Goal: Information Seeking & Learning: Learn about a topic

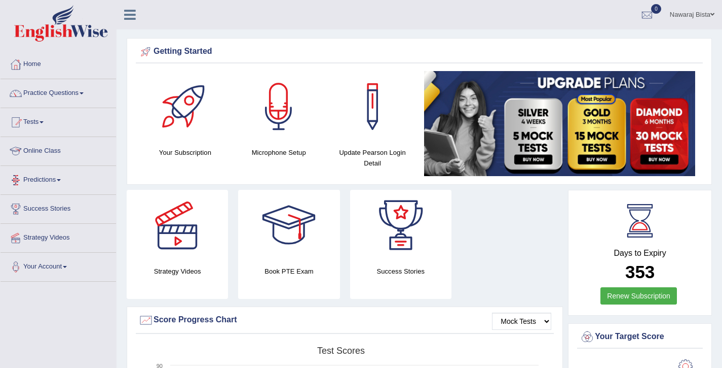
click at [76, 92] on link "Practice Questions" at bounding box center [59, 91] width 116 height 25
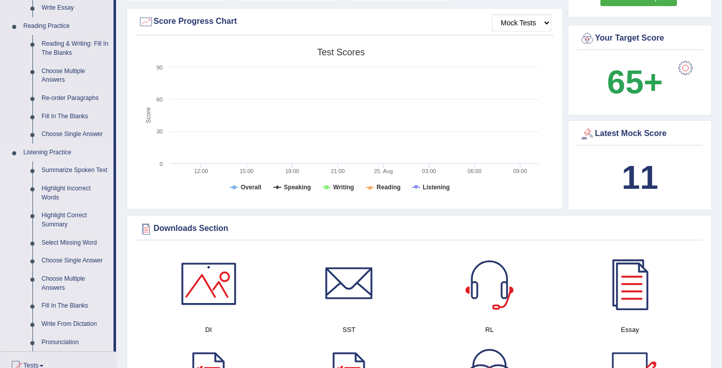
scroll to position [302, 0]
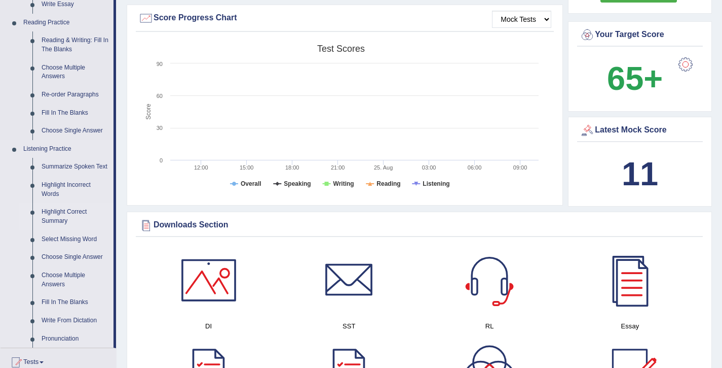
click at [65, 222] on link "Highlight Correct Summary" at bounding box center [75, 216] width 77 height 27
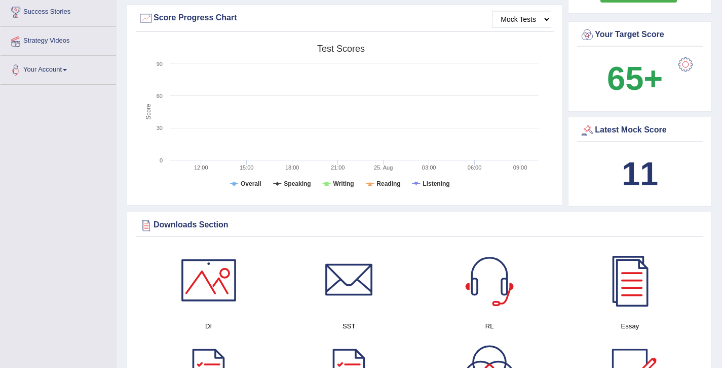
scroll to position [199, 0]
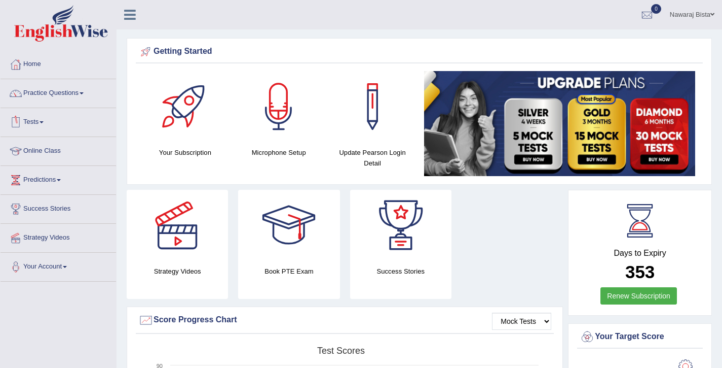
click at [82, 94] on link "Practice Questions" at bounding box center [59, 91] width 116 height 25
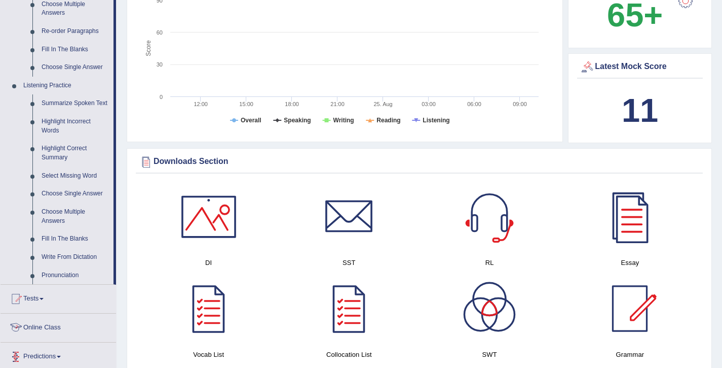
scroll to position [365, 0]
click at [68, 184] on link "Select Missing Word" at bounding box center [75, 176] width 77 height 18
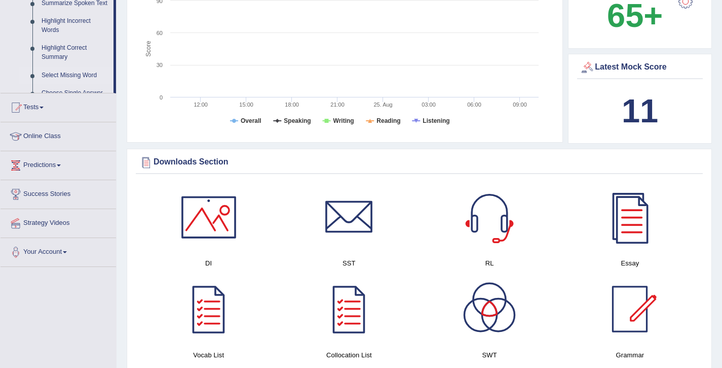
scroll to position [302, 0]
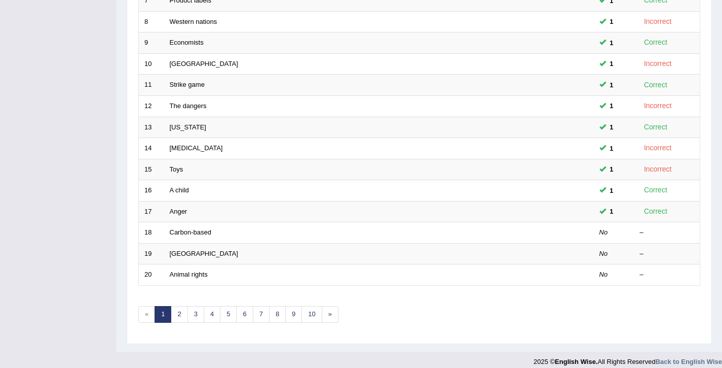
scroll to position [295, 0]
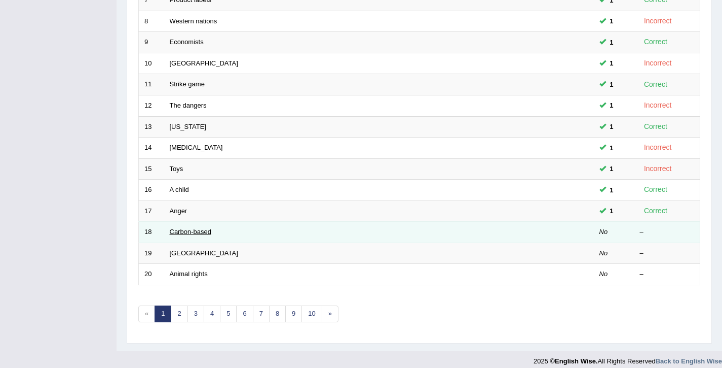
click at [203, 233] on link "Carbon-based" at bounding box center [191, 232] width 42 height 8
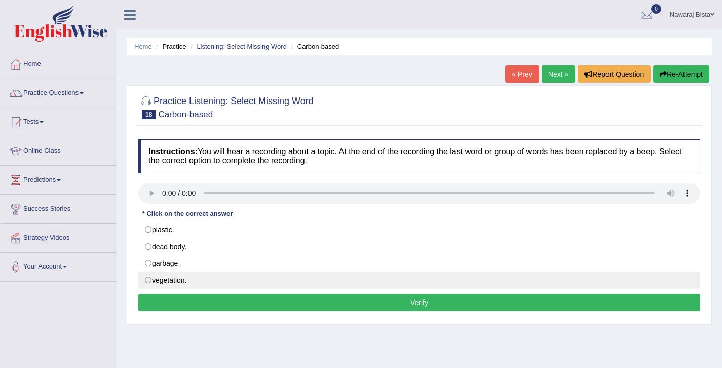
click at [170, 277] on label "vegetation." at bounding box center [419, 279] width 562 height 17
radio input "true"
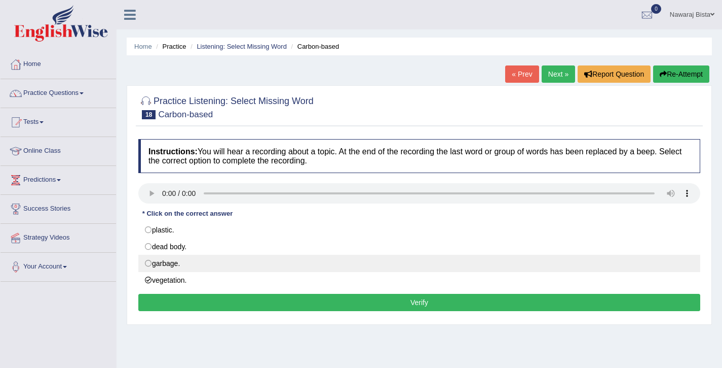
click at [184, 265] on label "garbage." at bounding box center [419, 263] width 562 height 17
radio input "true"
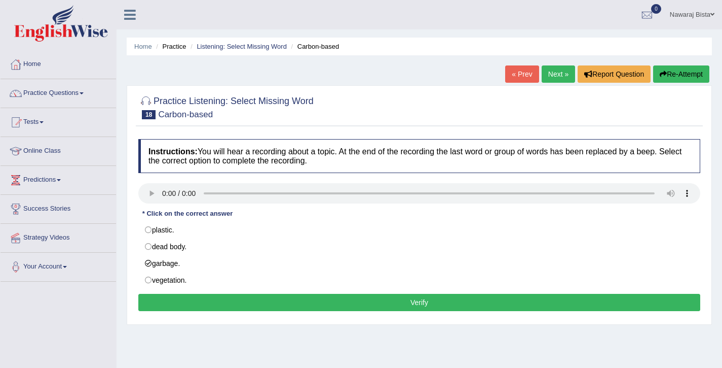
click at [186, 299] on button "Verify" at bounding box center [419, 302] width 562 height 17
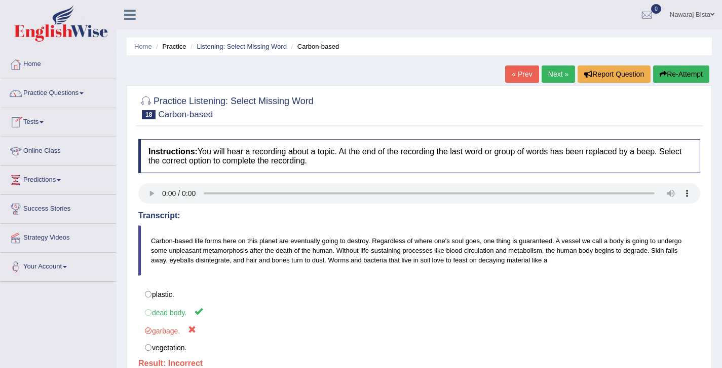
click at [557, 75] on link "Next »" at bounding box center [558, 73] width 33 height 17
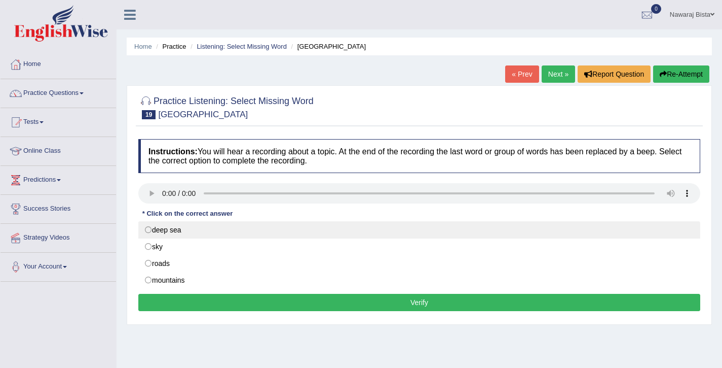
click at [177, 233] on label "deep sea" at bounding box center [419, 229] width 562 height 17
radio input "true"
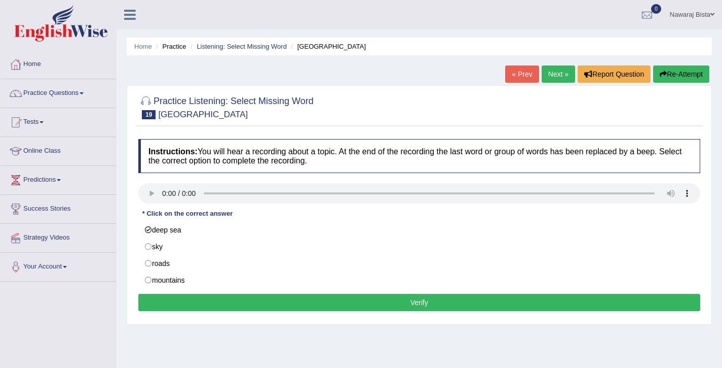
click at [281, 304] on button "Verify" at bounding box center [419, 302] width 562 height 17
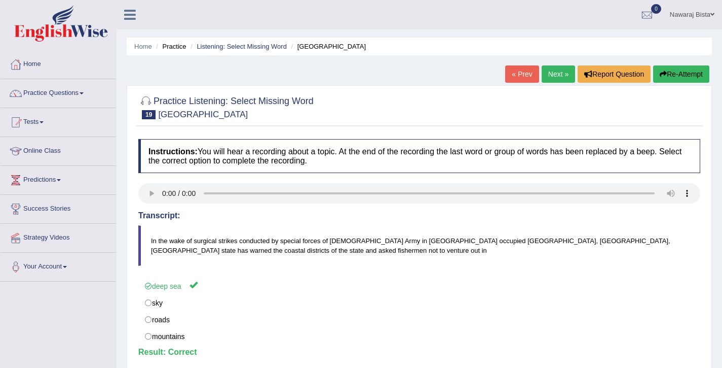
click at [553, 68] on link "Next »" at bounding box center [558, 73] width 33 height 17
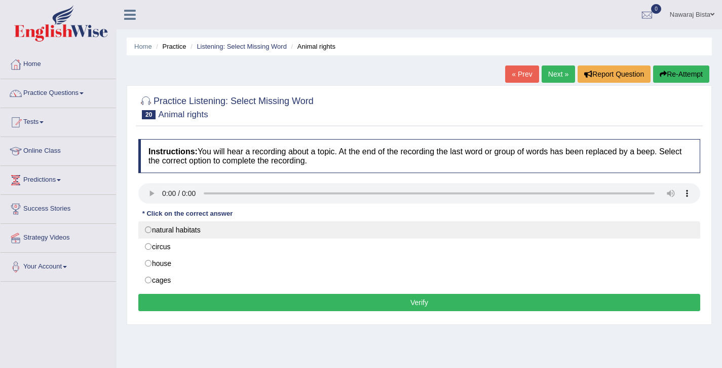
click at [161, 228] on label "natural habitats" at bounding box center [419, 229] width 562 height 17
radio input "true"
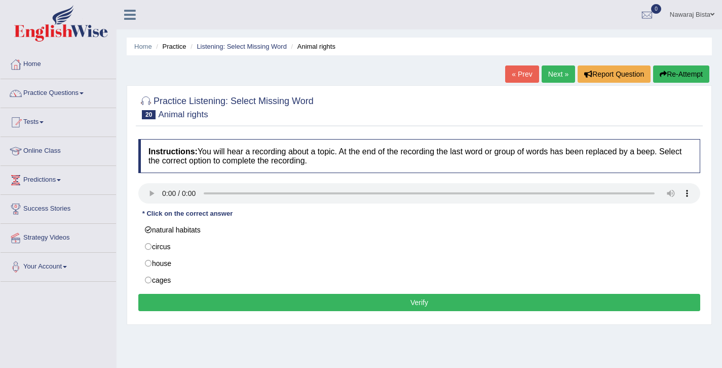
click at [186, 303] on button "Verify" at bounding box center [419, 302] width 562 height 17
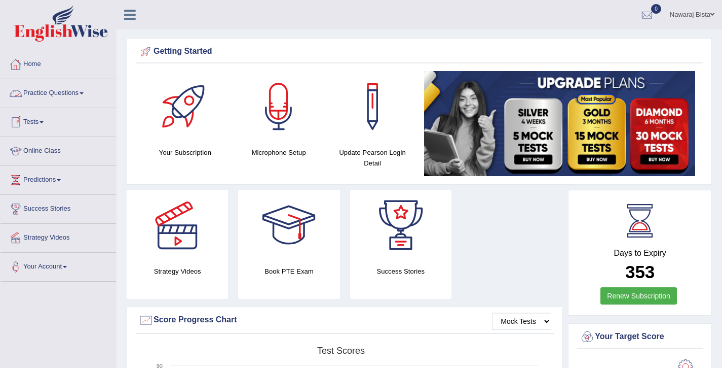
click at [57, 90] on link "Practice Questions" at bounding box center [59, 91] width 116 height 25
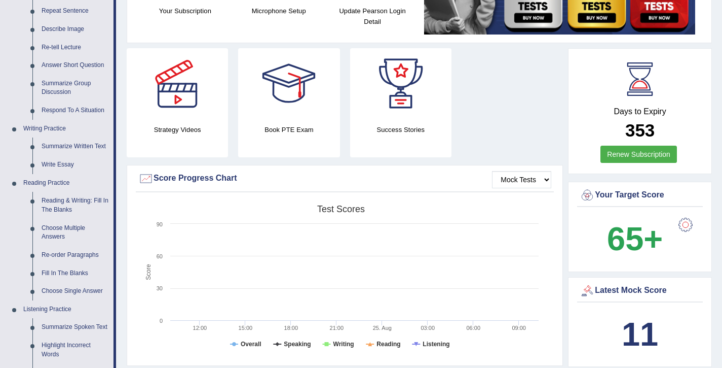
scroll to position [359, 0]
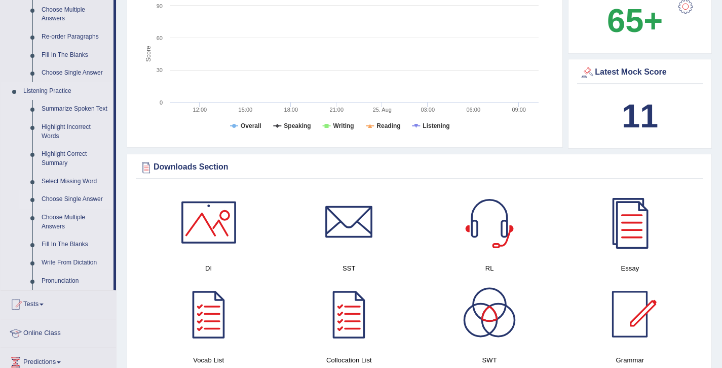
click at [73, 208] on link "Choose Single Answer" at bounding box center [75, 199] width 77 height 18
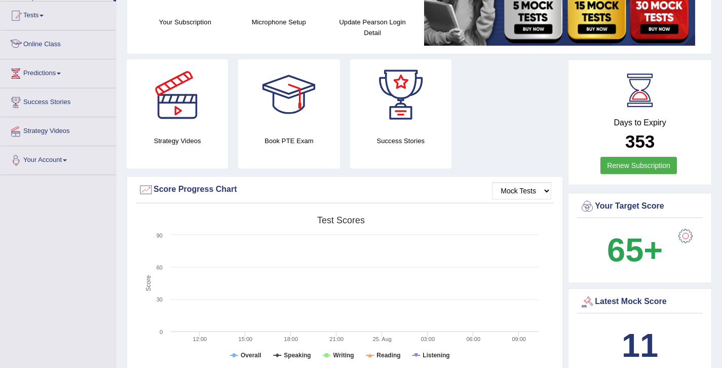
scroll to position [162, 0]
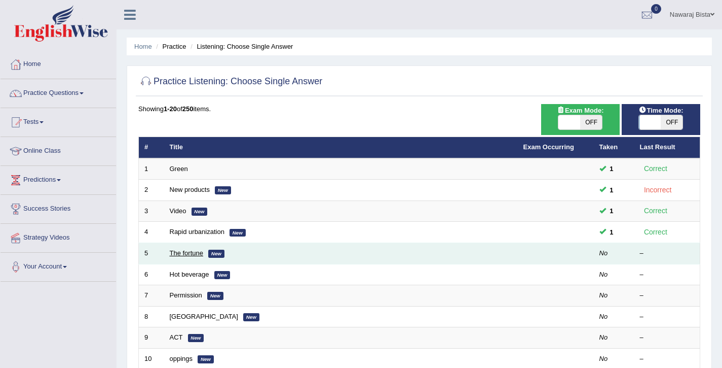
click at [188, 251] on link "The fortune" at bounding box center [187, 253] width 34 height 8
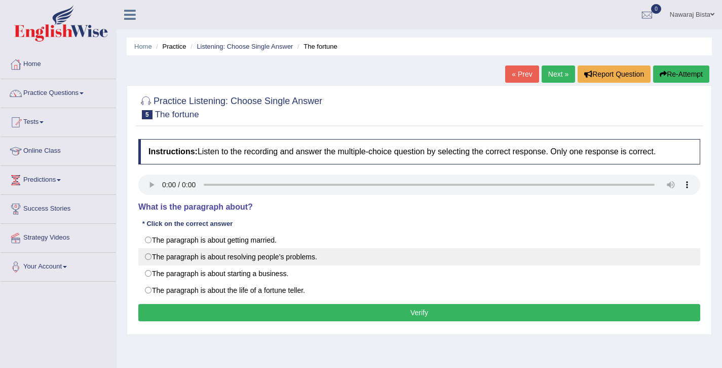
click at [190, 253] on label "The paragraph is about resolving people’s problems." at bounding box center [419, 256] width 562 height 17
radio input "true"
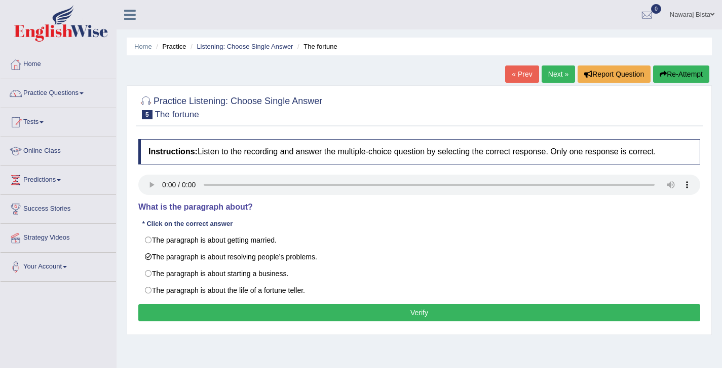
click at [225, 314] on button "Verify" at bounding box center [419, 312] width 562 height 17
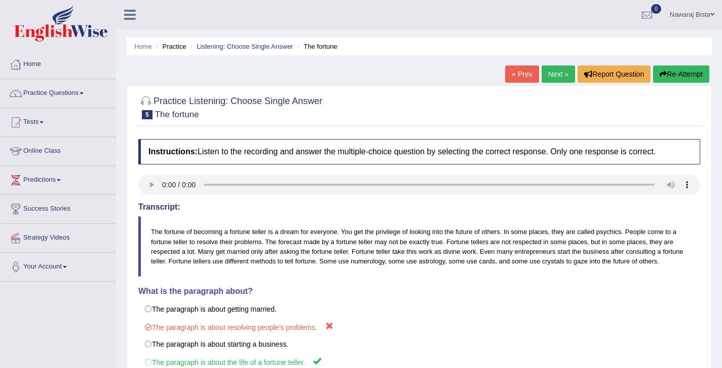
click at [552, 77] on link "Next »" at bounding box center [558, 73] width 33 height 17
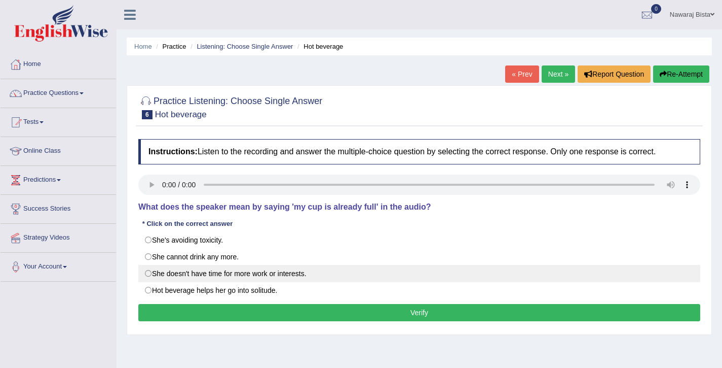
click at [217, 275] on label "She doesn't have time for more work or interests." at bounding box center [419, 273] width 562 height 17
radio input "true"
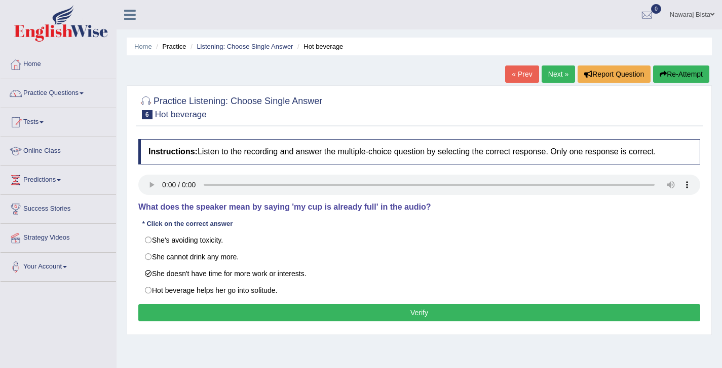
click at [243, 314] on button "Verify" at bounding box center [419, 312] width 562 height 17
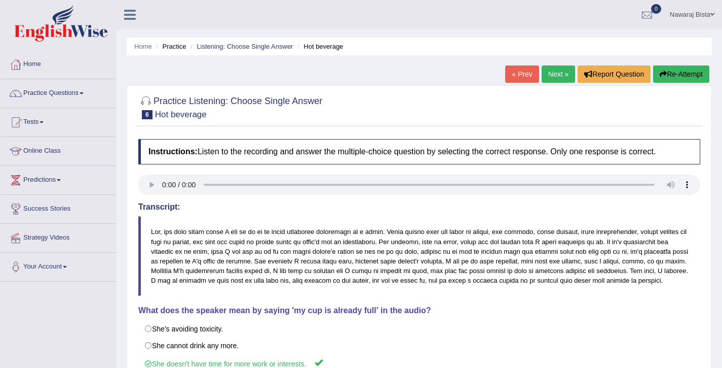
click at [558, 71] on link "Next »" at bounding box center [558, 73] width 33 height 17
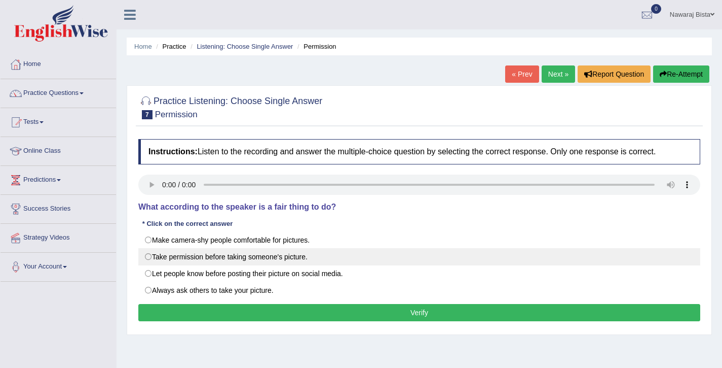
click label "Take permission before taking someone's picture."
radio input "true"
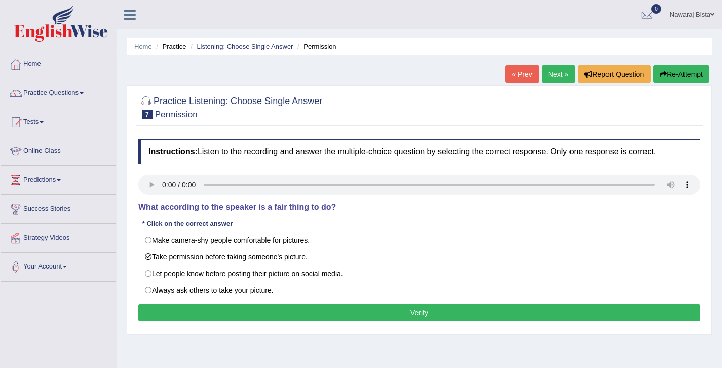
click button "Verify"
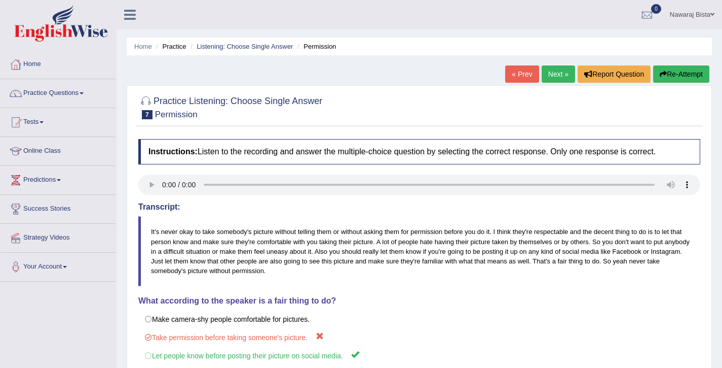
click link "Next »"
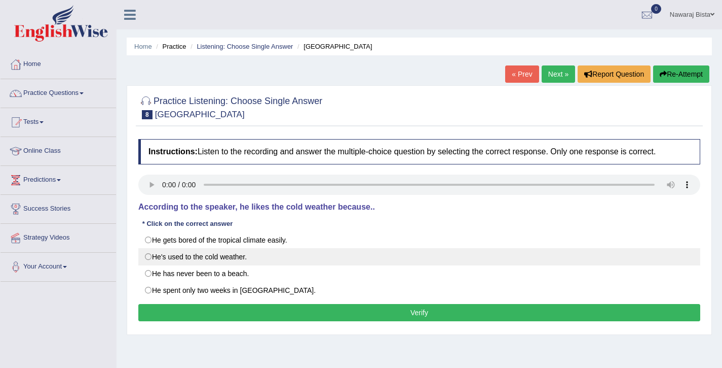
click at [150, 259] on label "He's used to the cold weather." at bounding box center [419, 256] width 562 height 17
radio input "true"
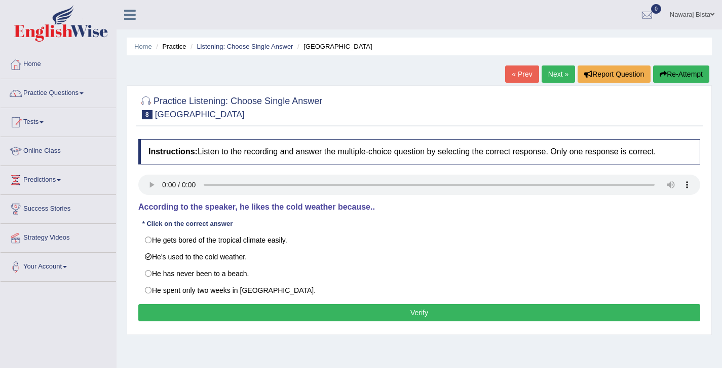
click at [196, 312] on button "Verify" at bounding box center [419, 312] width 562 height 17
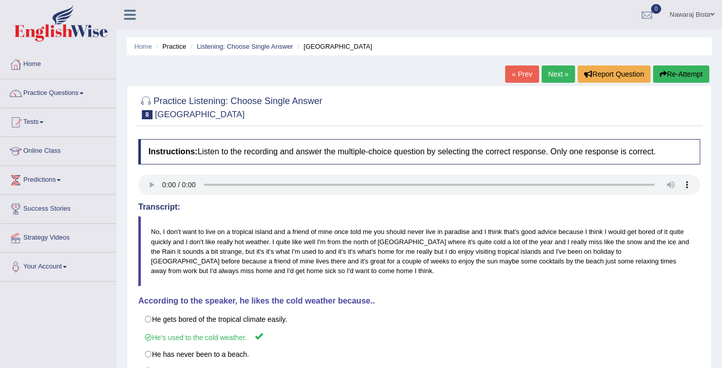
click at [548, 76] on link "Next »" at bounding box center [558, 73] width 33 height 17
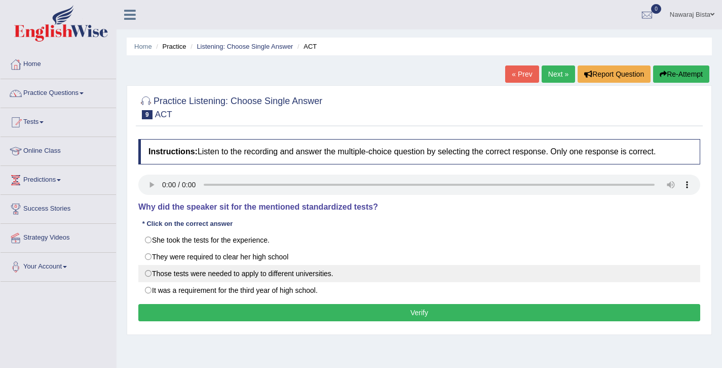
click at [231, 274] on label "Those tests were needed to apply to different universities." at bounding box center [419, 273] width 562 height 17
radio input "true"
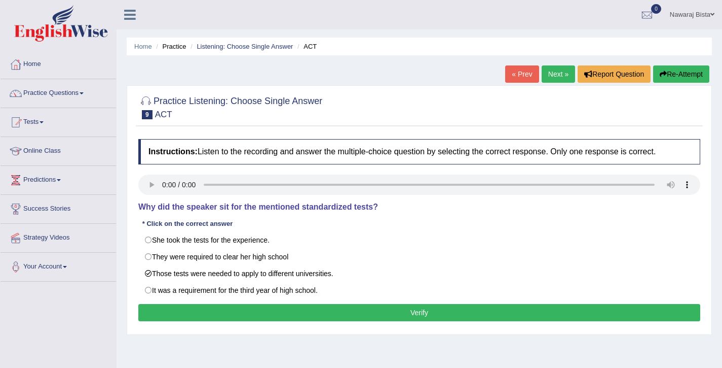
click at [278, 306] on button "Verify" at bounding box center [419, 312] width 562 height 17
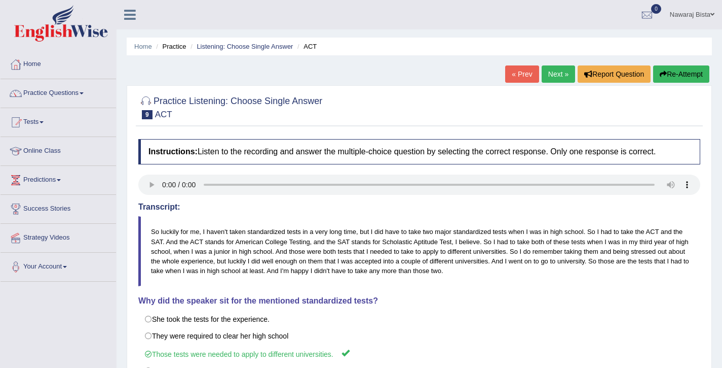
click at [553, 74] on link "Next »" at bounding box center [558, 73] width 33 height 17
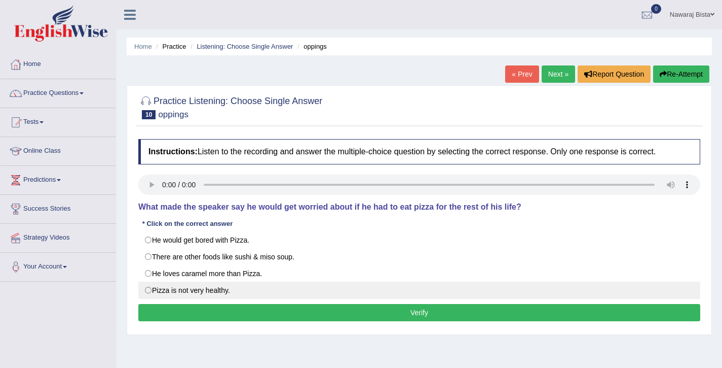
click at [168, 292] on label "Pizza is not very healthy." at bounding box center [419, 289] width 562 height 17
radio input "true"
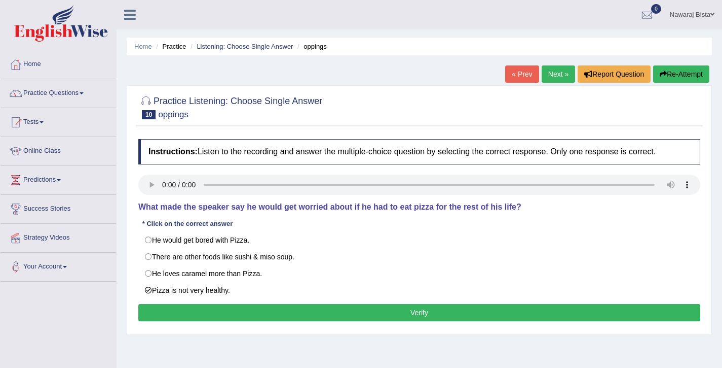
click at [174, 311] on button "Verify" at bounding box center [419, 312] width 562 height 17
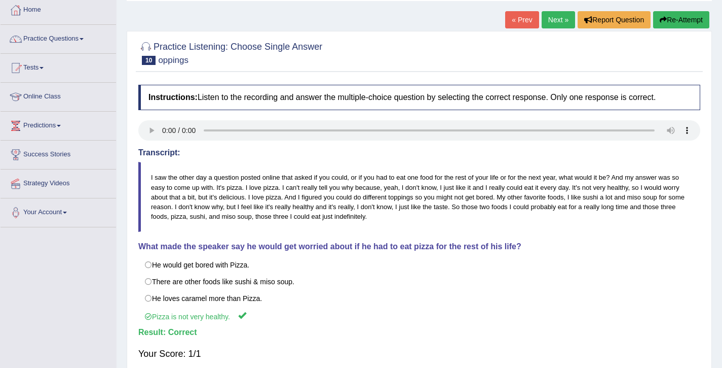
scroll to position [54, 0]
click at [551, 24] on link "Next »" at bounding box center [558, 20] width 33 height 17
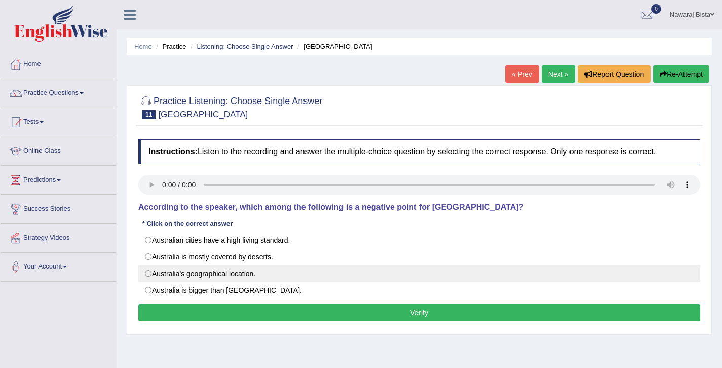
click at [149, 275] on label "Australia's geographical location." at bounding box center [419, 273] width 562 height 17
radio input "true"
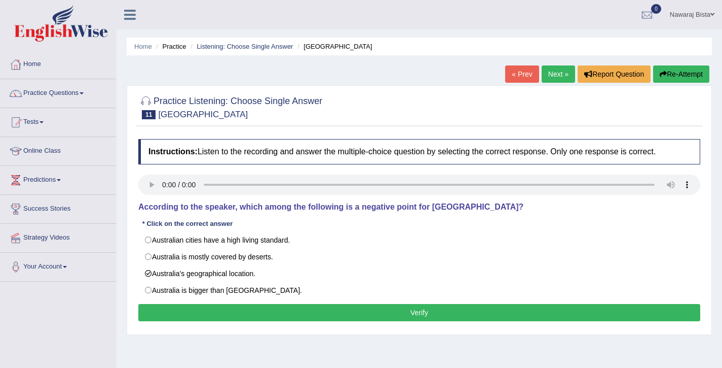
click at [212, 310] on button "Verify" at bounding box center [419, 312] width 562 height 17
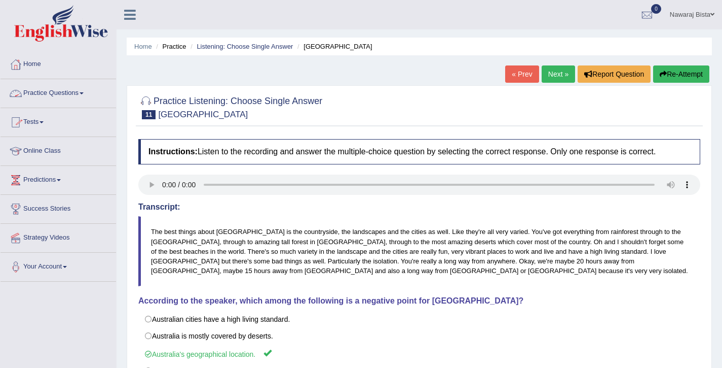
click at [84, 92] on span at bounding box center [82, 93] width 4 height 2
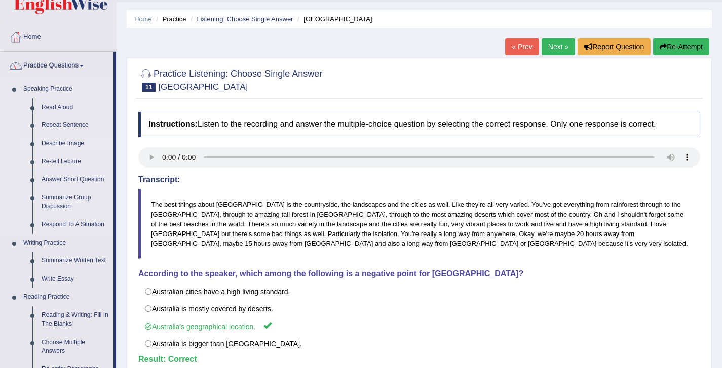
scroll to position [364, 0]
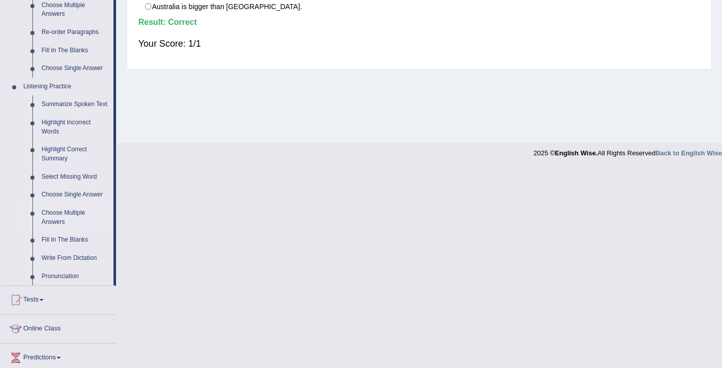
click at [70, 222] on link "Choose Multiple Answers" at bounding box center [75, 217] width 77 height 27
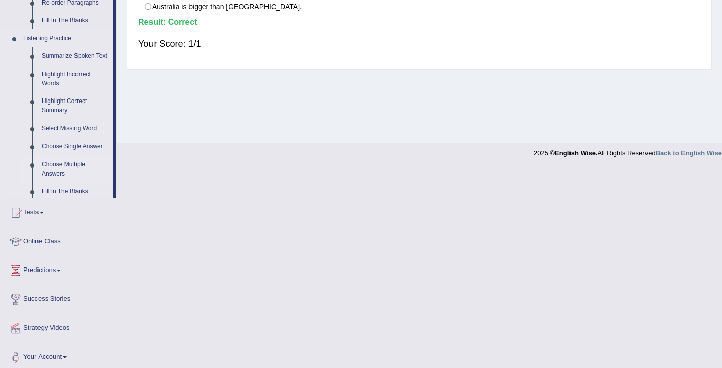
scroll to position [165, 0]
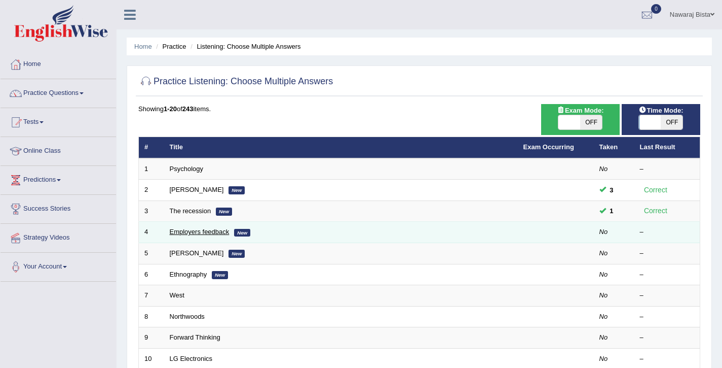
click at [208, 231] on link "Employers feedback" at bounding box center [200, 232] width 60 height 8
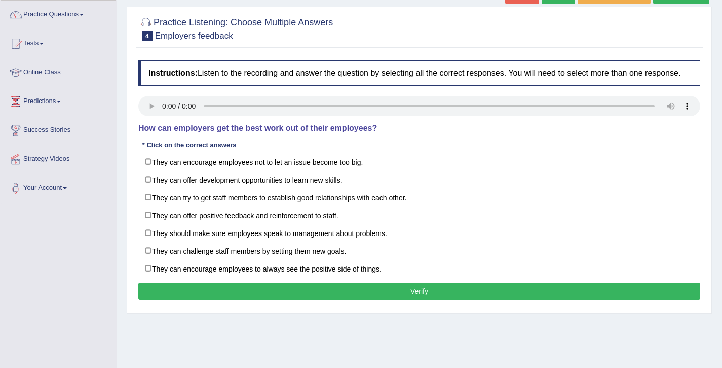
scroll to position [80, 0]
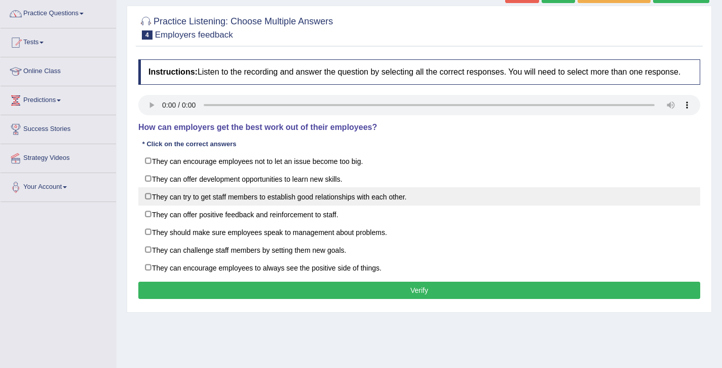
click at [217, 205] on label "They can try to get staff members to establish good relationships with each oth…" at bounding box center [419, 196] width 562 height 18
checkbox input "true"
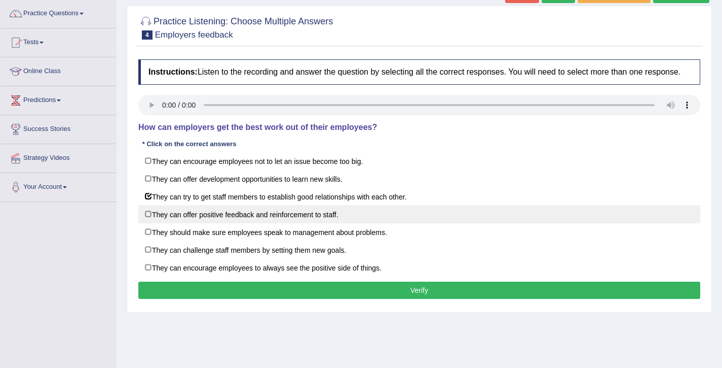
click at [197, 223] on label "They can offer positive feedback and reinforcement to staff." at bounding box center [419, 214] width 562 height 18
checkbox input "true"
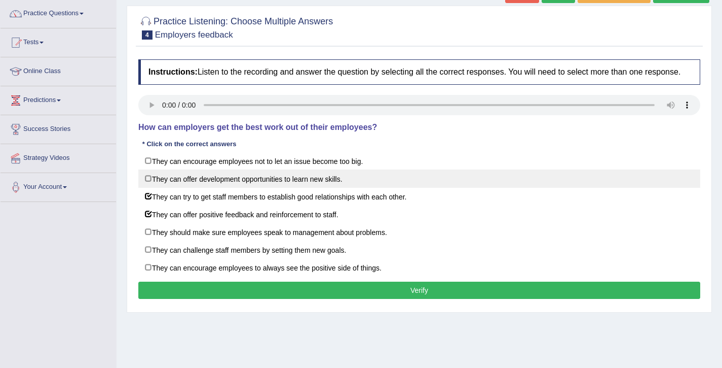
click at [151, 186] on label "They can offer development opportunities to learn new skills." at bounding box center [419, 178] width 562 height 18
checkbox input "true"
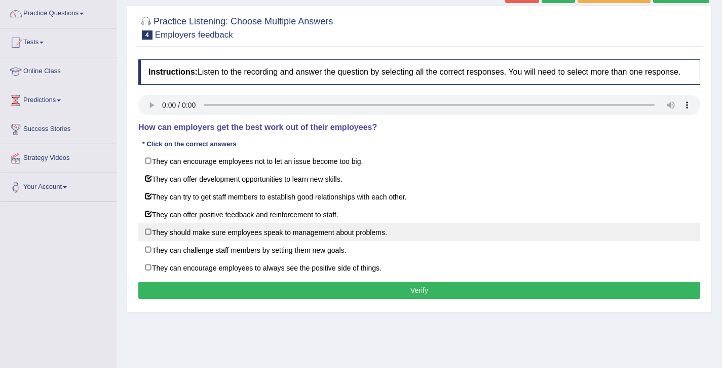
click at [153, 241] on label "They should make sure employees speak to management about problems." at bounding box center [419, 232] width 562 height 18
checkbox input "true"
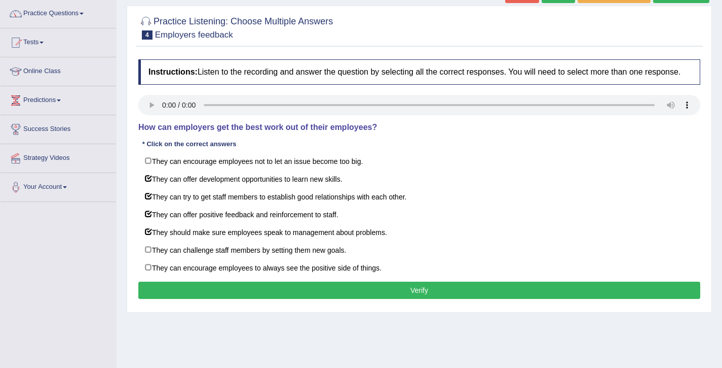
click at [197, 299] on button "Verify" at bounding box center [419, 289] width 562 height 17
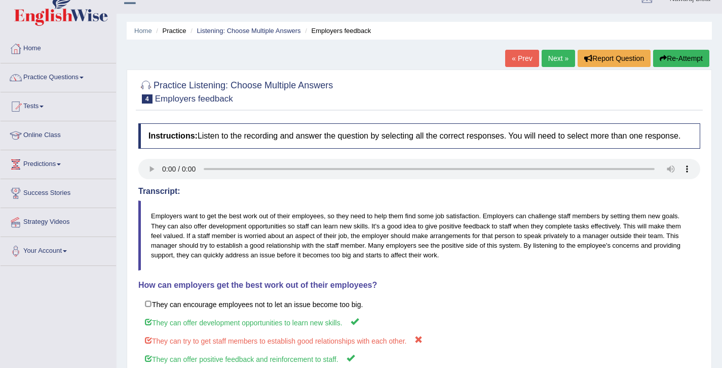
scroll to position [0, 0]
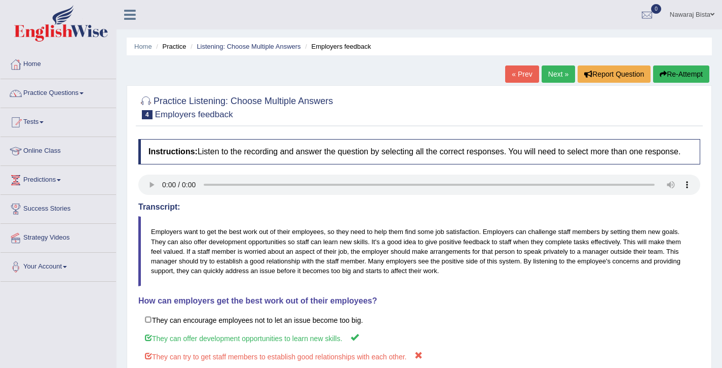
click at [547, 75] on link "Next »" at bounding box center [558, 73] width 33 height 17
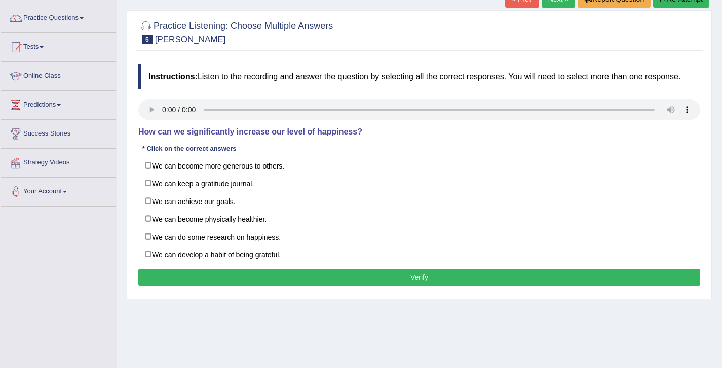
scroll to position [77, 0]
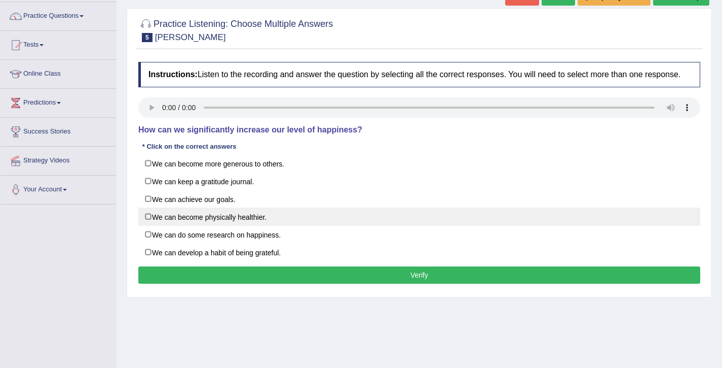
click at [149, 223] on label "We can become physically healthier." at bounding box center [419, 216] width 562 height 18
checkbox input "true"
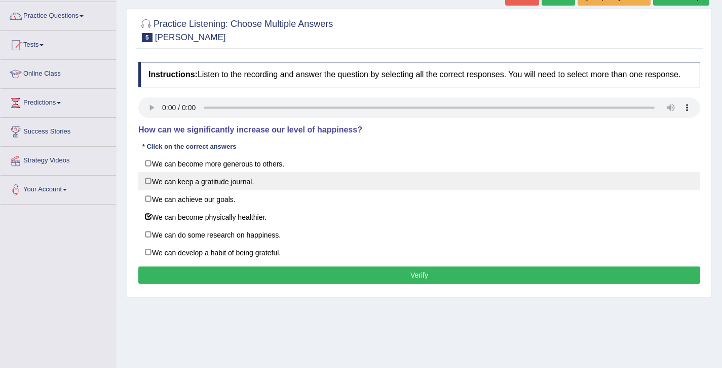
click at [147, 190] on label "We can keep a gratitude journal." at bounding box center [419, 181] width 562 height 18
checkbox input "true"
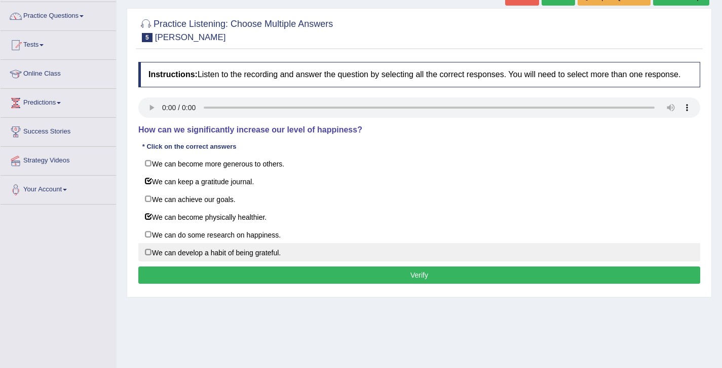
click at [155, 260] on label "We can develop a habit of being grateful." at bounding box center [419, 252] width 562 height 18
checkbox input "true"
click at [177, 282] on button "Verify" at bounding box center [419, 274] width 562 height 17
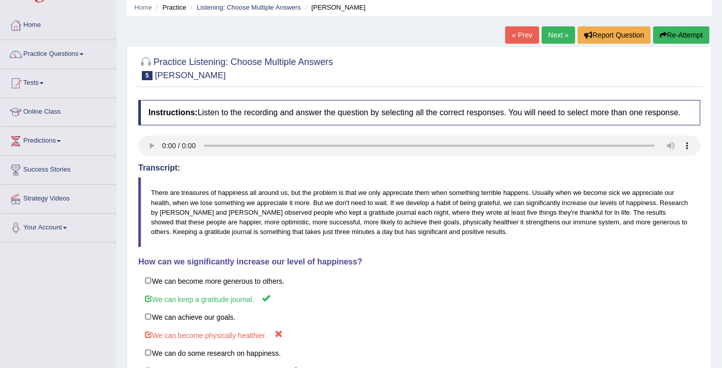
scroll to position [39, 0]
click at [550, 43] on link "Next »" at bounding box center [558, 34] width 33 height 17
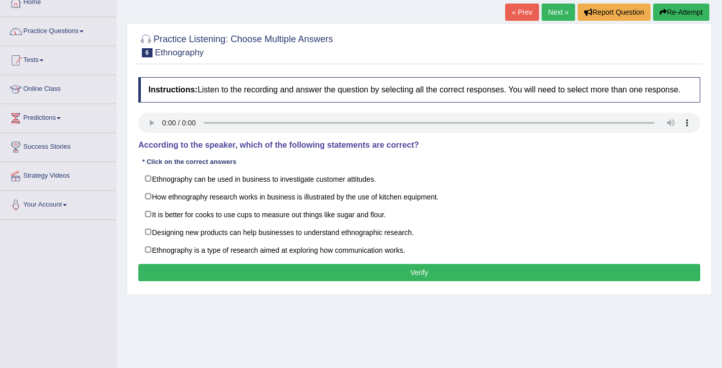
scroll to position [64, 0]
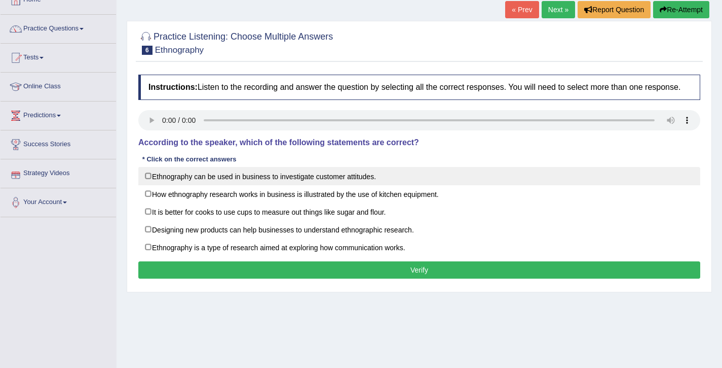
click at [151, 185] on label "Ethnography can be used in business to investigate customer attitudes." at bounding box center [419, 176] width 562 height 18
checkbox input "true"
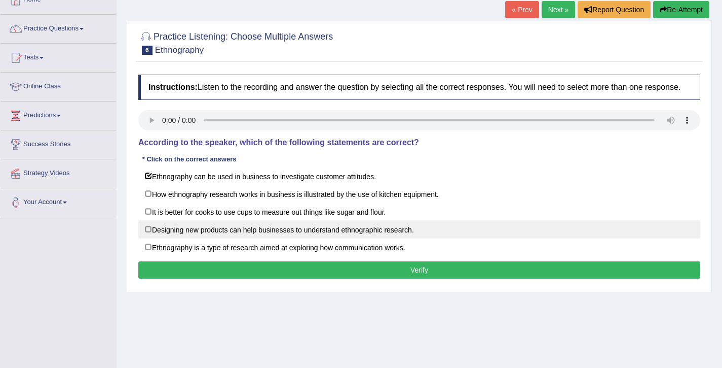
click at [155, 238] on label "Designing new products can help businesses to understand ethnographic research." at bounding box center [419, 229] width 562 height 18
click at [151, 237] on label "Designing new products can help businesses to understand ethnographic research." at bounding box center [419, 229] width 562 height 18
checkbox input "false"
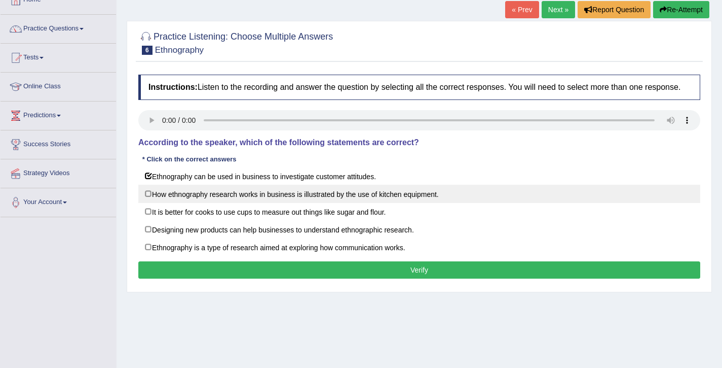
click at [149, 202] on label "How ethnography research works in business is illustrated by the use of kitchen…" at bounding box center [419, 194] width 562 height 18
checkbox input "true"
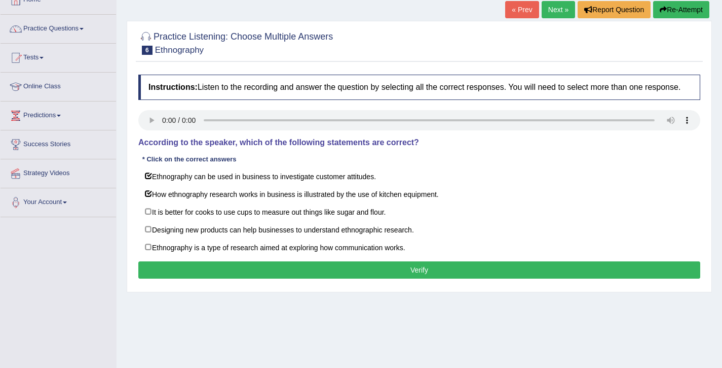
click at [332, 276] on button "Verify" at bounding box center [419, 269] width 562 height 17
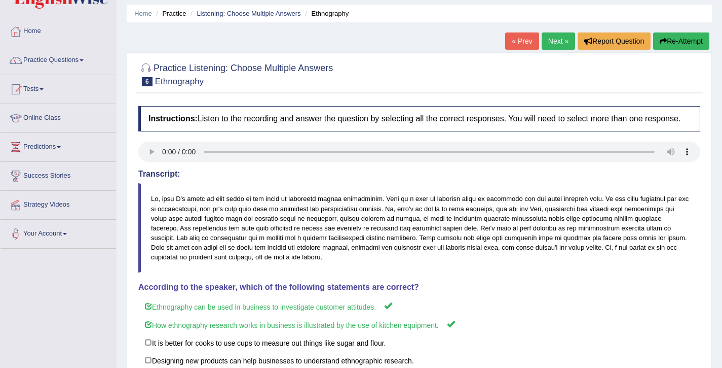
scroll to position [31, 0]
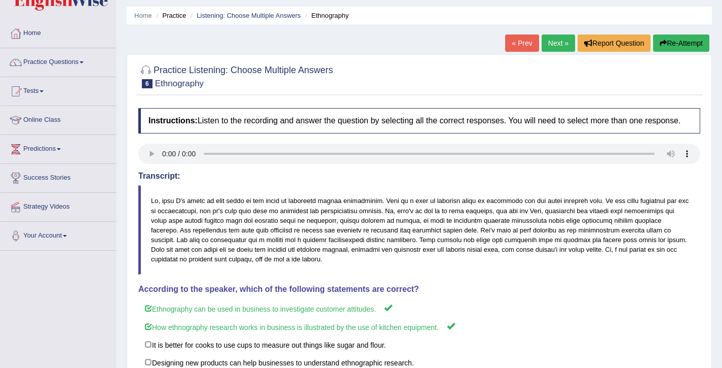
click at [549, 44] on link "Next »" at bounding box center [558, 42] width 33 height 17
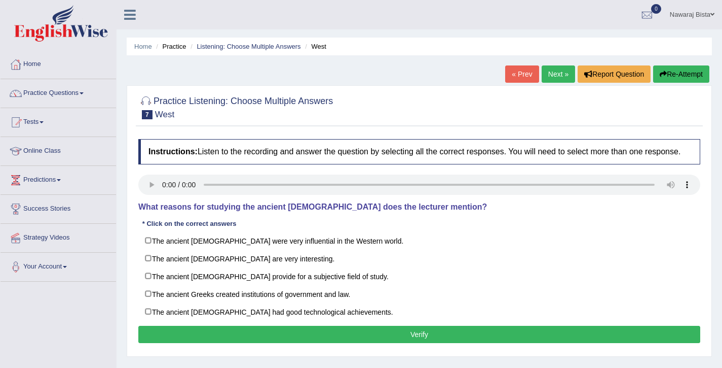
click at [142, 197] on div at bounding box center [419, 185] width 562 height 23
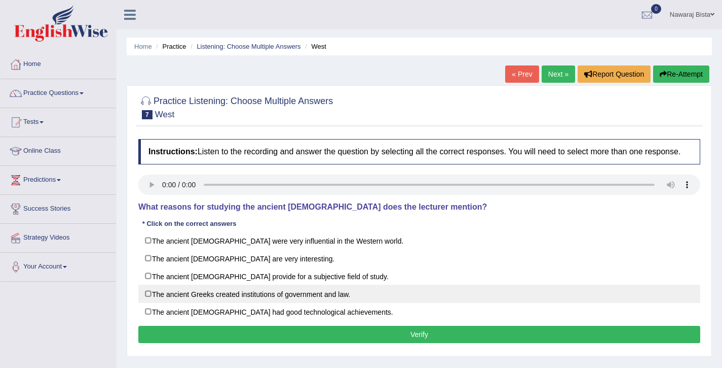
click at [146, 300] on label "The ancient Greeks created institutions of government and law." at bounding box center [419, 293] width 562 height 18
checkbox input "true"
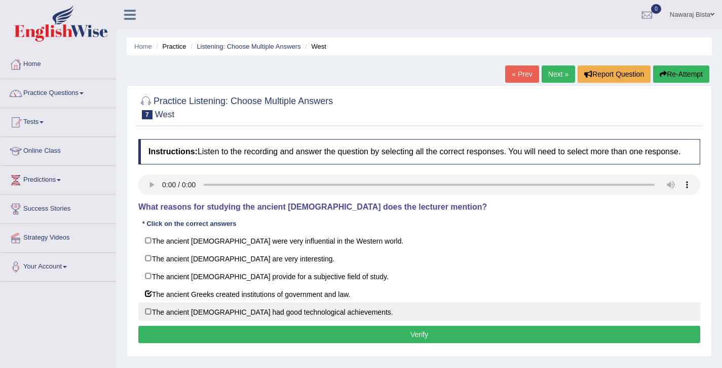
click at [147, 316] on label "The ancient [DEMOGRAPHIC_DATA] had good technological achievements." at bounding box center [419, 311] width 562 height 18
checkbox input "true"
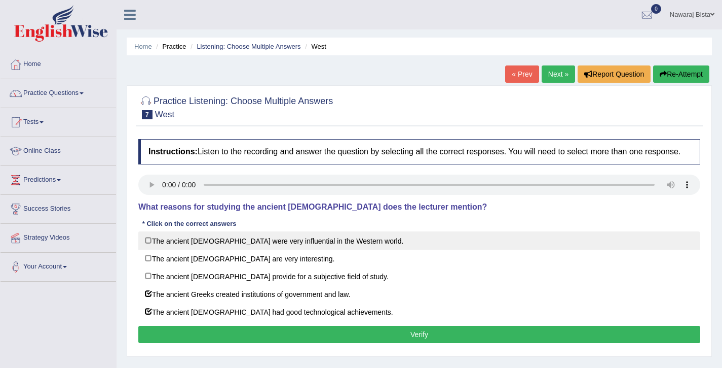
click at [148, 247] on label "The ancient [DEMOGRAPHIC_DATA] were very influential in the Western world." at bounding box center [419, 240] width 562 height 18
checkbox input "true"
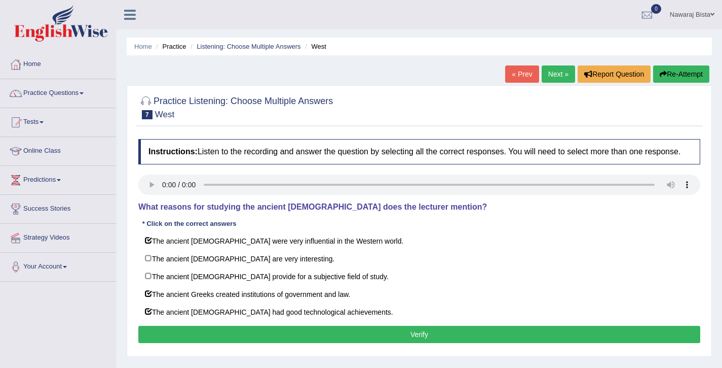
click at [402, 341] on button "Verify" at bounding box center [419, 333] width 562 height 17
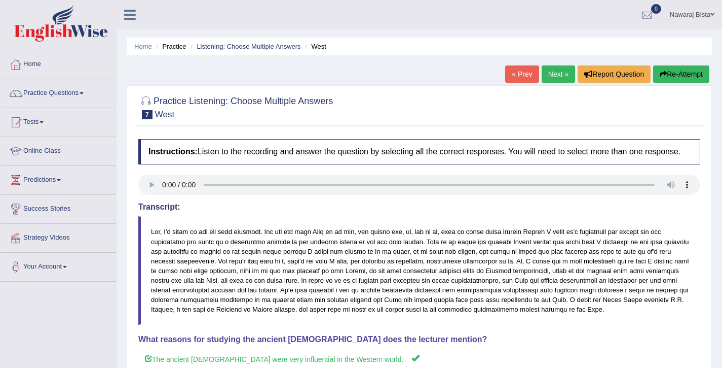
click at [553, 72] on link "Next »" at bounding box center [558, 73] width 33 height 17
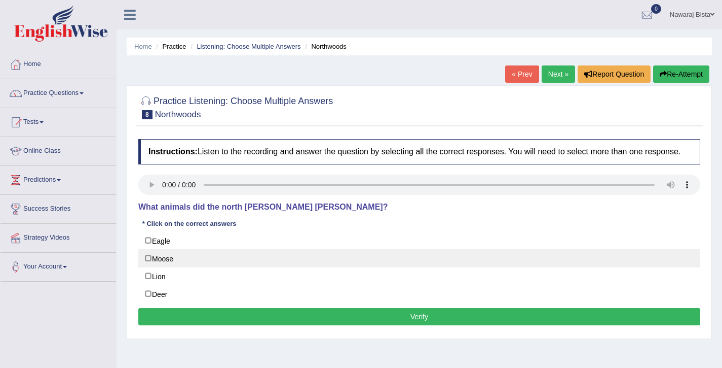
click at [155, 267] on label "Moose" at bounding box center [419, 258] width 562 height 18
checkbox input "true"
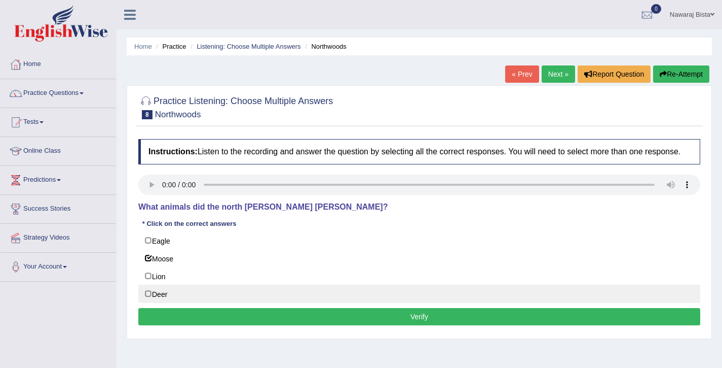
click at [161, 302] on label "Deer" at bounding box center [419, 293] width 562 height 18
checkbox input "true"
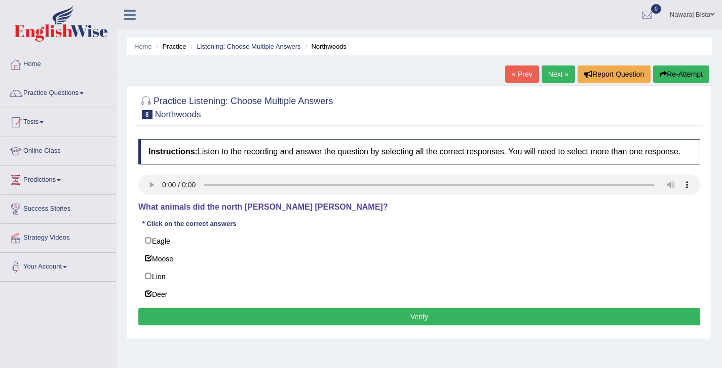
click at [389, 324] on button "Verify" at bounding box center [419, 316] width 562 height 17
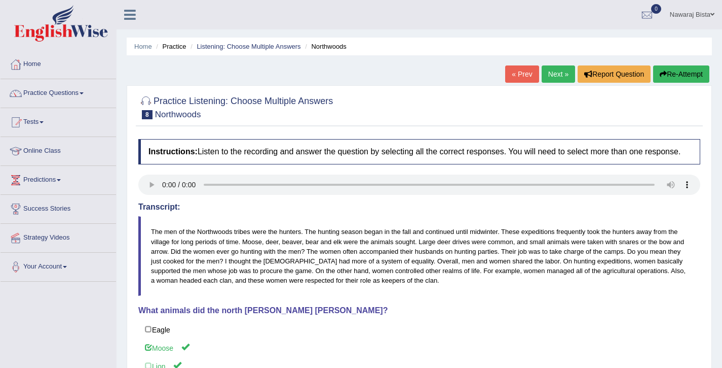
click at [556, 76] on link "Next »" at bounding box center [558, 73] width 33 height 17
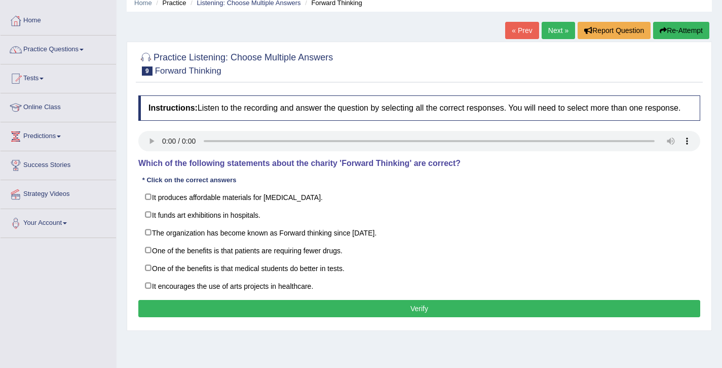
scroll to position [44, 0]
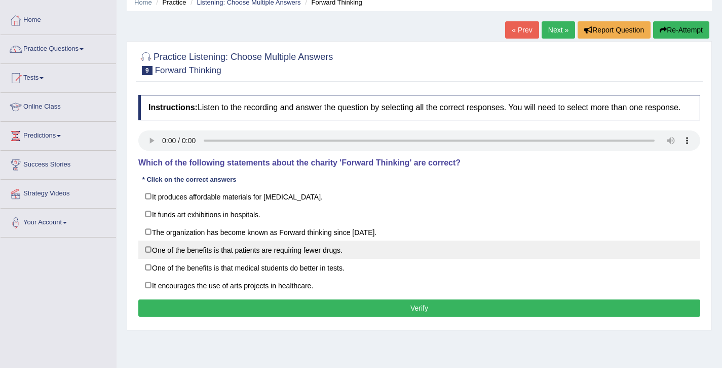
click at [209, 259] on label "One of the benefits is that patients are requiring fewer drugs." at bounding box center [419, 249] width 562 height 18
checkbox input "true"
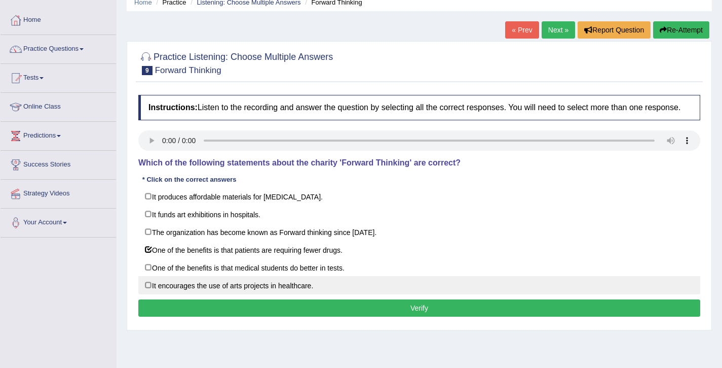
click at [199, 294] on label "It encourages the use of arts projects in healthcare." at bounding box center [419, 285] width 562 height 18
checkbox input "true"
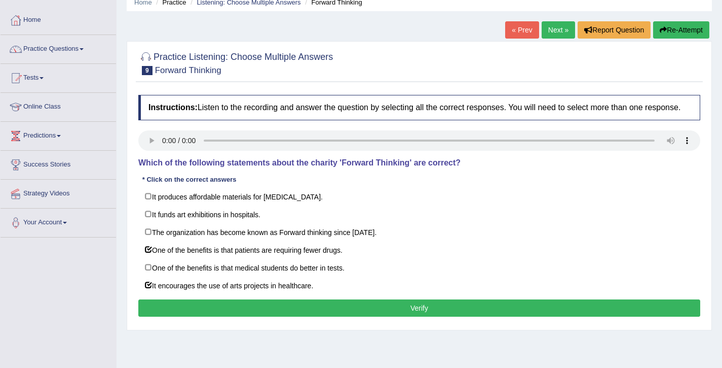
click at [473, 314] on button "Verify" at bounding box center [419, 307] width 562 height 17
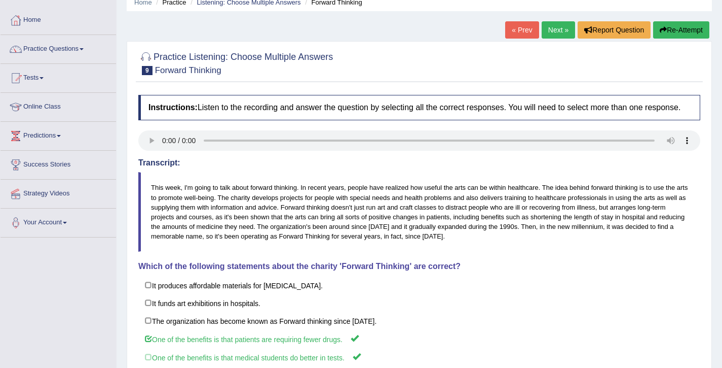
click at [552, 25] on link "Next »" at bounding box center [558, 29] width 33 height 17
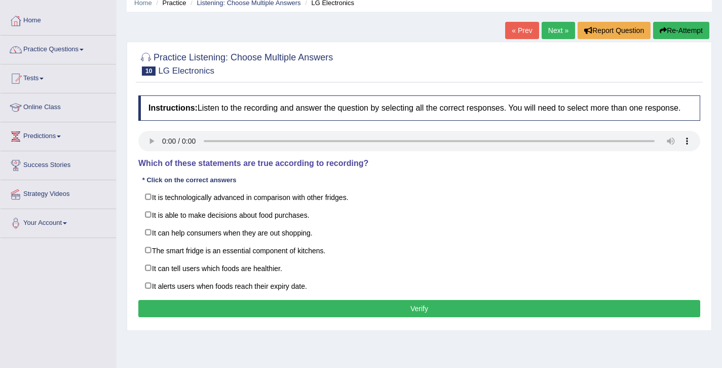
scroll to position [48, 0]
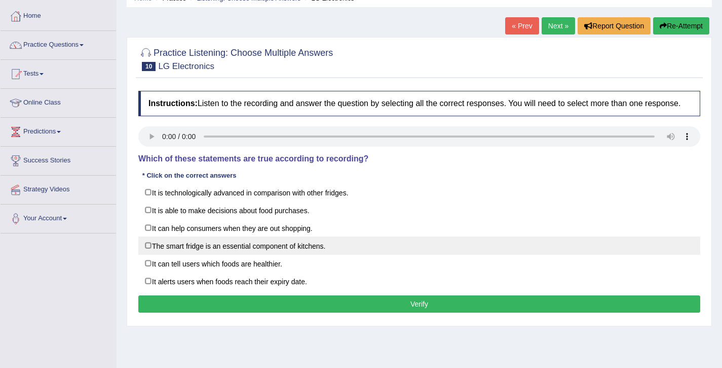
click at [150, 255] on label "The smart fridge is an essential component of kitchens." at bounding box center [419, 245] width 562 height 18
checkbox input "true"
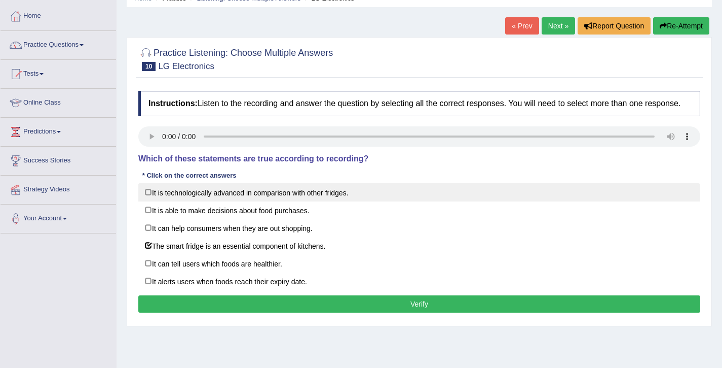
click at [159, 201] on label "It is technologically advanced in comparison with other fridges." at bounding box center [419, 192] width 562 height 18
checkbox input "true"
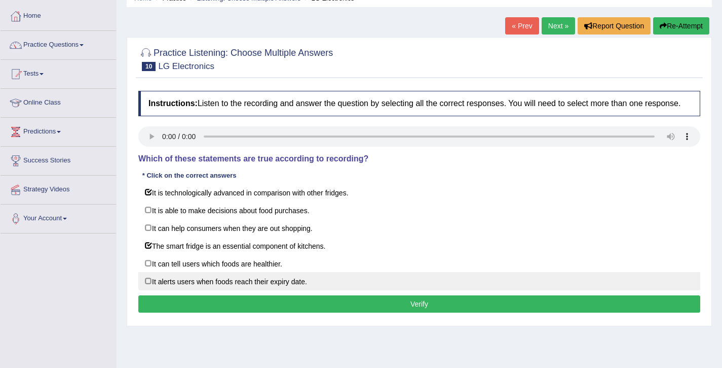
click at [154, 289] on label "It alerts users when foods reach their expiry date." at bounding box center [419, 281] width 562 height 18
checkbox input "true"
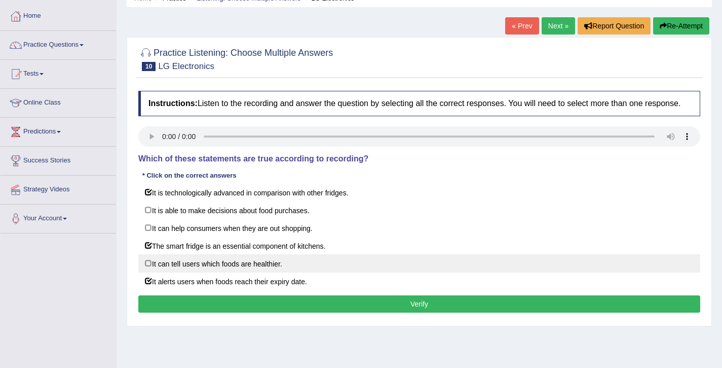
click at [219, 272] on label "It can tell users which foods are healthier." at bounding box center [419, 263] width 562 height 18
checkbox input "true"
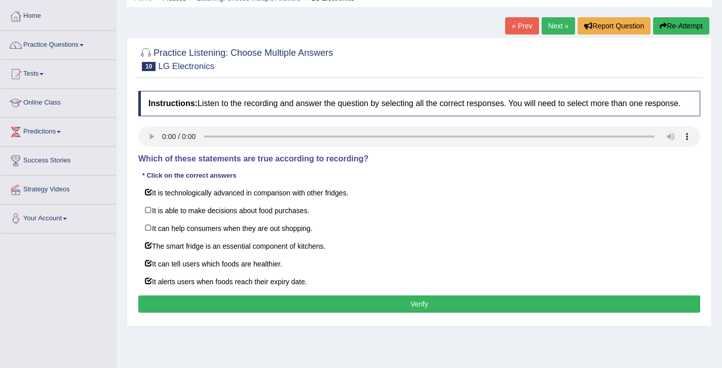
click at [232, 309] on button "Verify" at bounding box center [419, 303] width 562 height 17
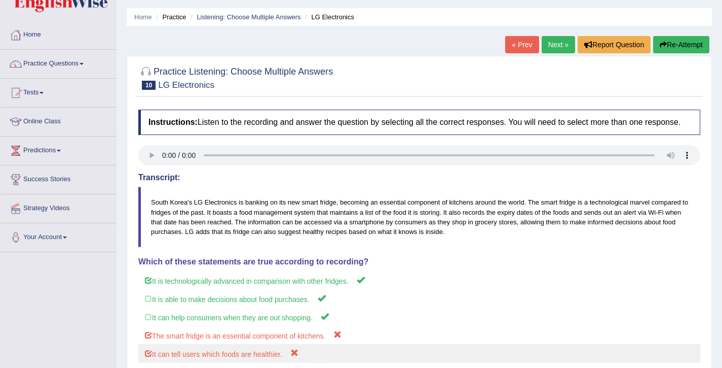
scroll to position [0, 0]
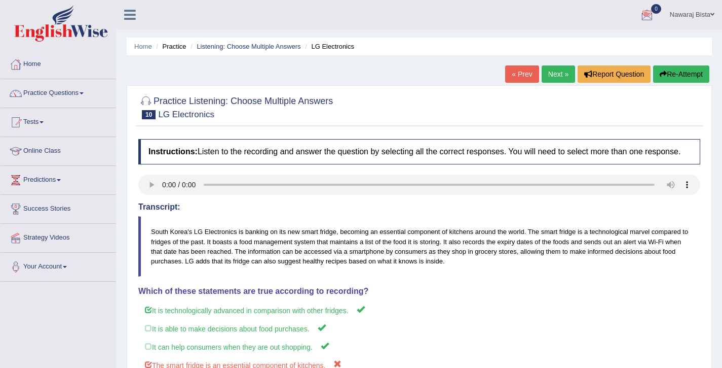
click at [549, 74] on link "Next »" at bounding box center [558, 73] width 33 height 17
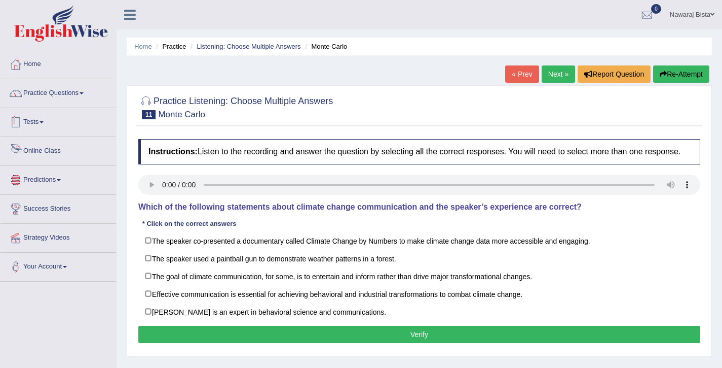
click at [75, 96] on link "Practice Questions" at bounding box center [59, 91] width 116 height 25
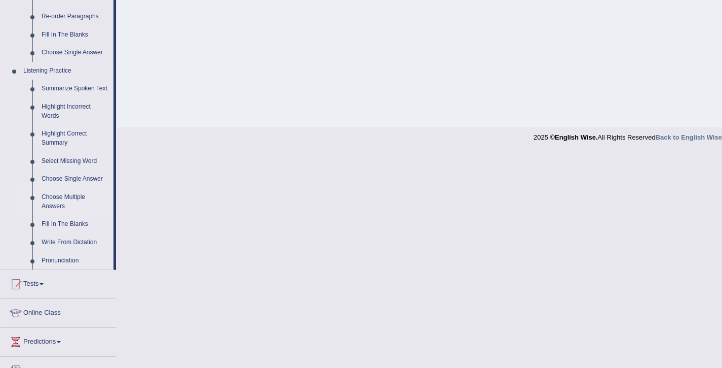
scroll to position [380, 0]
click at [64, 231] on link "Fill In The Blanks" at bounding box center [75, 223] width 77 height 18
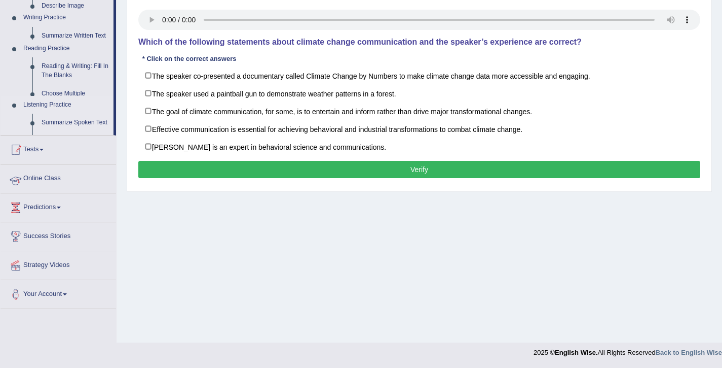
scroll to position [165, 0]
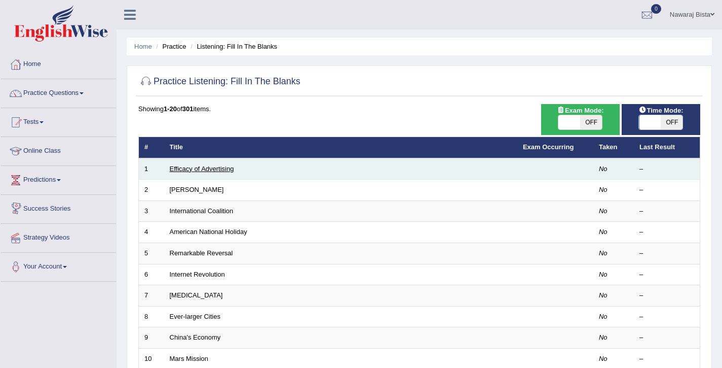
click at [204, 169] on link "Efficacy of Advertising" at bounding box center [202, 169] width 64 height 8
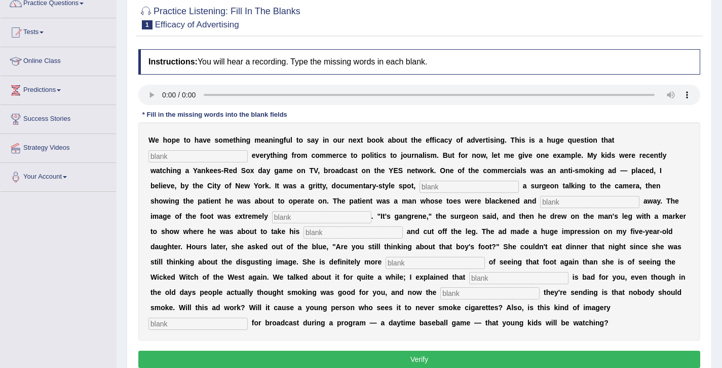
scroll to position [88, 0]
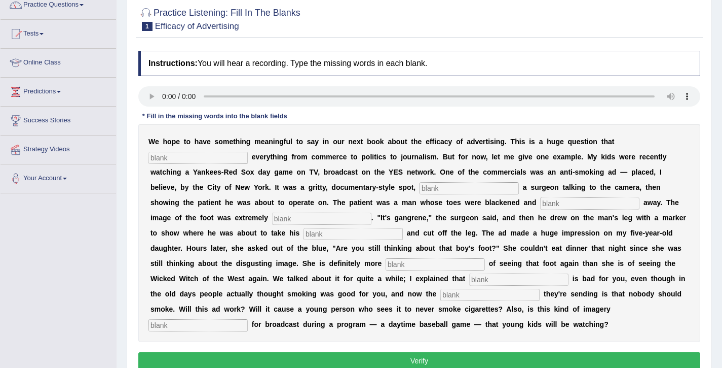
click at [222, 160] on input "text" at bounding box center [198, 158] width 99 height 12
click at [166, 157] on input "text" at bounding box center [198, 158] width 99 height 12
type input "impacts"
type input "featuring"
type input "rotting away"
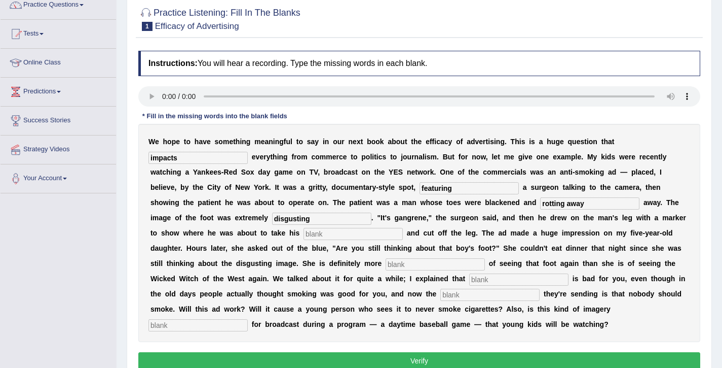
type input "disgusting"
type input "hacksaw"
drag, startPoint x: 304, startPoint y: 264, endPoint x: 306, endPoint y: 269, distance: 5.7
click at [386, 264] on input "acared" at bounding box center [435, 264] width 99 height 12
type input "scared"
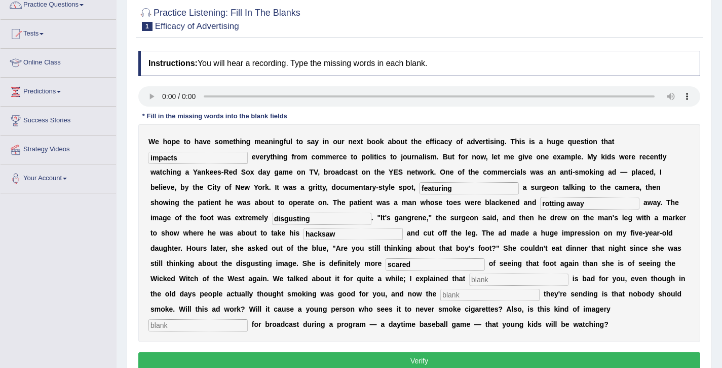
click at [469, 277] on input "text" at bounding box center [518, 279] width 99 height 12
type input "smoking"
type input "message"
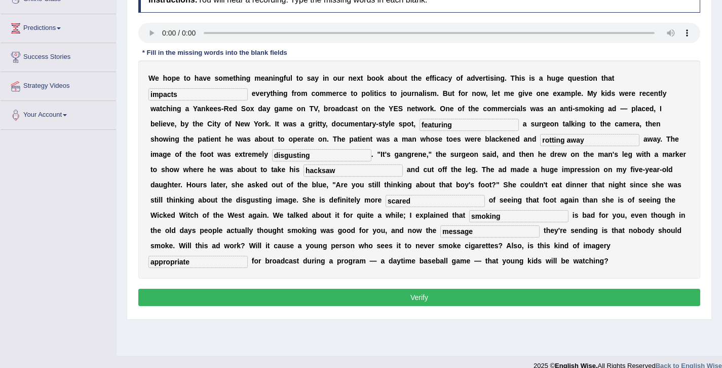
scroll to position [165, 0]
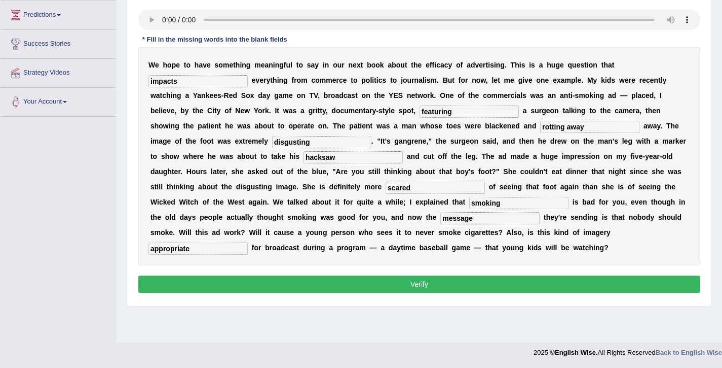
type input "appropriate"
click at [384, 286] on button "Verify" at bounding box center [419, 283] width 562 height 17
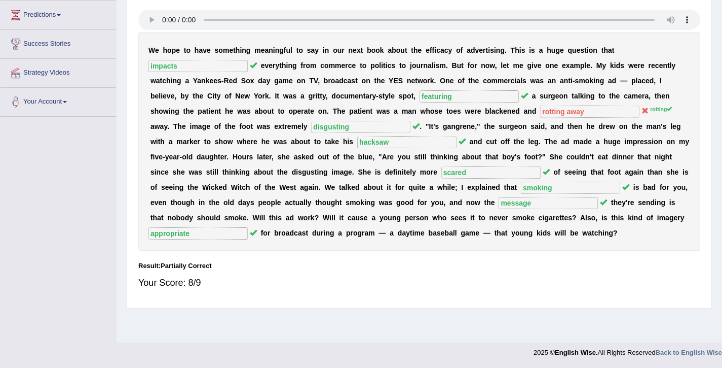
scroll to position [0, 0]
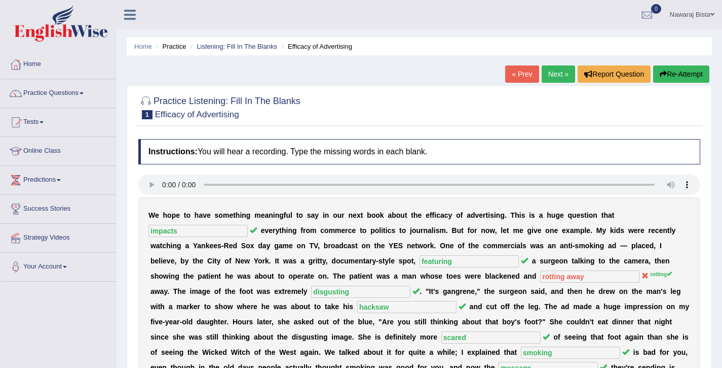
click at [546, 76] on link "Next »" at bounding box center [558, 73] width 33 height 17
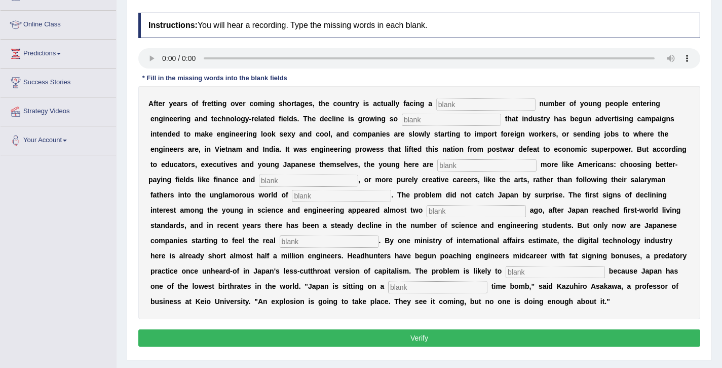
scroll to position [126, 0]
click at [449, 107] on input "text" at bounding box center [486, 104] width 99 height 12
click at [482, 106] on input "dwendelling" at bounding box center [486, 104] width 99 height 12
type input "dwindeling"
click at [417, 120] on input "text" at bounding box center [451, 120] width 99 height 12
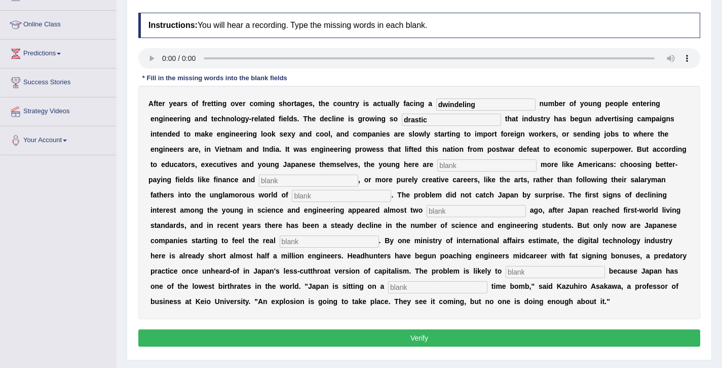
type input "drastic"
type input "behaving"
type input "medicine"
type input "manufacturing"
type input "decades"
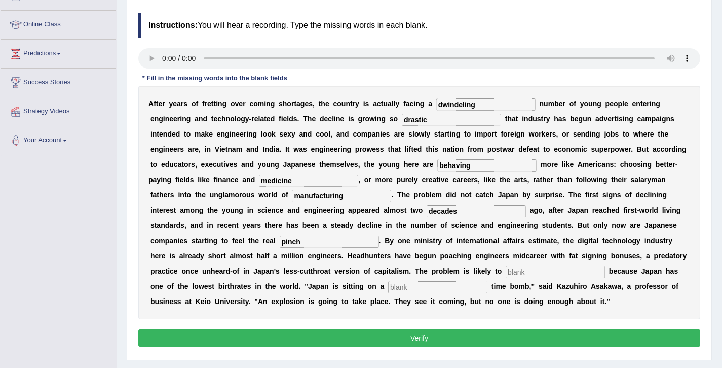
type input "pinch"
type input "worsen"
type input "demographic"
click at [409, 342] on button "Verify" at bounding box center [419, 337] width 562 height 17
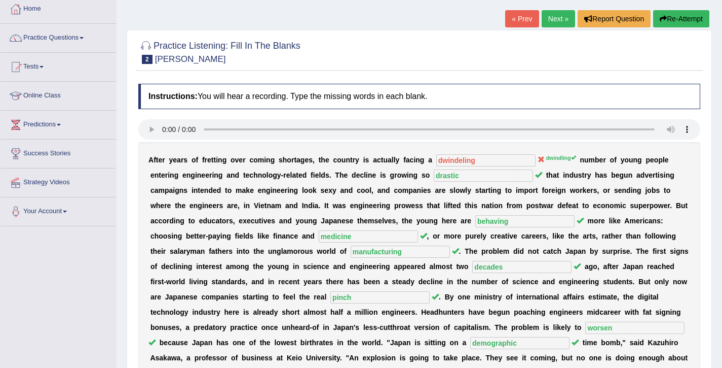
scroll to position [0, 0]
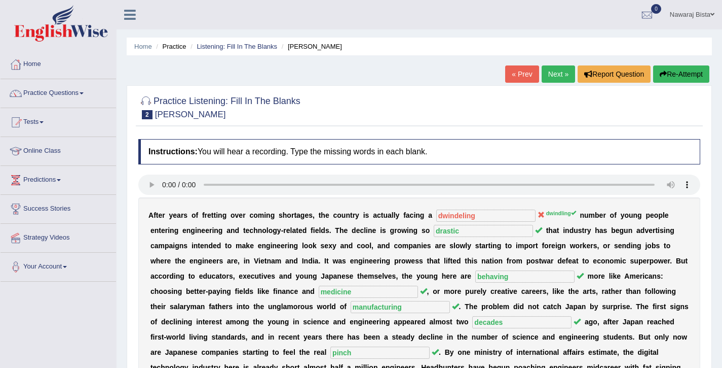
click at [551, 75] on link "Next »" at bounding box center [558, 73] width 33 height 17
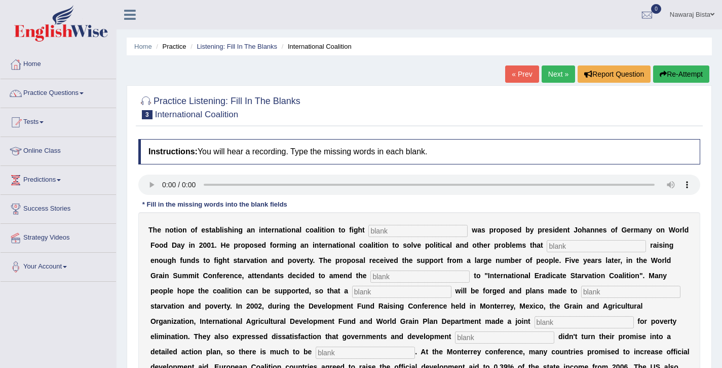
click at [551, 74] on link "Next »" at bounding box center [558, 73] width 33 height 17
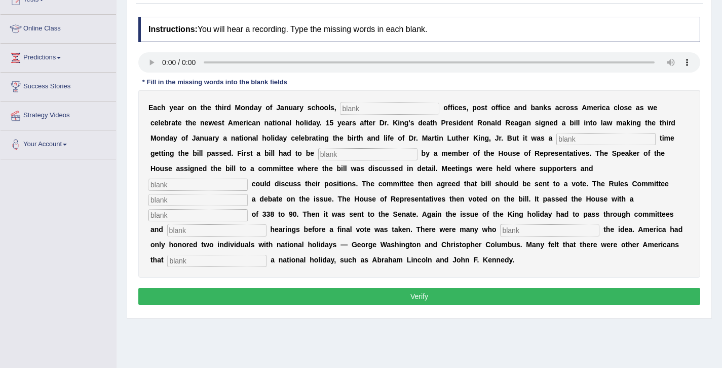
scroll to position [122, 0]
click at [353, 106] on input "text" at bounding box center [389, 108] width 99 height 12
type input "federal"
type input "tough"
type input "introduced"
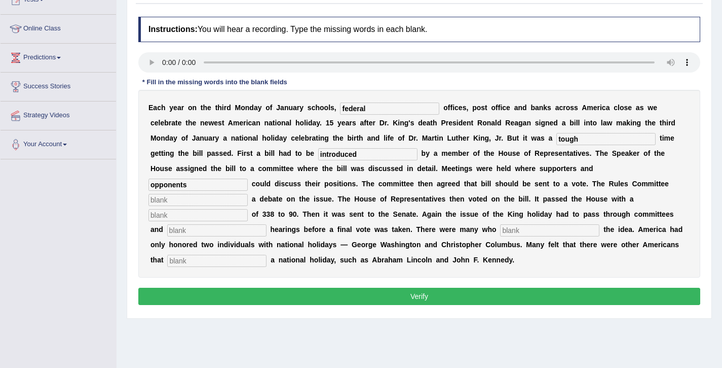
type input "opponents"
type input "scheduled"
type input "vote"
type input "public"
type input "opposed"
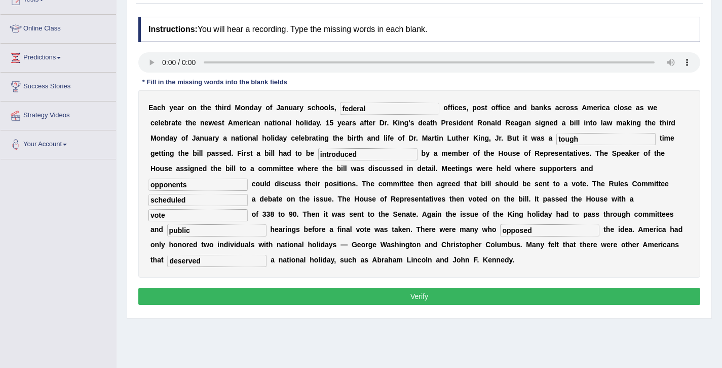
type input "deserved"
click at [417, 300] on button "Verify" at bounding box center [419, 295] width 562 height 17
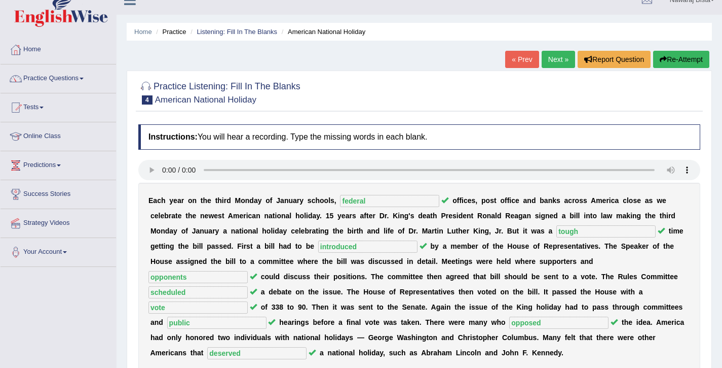
scroll to position [14, 0]
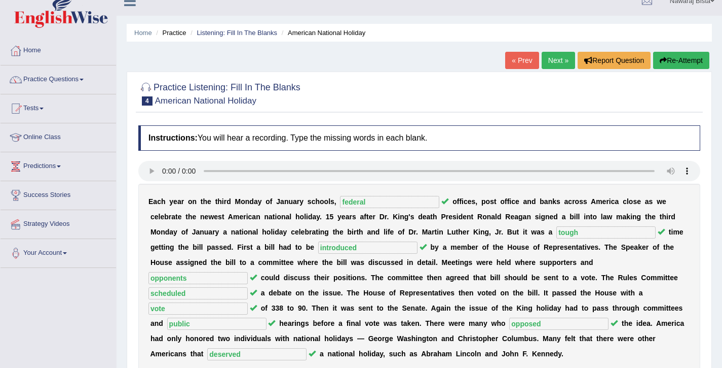
click at [551, 58] on link "Next »" at bounding box center [558, 60] width 33 height 17
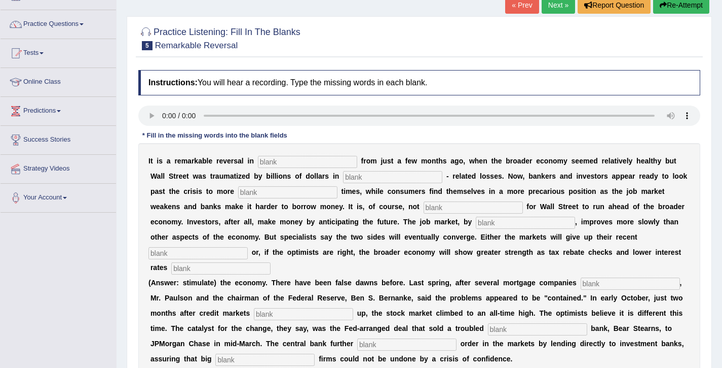
scroll to position [90, 0]
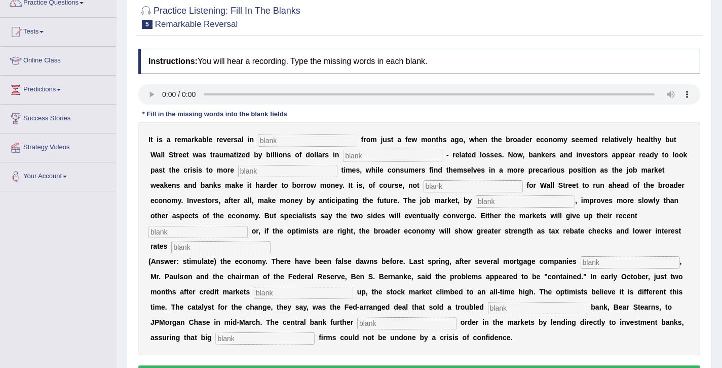
click at [267, 140] on input "text" at bounding box center [307, 140] width 99 height 12
type input "attitudes"
type input "more"
type input "profitable"
type input "uncommon"
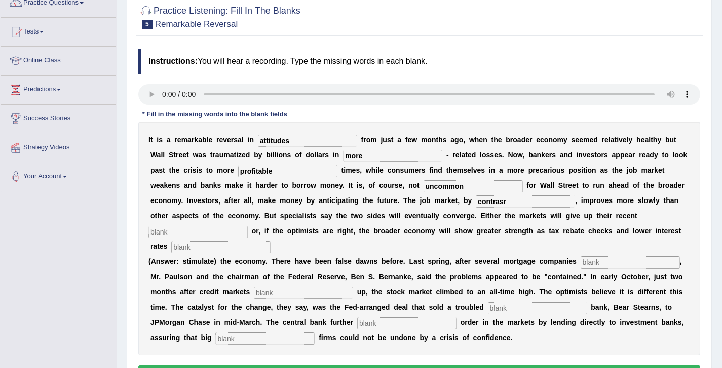
click at [476, 203] on input "contrasr" at bounding box center [525, 201] width 99 height 12
type input "contrast"
type input "gains"
type input "stimulate"
type input "collapsed"
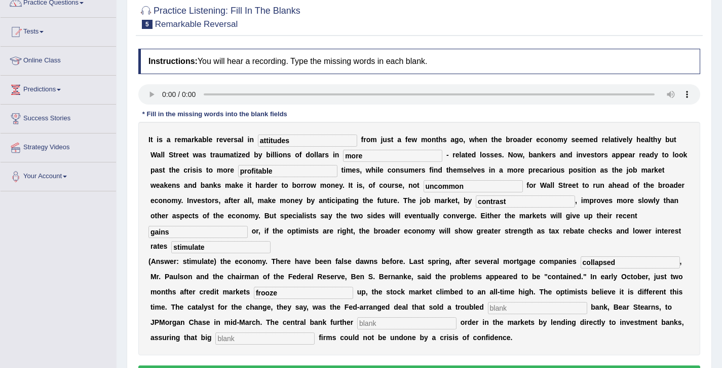
type input "frooze"
type input "investment"
type input "t"
type input "restored"
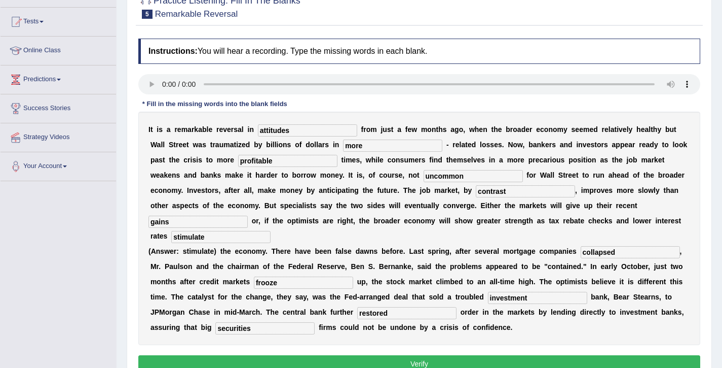
scroll to position [150, 0]
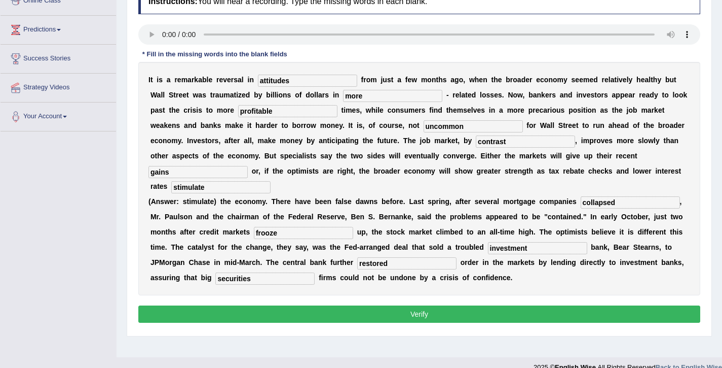
type input "securities"
click at [429, 305] on button "Verify" at bounding box center [419, 313] width 562 height 17
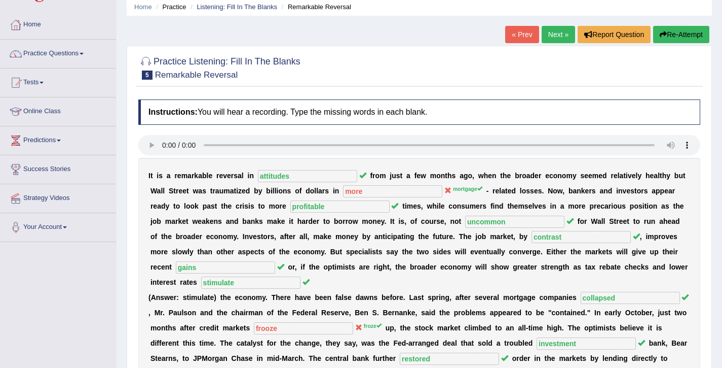
scroll to position [39, 0]
click at [556, 35] on link "Next »" at bounding box center [558, 34] width 33 height 17
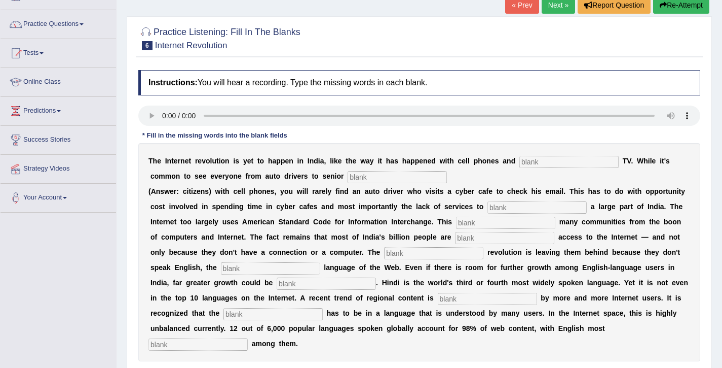
scroll to position [68, 0]
click at [531, 163] on input "text" at bounding box center [569, 162] width 99 height 12
click at [529, 160] on input "text" at bounding box center [569, 162] width 99 height 12
type input "cable"
type input "citizens"
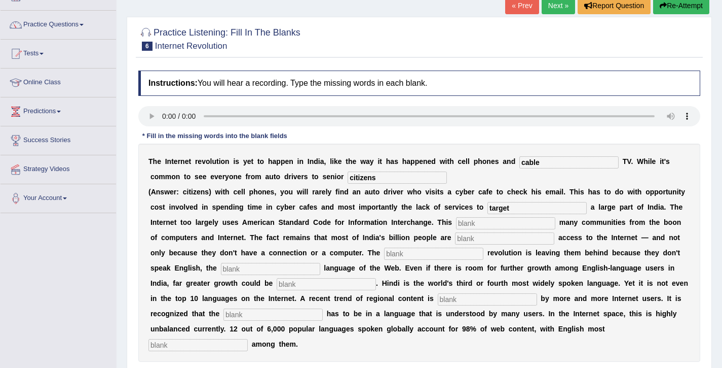
type input "target"
click at [485, 226] on input "text" at bounding box center [505, 223] width 99 height 12
type input "alinates"
type input "denied"
type input "digital"
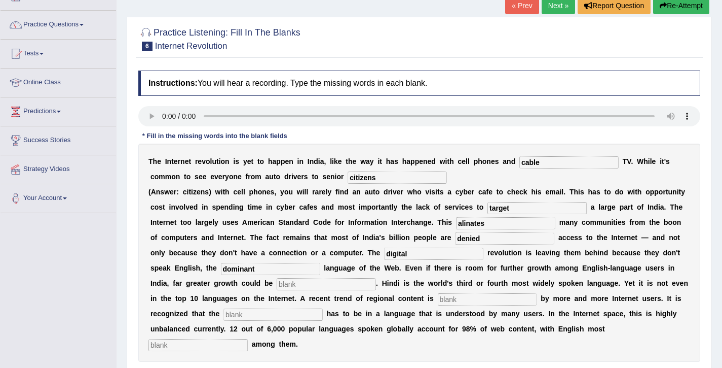
type input "dominant"
type input "unleased"
type input "preferred"
type input "content"
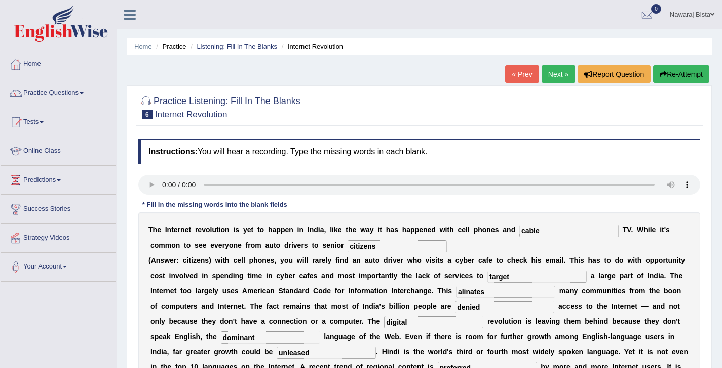
scroll to position [112, 0]
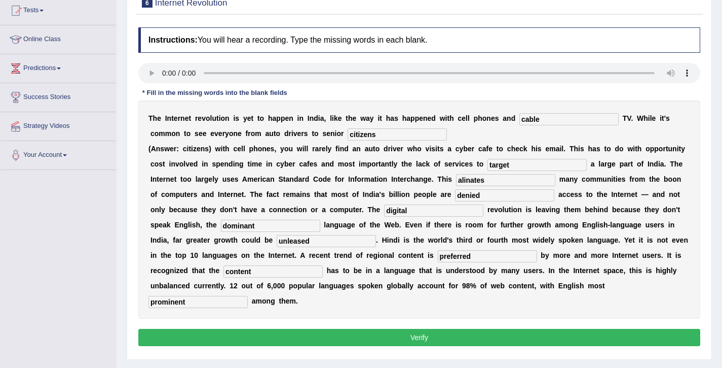
type input "prominent"
click at [511, 329] on button "Verify" at bounding box center [419, 337] width 562 height 17
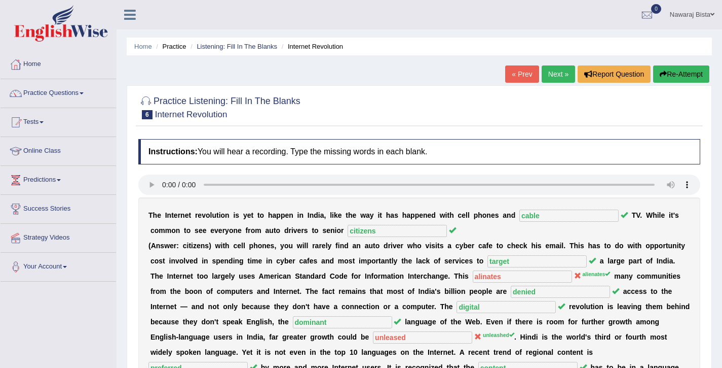
scroll to position [0, 0]
click at [549, 74] on link "Next »" at bounding box center [558, 73] width 33 height 17
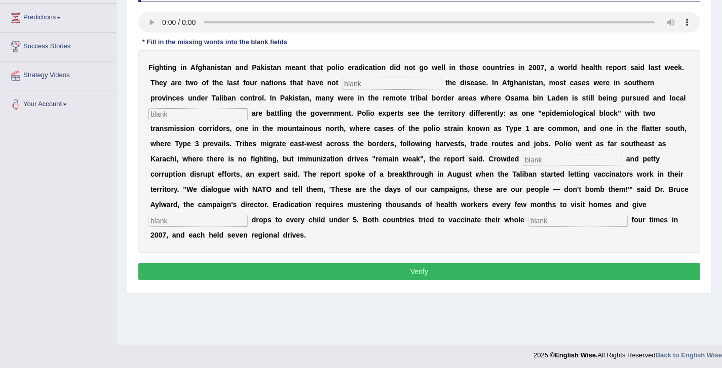
scroll to position [161, 0]
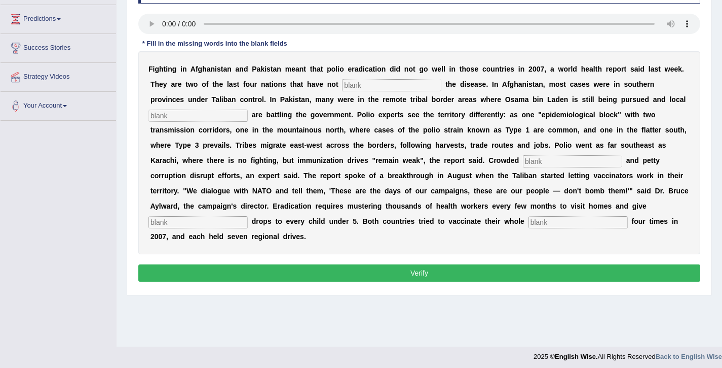
click at [352, 86] on input "text" at bounding box center [391, 85] width 99 height 12
type input "eliminated"
type input "militants"
type input "slums"
type input "vaccines"
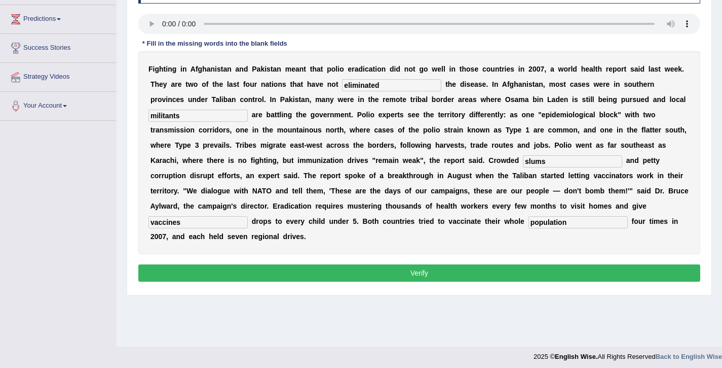
type input "population"
click at [421, 264] on button "Verify" at bounding box center [419, 272] width 562 height 17
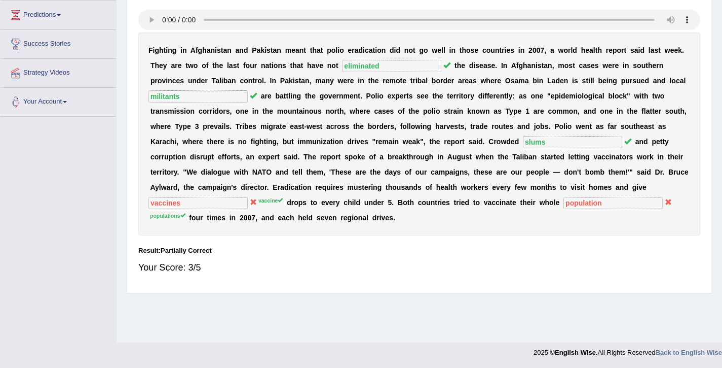
scroll to position [0, 0]
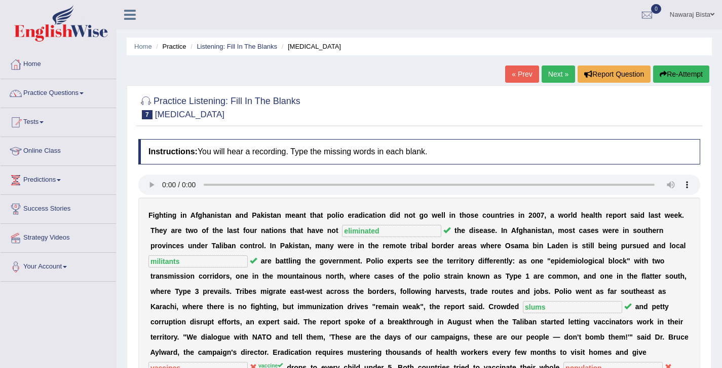
click at [560, 72] on link "Next »" at bounding box center [558, 73] width 33 height 17
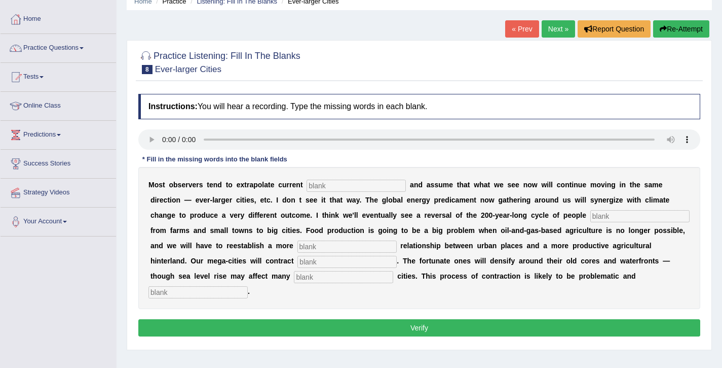
scroll to position [64, 0]
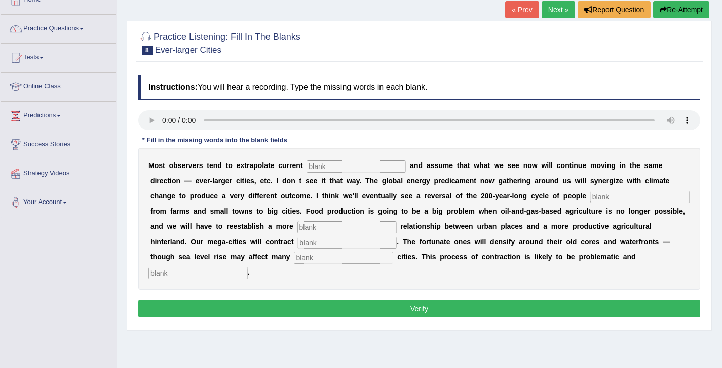
click at [357, 168] on input "text" at bounding box center [356, 166] width 99 height 12
type input "trends"
type input "moving"
type input "meaningfully"
click at [298, 244] on input "harbour" at bounding box center [347, 242] width 99 height 12
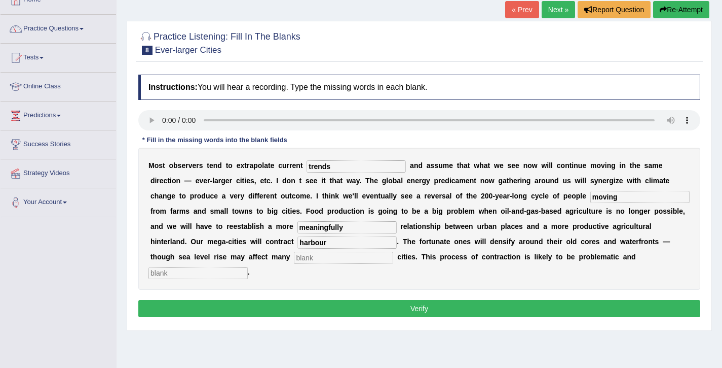
click at [298, 244] on input "harbour" at bounding box center [347, 242] width 99 height 12
type input "substantially"
type input "harbour"
type input "disorderly"
click at [332, 300] on button "Verify" at bounding box center [419, 308] width 562 height 17
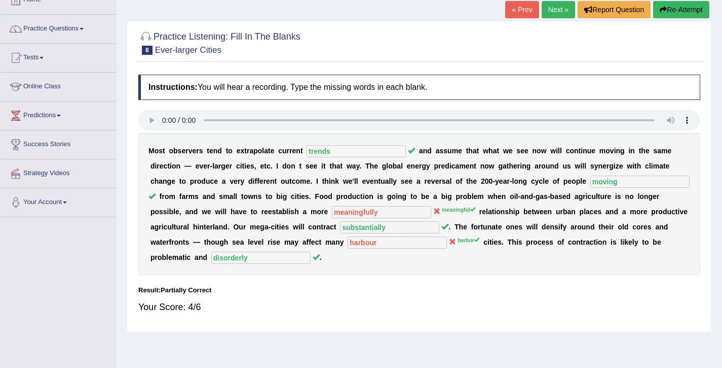
click at [557, 9] on link "Next »" at bounding box center [558, 9] width 33 height 17
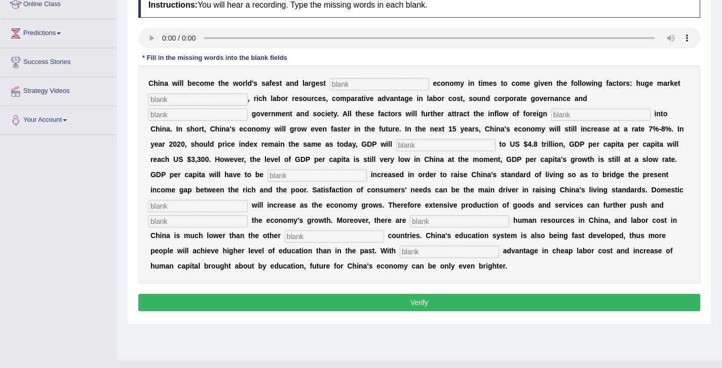
scroll to position [165, 0]
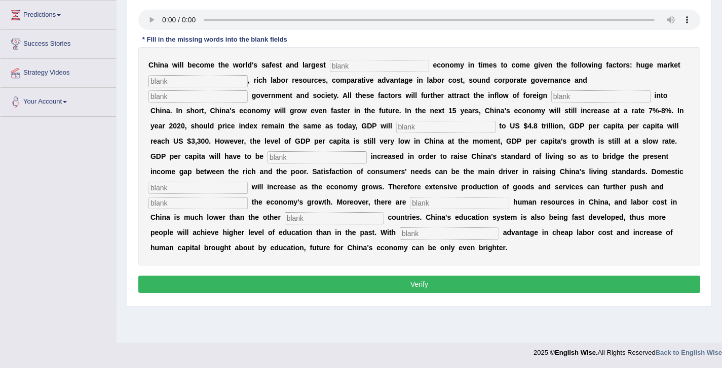
click at [341, 63] on input "text" at bounding box center [379, 66] width 99 height 12
type input "investment"
type input "potential"
type input "stabled"
type input "capital"
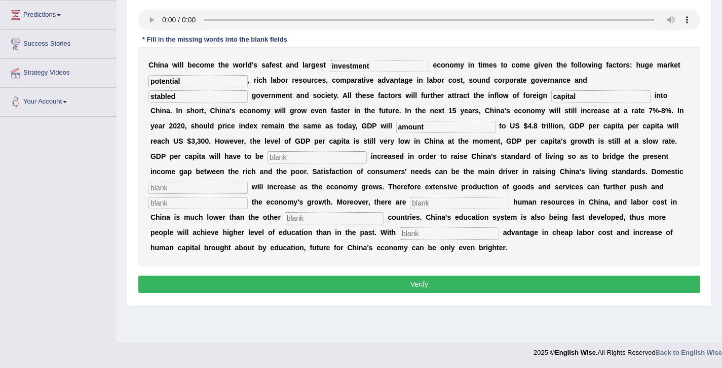
type input "amount"
type input "further"
type input "demand"
click at [248, 197] on input "sustani" at bounding box center [198, 203] width 99 height 12
type input "sustain"
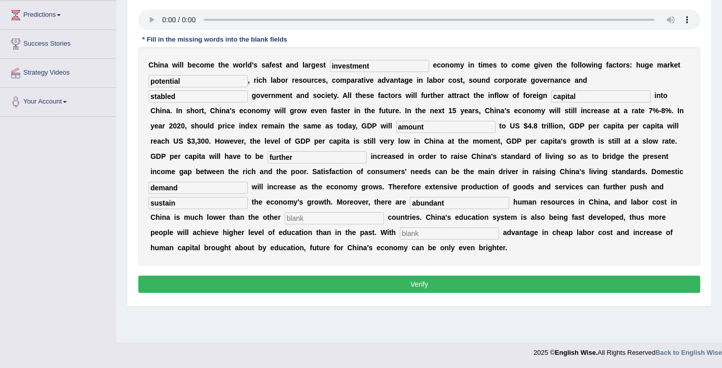
type input "abundant"
type input "industrialisation"
type input "comparative"
click at [452, 284] on button "Verify" at bounding box center [419, 283] width 562 height 17
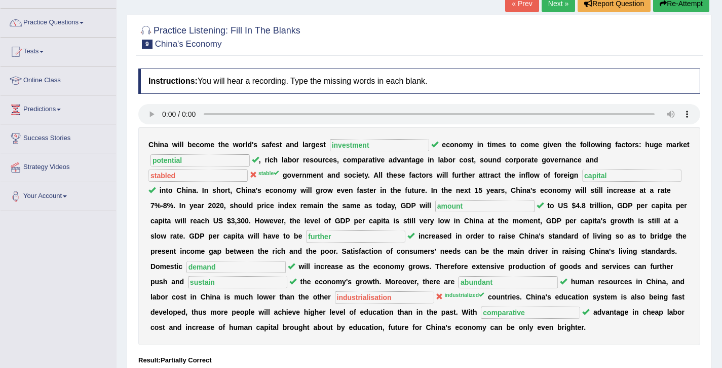
scroll to position [26, 0]
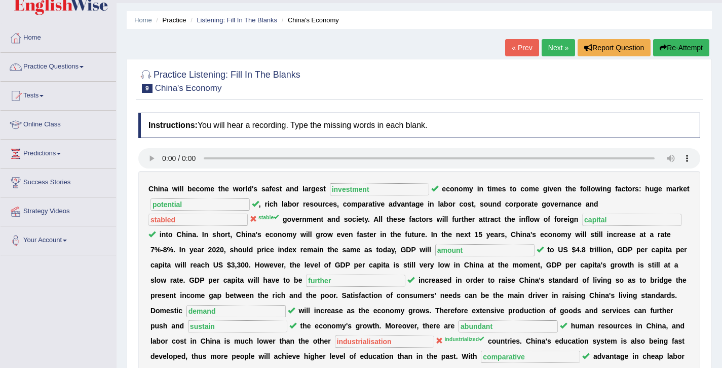
click at [556, 50] on link "Next »" at bounding box center [558, 47] width 33 height 17
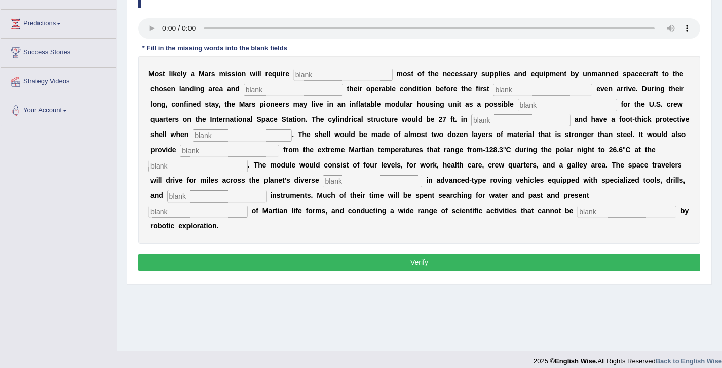
scroll to position [99, 0]
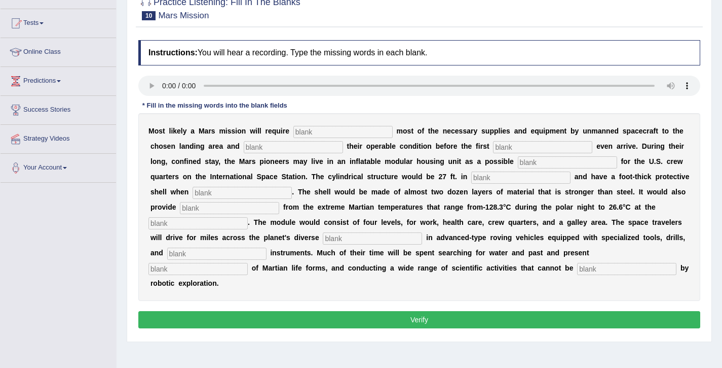
click at [309, 133] on input "text" at bounding box center [343, 132] width 99 height 12
type input "transporting"
type input "conforming"
type input "astronaut"
type input "replacement"
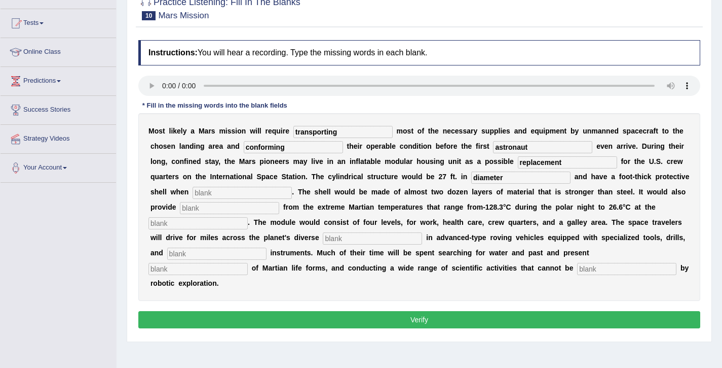
type input "diameter"
type input "inflated"
type input "insulation"
type input "w"
type input "equator"
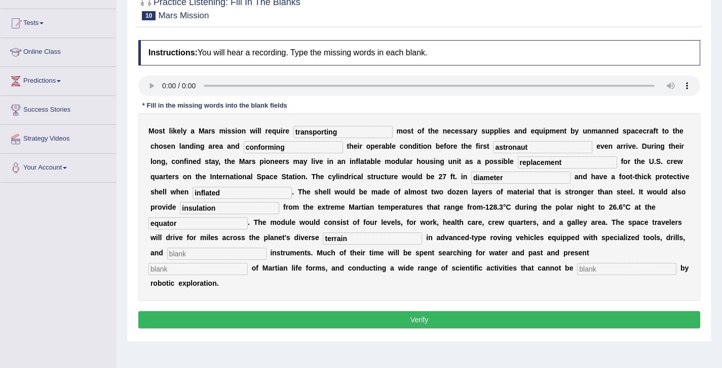
type input "terrain"
type input "instruments"
type input "w"
type input "evidences"
type input "accomplished"
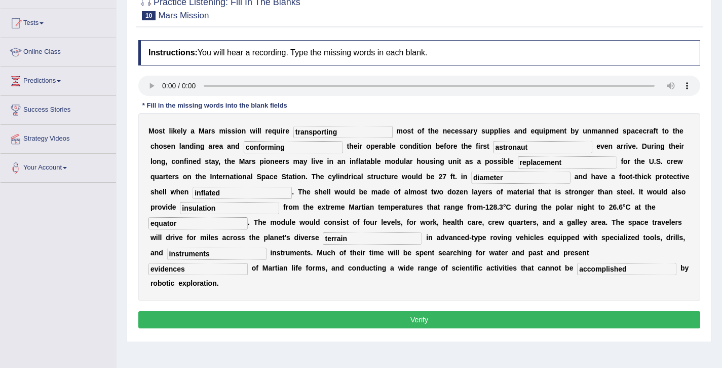
click at [448, 311] on button "Verify" at bounding box center [419, 319] width 562 height 17
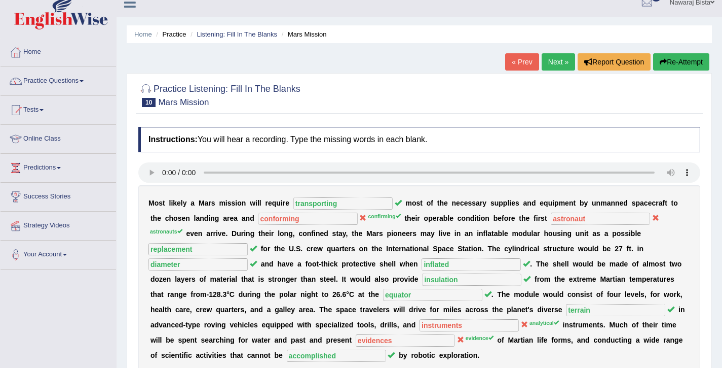
scroll to position [11, 0]
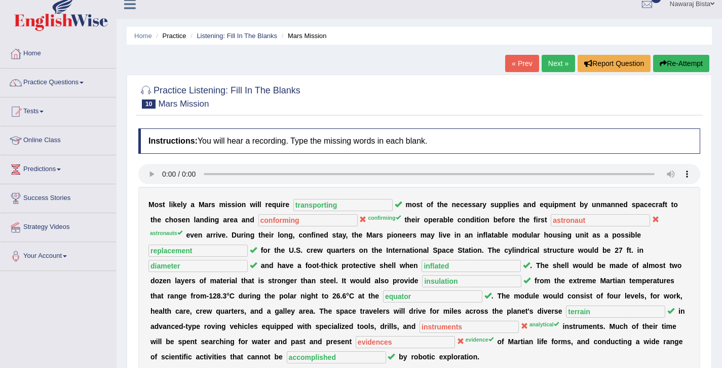
click at [560, 65] on link "Next »" at bounding box center [558, 63] width 33 height 17
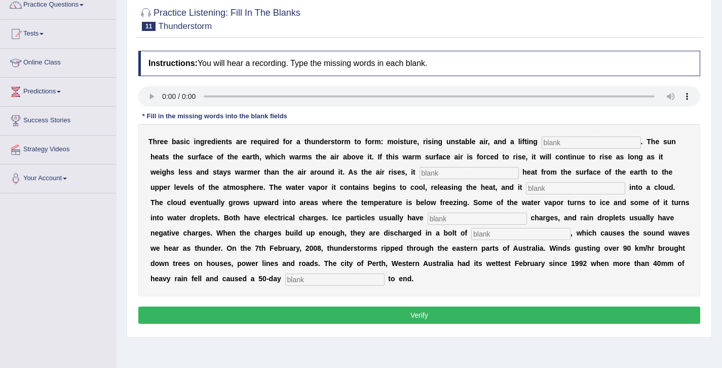
scroll to position [86, 0]
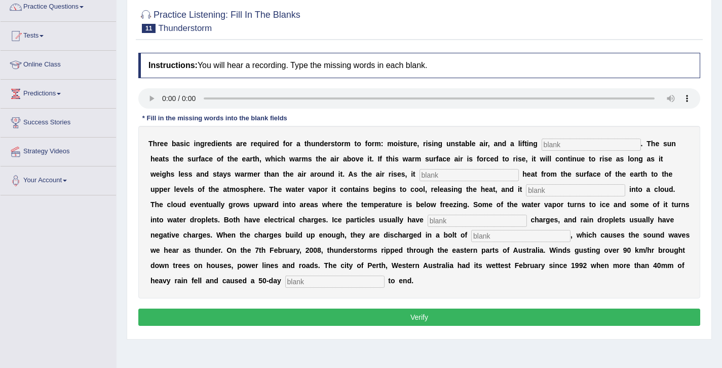
click at [556, 142] on input "text" at bounding box center [591, 144] width 99 height 12
type input "mechanism"
type input "transfers"
type input "condenses"
type input "positive"
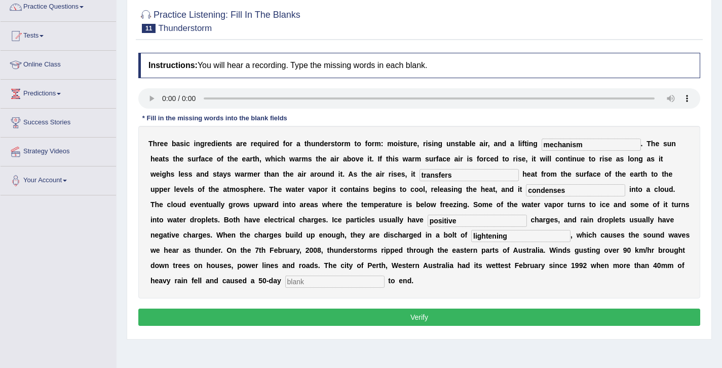
type input "lightening"
type input "drought"
click at [357, 313] on button "Verify" at bounding box center [419, 316] width 562 height 17
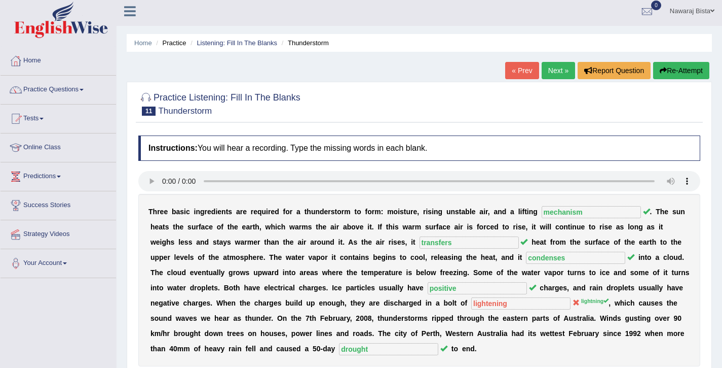
scroll to position [0, 0]
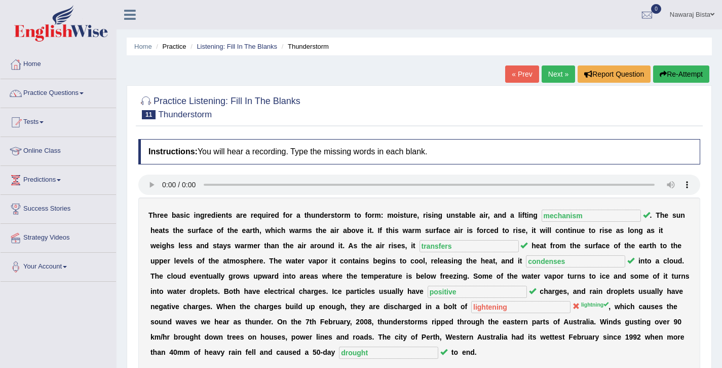
click at [554, 72] on link "Next »" at bounding box center [558, 73] width 33 height 17
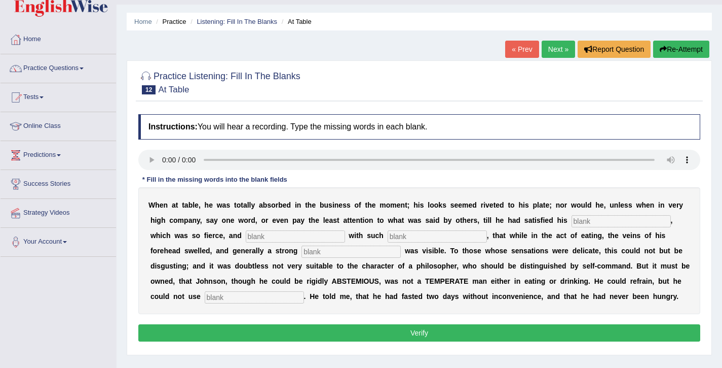
scroll to position [26, 0]
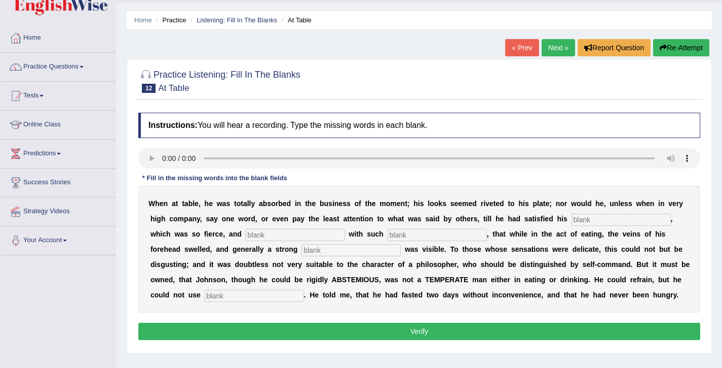
click at [593, 220] on input "text" at bounding box center [621, 219] width 99 height 12
type input "appetite"
type input "e"
type input "indulge"
type input "instenseness"
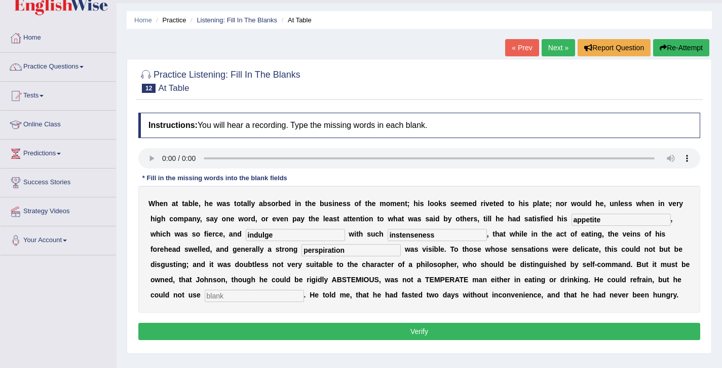
type input "perspiration"
type input "moderately"
click at [503, 332] on button "Verify" at bounding box center [419, 330] width 562 height 17
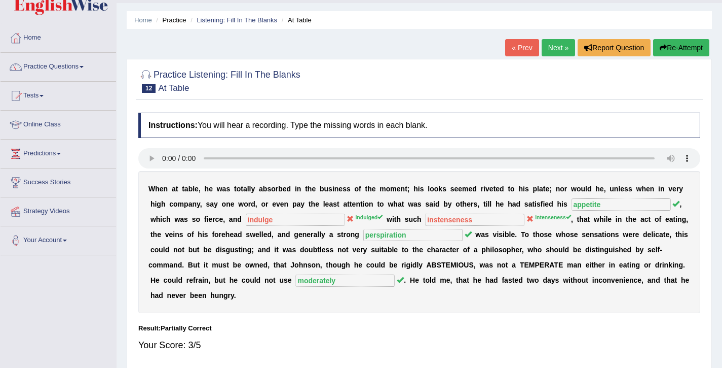
click at [546, 47] on link "Next »" at bounding box center [558, 47] width 33 height 17
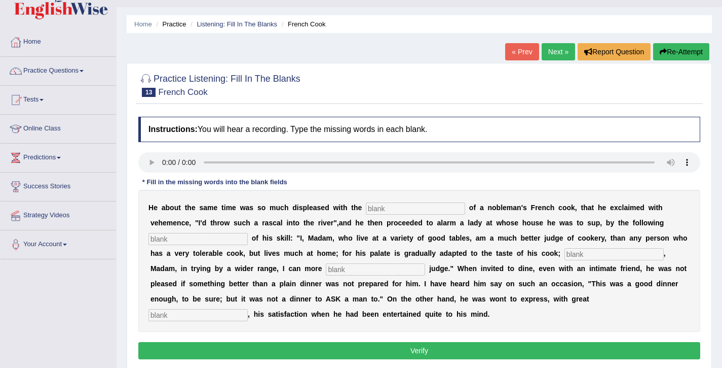
scroll to position [24, 0]
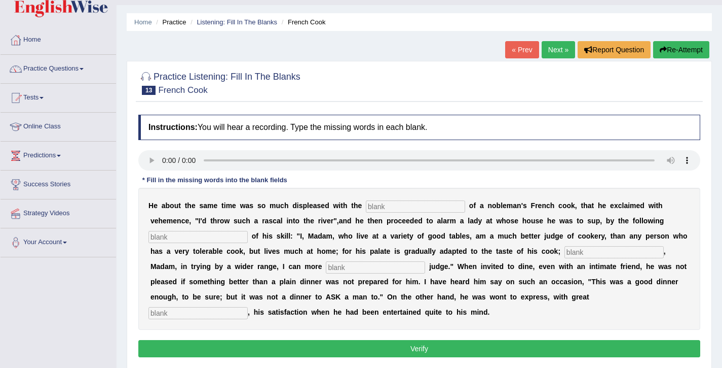
click at [370, 205] on input "text" at bounding box center [415, 206] width 99 height 12
type input "performances"
type input "menifesto"
type input "whereas"
type input "explugently"
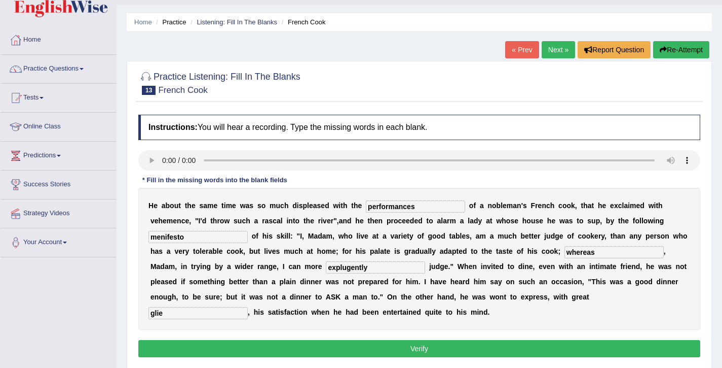
type input "glie"
click at [410, 349] on button "Verify" at bounding box center [419, 348] width 562 height 17
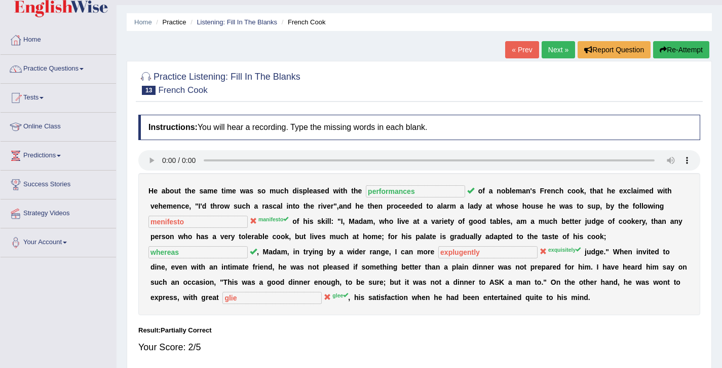
click at [550, 46] on link "Next »" at bounding box center [558, 49] width 33 height 17
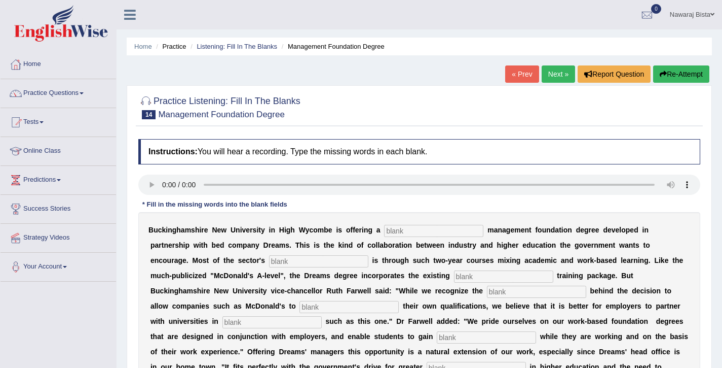
scroll to position [165, 0]
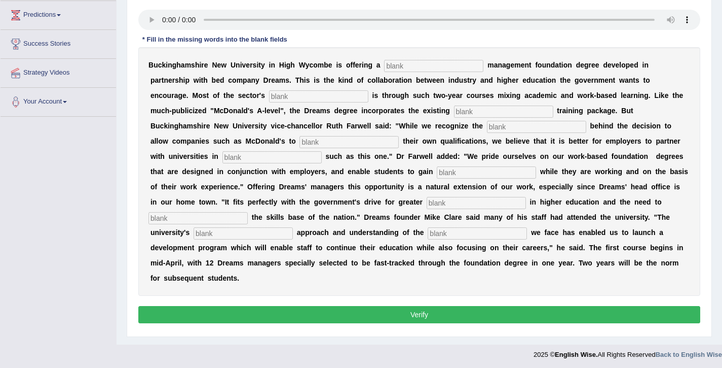
click at [427, 67] on input "text" at bounding box center [433, 66] width 99 height 12
type input "retail"
type input "expansion"
type input "company"
type input "empertise"
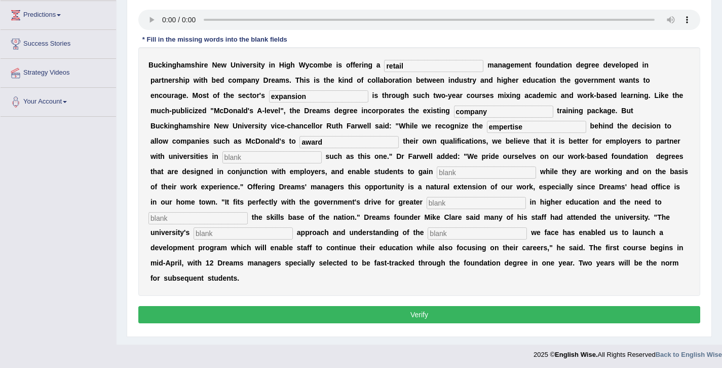
type input "award"
type input "initiatives"
type input "qualifications"
type input "participation"
type input "enhance"
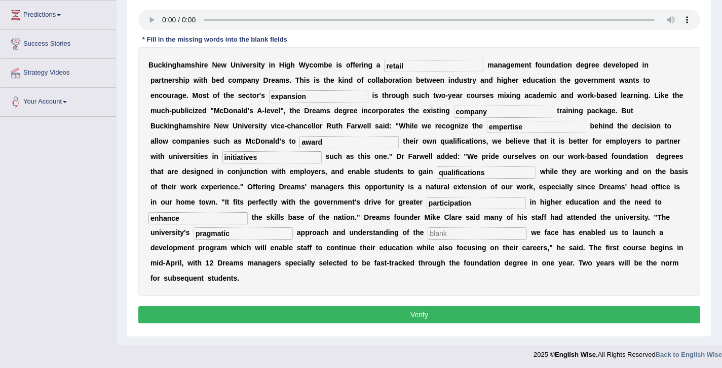
type input "pragmatic"
type input "challenges"
click at [453, 306] on button "Verify" at bounding box center [419, 314] width 562 height 17
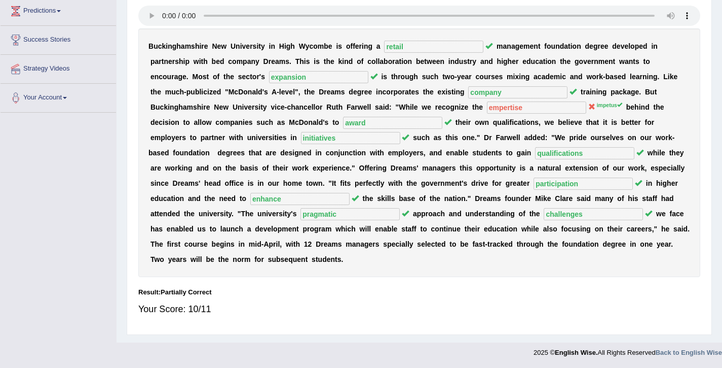
scroll to position [0, 0]
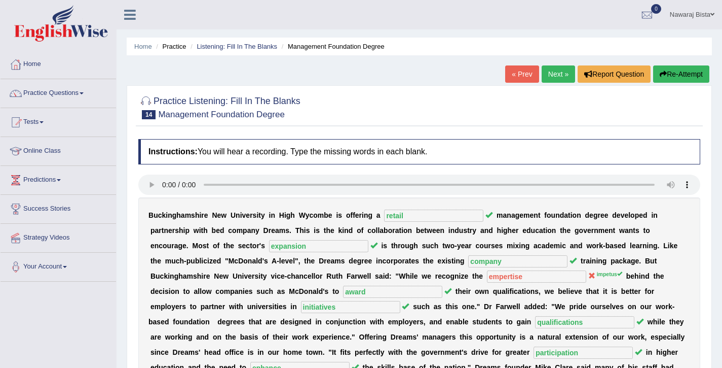
click at [558, 73] on link "Next »" at bounding box center [558, 73] width 33 height 17
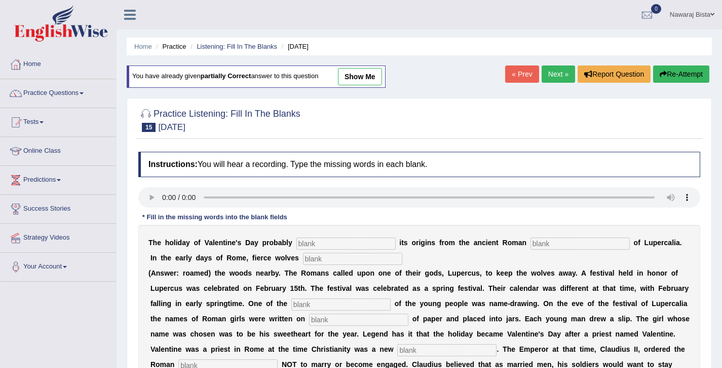
scroll to position [149, 0]
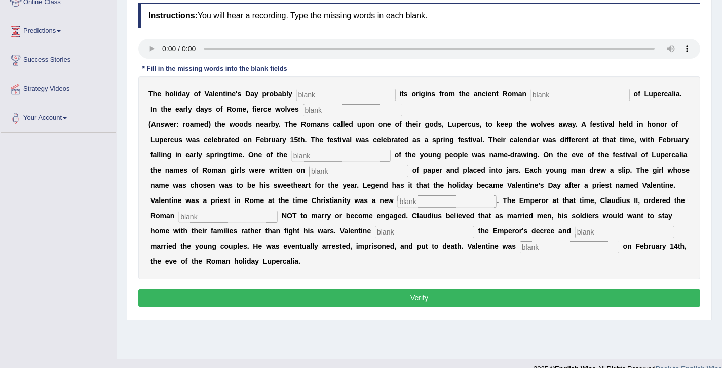
click at [306, 95] on input "text" at bounding box center [346, 95] width 99 height 12
type input "derive"
type input "fiest"
type input "roamed"
type input "customs"
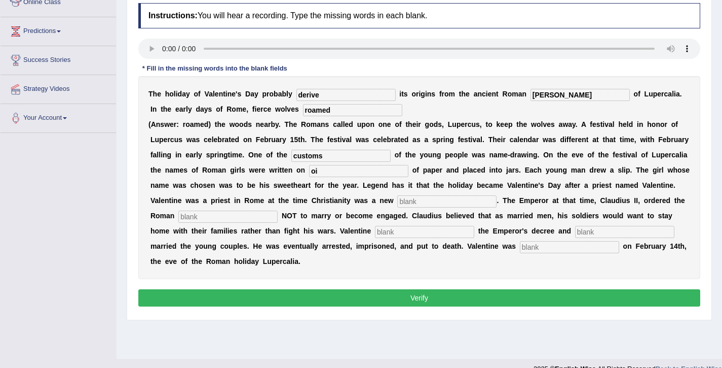
type input "o"
type input "piece"
type input "religion"
type input "derive"
type input "s"
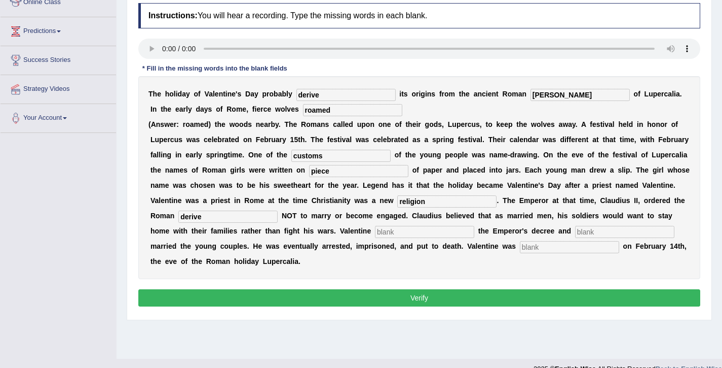
click at [575, 233] on input "text" at bounding box center [624, 232] width 99 height 12
type input "secretely"
type input "beheaded"
click at [325, 97] on input "derive" at bounding box center [346, 95] width 99 height 12
click at [180, 213] on input "derive" at bounding box center [227, 216] width 99 height 12
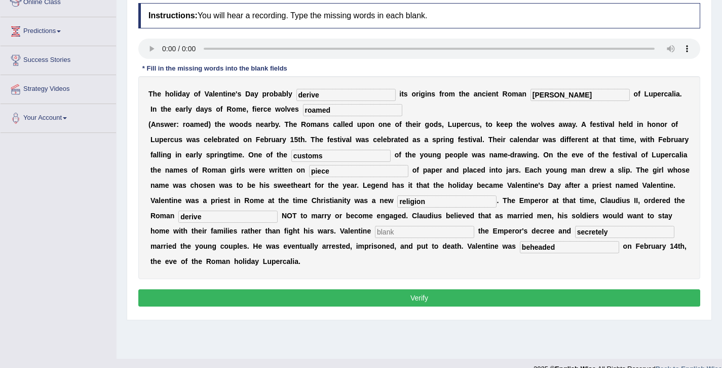
click at [180, 213] on input "derive" at bounding box center [227, 216] width 99 height 12
click at [178, 216] on input "derive" at bounding box center [227, 216] width 99 height 12
type input "d"
type input "s"
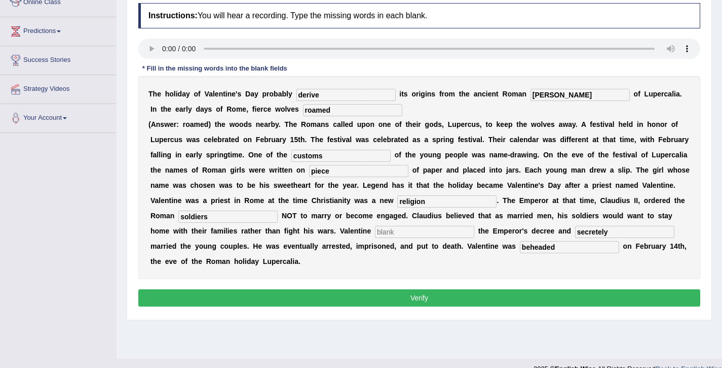
type input "soldiers"
click at [375, 232] on input "text" at bounding box center [424, 232] width 99 height 12
click at [375, 231] on input "text" at bounding box center [424, 232] width 99 height 12
click at [375, 232] on input "text" at bounding box center [424, 232] width 99 height 12
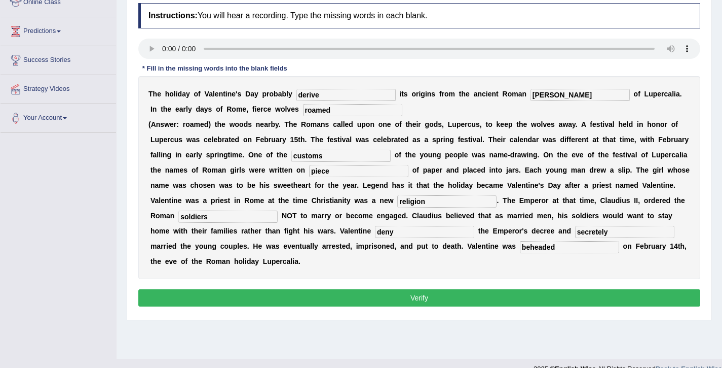
type input "deny"
click at [389, 297] on button "Verify" at bounding box center [419, 297] width 562 height 17
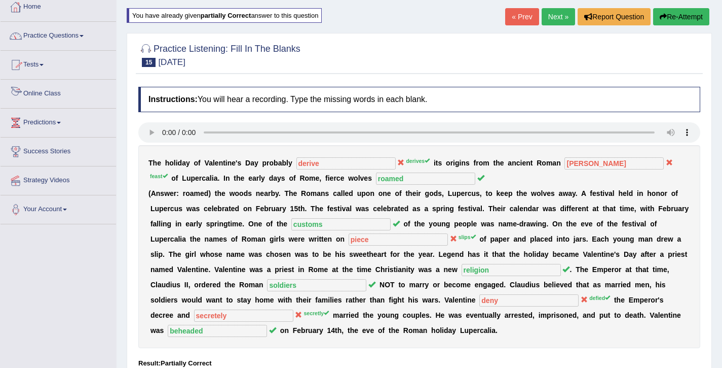
scroll to position [0, 0]
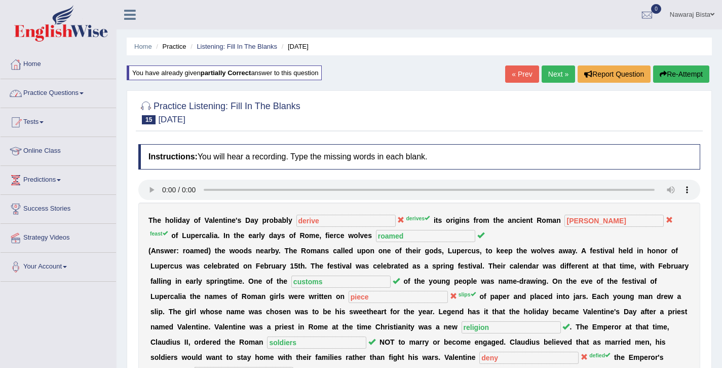
click at [94, 96] on link "Practice Questions" at bounding box center [59, 91] width 116 height 25
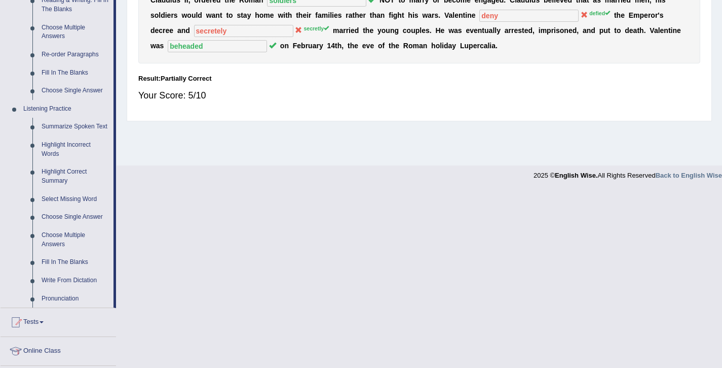
scroll to position [465, 0]
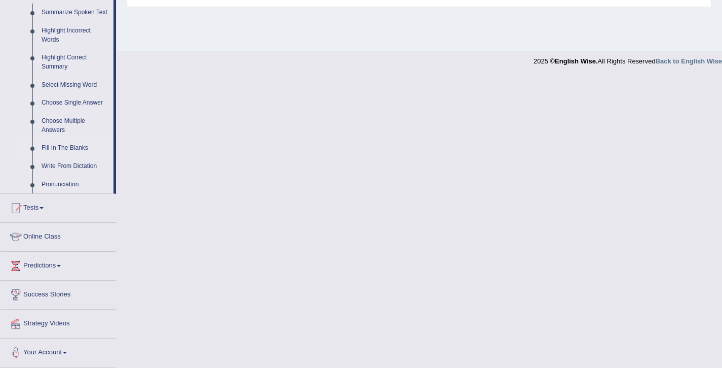
click at [75, 150] on link "Fill In The Blanks" at bounding box center [75, 148] width 77 height 18
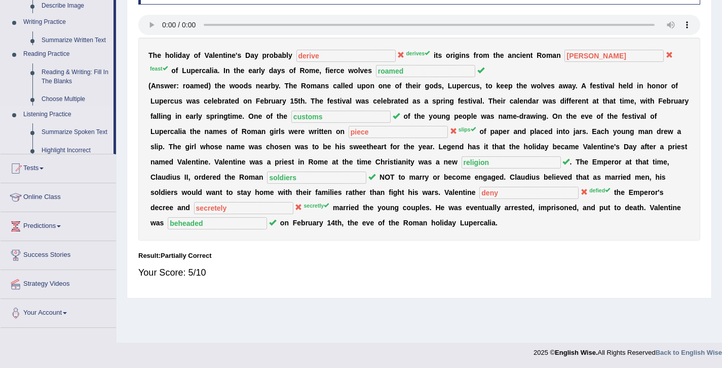
scroll to position [165, 0]
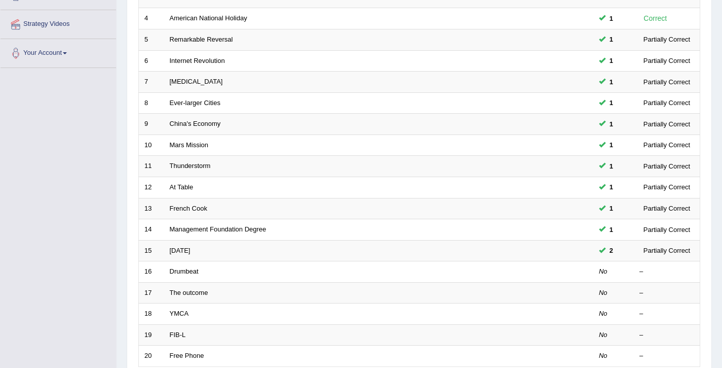
scroll to position [213, 0]
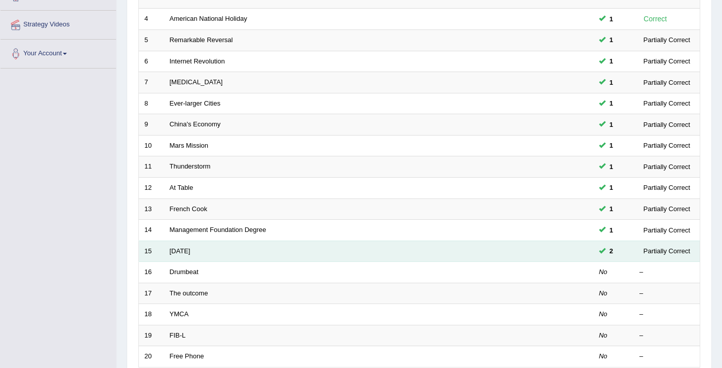
click at [569, 250] on td at bounding box center [556, 250] width 76 height 21
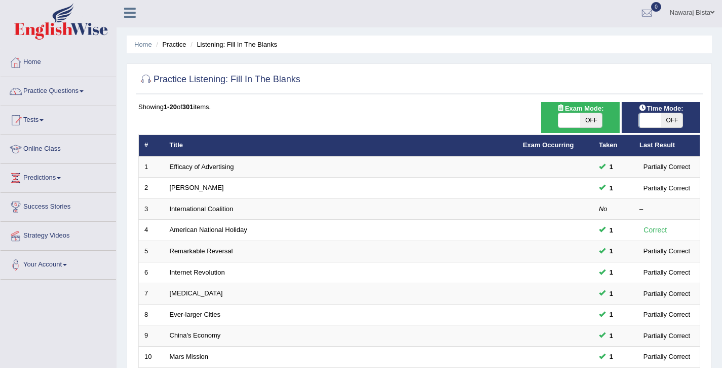
scroll to position [0, 0]
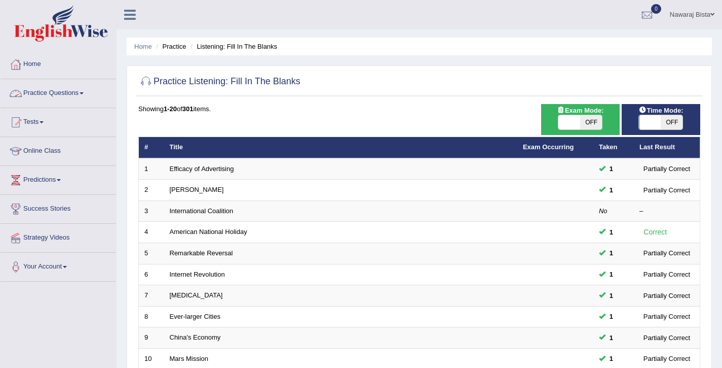
click at [81, 94] on link "Practice Questions" at bounding box center [59, 91] width 116 height 25
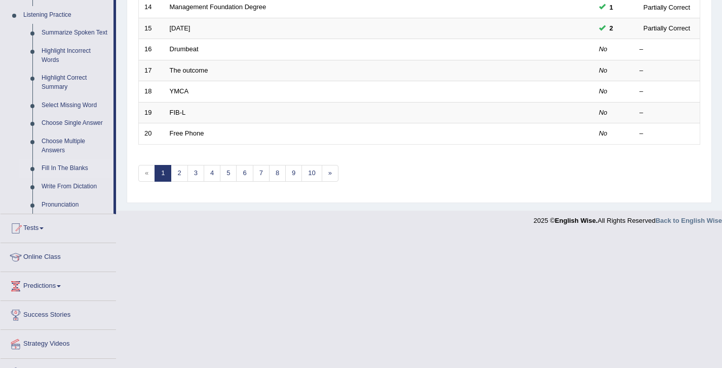
scroll to position [465, 0]
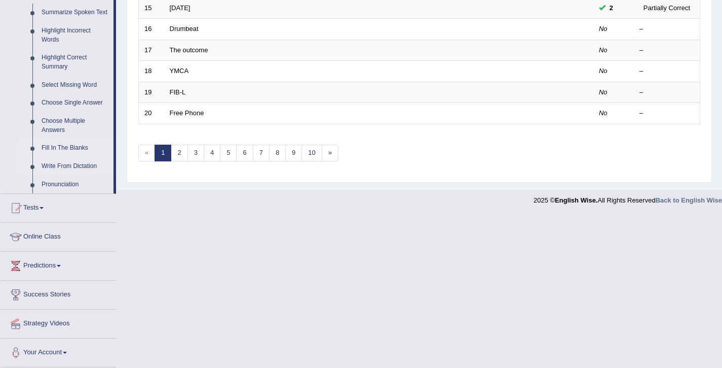
click at [76, 162] on link "Write From Dictation" at bounding box center [75, 166] width 77 height 18
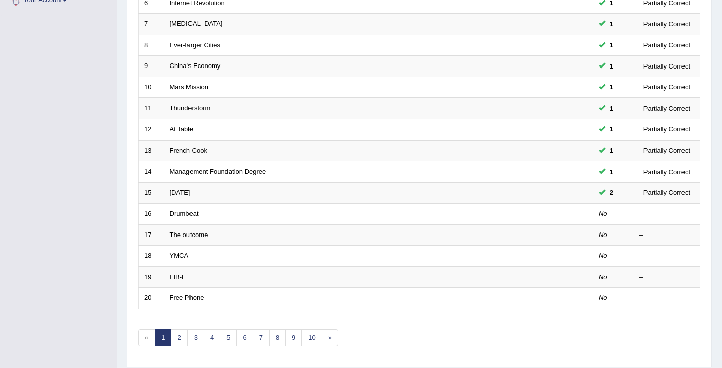
scroll to position [164, 0]
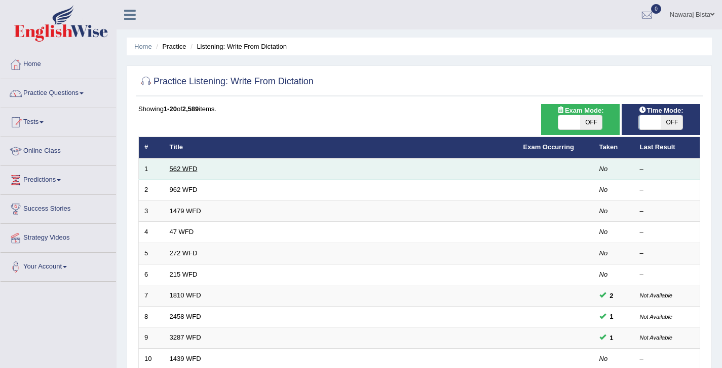
click at [184, 166] on link "562 WFD" at bounding box center [184, 169] width 28 height 8
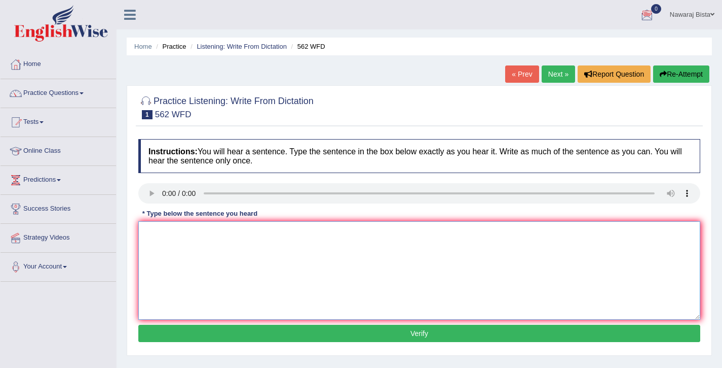
click at [170, 243] on textarea at bounding box center [419, 270] width 562 height 98
type textarea "The gap between the rich and the poor does not decrease."
click at [402, 337] on button "Verify" at bounding box center [419, 332] width 562 height 17
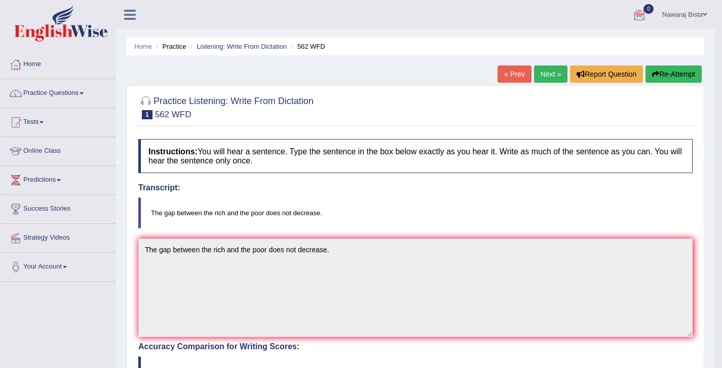
click at [544, 77] on link "Next »" at bounding box center [550, 73] width 33 height 17
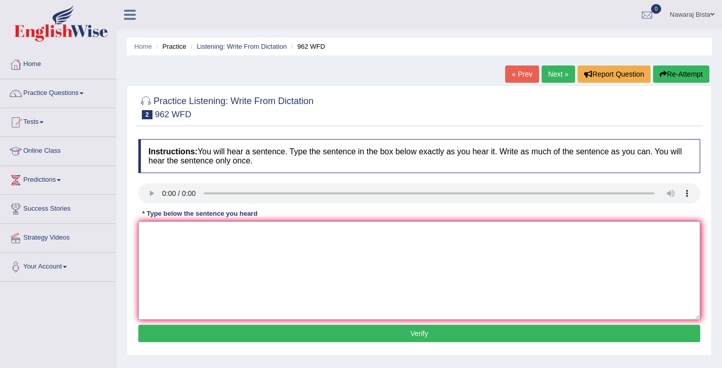
click at [227, 254] on textarea at bounding box center [419, 270] width 562 height 98
type textarea "If you have any questions about the exam please raise your hand."
click at [227, 234] on textarea "If you have any questions about the exam please raise your hand." at bounding box center [419, 270] width 562 height 98
type textarea "If you have any question about the exam please raise your hand."
click at [321, 334] on button "Verify" at bounding box center [419, 332] width 562 height 17
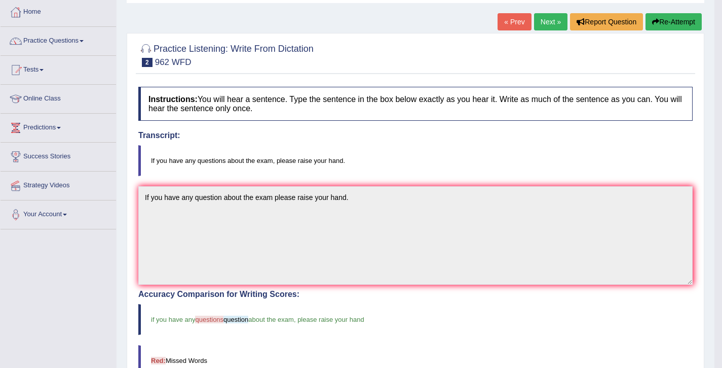
scroll to position [53, 0]
click at [541, 22] on link "Next »" at bounding box center [550, 21] width 33 height 17
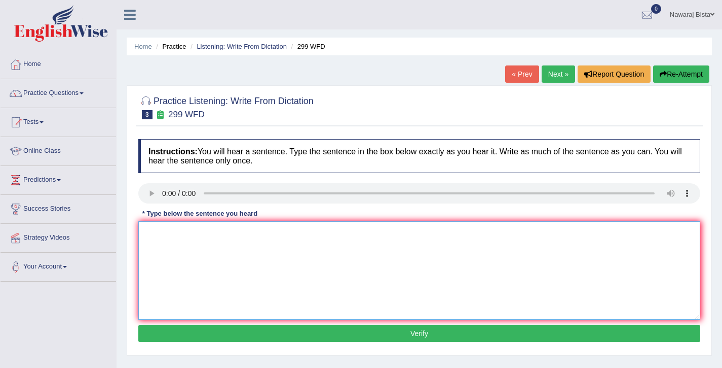
click at [164, 233] on textarea at bounding box center [419, 270] width 562 height 98
click at [245, 233] on textarea "Student representatives will be with the voting form." at bounding box center [419, 270] width 562 height 98
click at [270, 235] on textarea "Student representatives will be visiting with the voting form." at bounding box center [419, 270] width 562 height 98
type textarea "Student representatives will be visiting the classes with the voting form."
click at [341, 340] on button "Verify" at bounding box center [419, 332] width 562 height 17
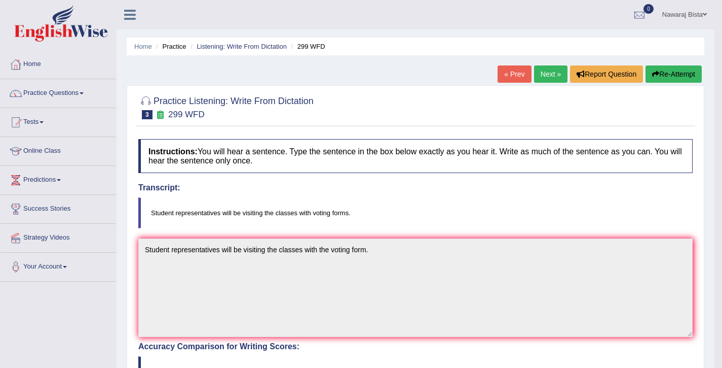
click at [539, 72] on link "Next »" at bounding box center [550, 73] width 33 height 17
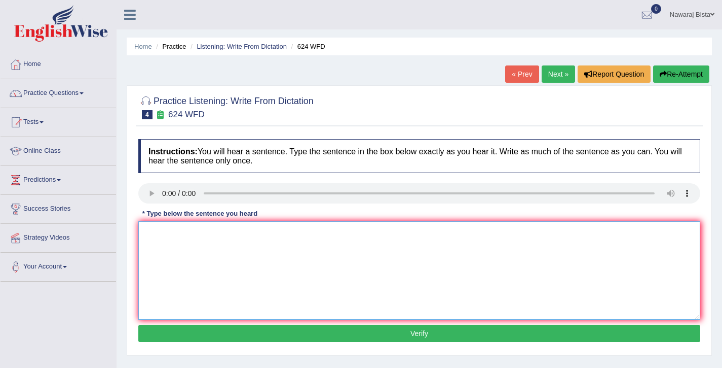
click at [167, 261] on textarea at bounding box center [419, 270] width 562 height 98
click at [199, 233] on textarea "Our cources will help to improve critical thinking and" at bounding box center [419, 270] width 562 height 98
click at [324, 232] on textarea "Our cources help to improve critical thinking and" at bounding box center [419, 270] width 562 height 98
type textarea "Our cources help to improve critical thinking and independant learning skills."
click at [328, 337] on button "Verify" at bounding box center [419, 332] width 562 height 17
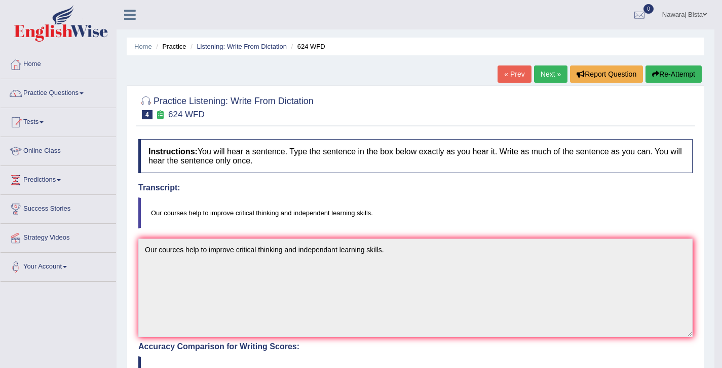
click at [545, 73] on link "Next »" at bounding box center [550, 73] width 33 height 17
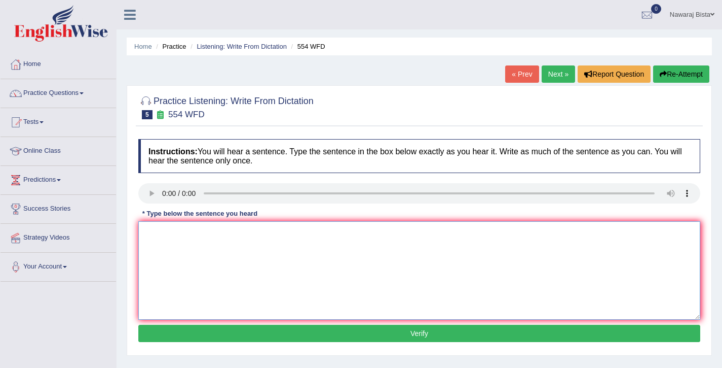
click at [149, 249] on textarea at bounding box center [419, 270] width 562 height 98
click at [256, 240] on textarea "we are able to work in a team" at bounding box center [419, 270] width 562 height 98
type textarea "we are able to work in a team."
click at [244, 331] on button "Verify" at bounding box center [419, 332] width 562 height 17
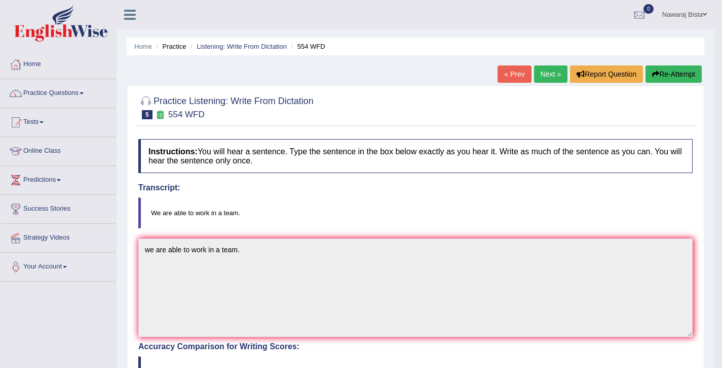
click at [543, 75] on link "Next »" at bounding box center [550, 73] width 33 height 17
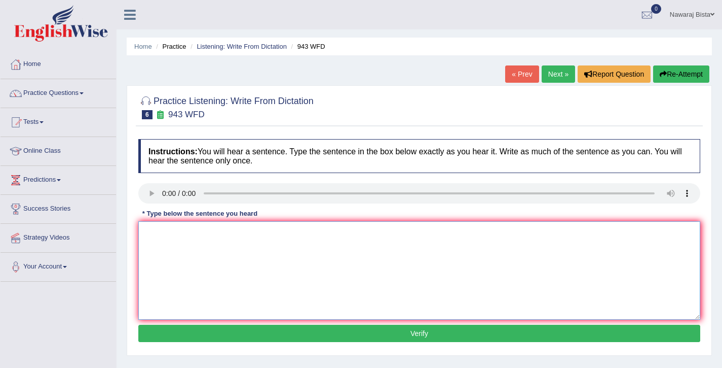
click at [170, 257] on textarea at bounding box center [419, 270] width 562 height 98
click at [272, 234] on textarea "Farming methods across the world has developed recently." at bounding box center [419, 270] width 562 height 98
click at [269, 234] on textarea "Farming methods across the world has greatly developed recently." at bounding box center [419, 270] width 562 height 98
type textarea "Farming methods across the world have greatly developed recently."
click at [311, 336] on button "Verify" at bounding box center [419, 332] width 562 height 17
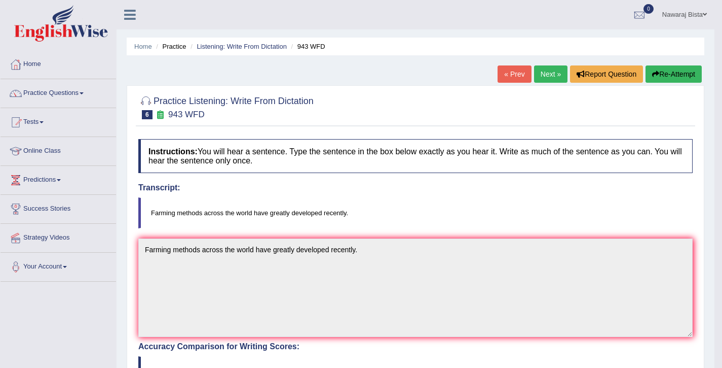
click at [540, 73] on link "Next »" at bounding box center [550, 73] width 33 height 17
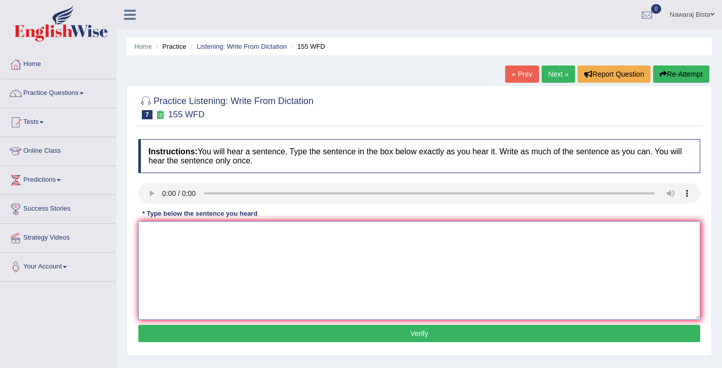
click at [164, 234] on textarea at bounding box center [419, 270] width 562 height 98
click at [267, 234] on textarea "Important details from the arguements are missing in the summary." at bounding box center [419, 270] width 562 height 98
type textarea "Important details from the arguement are missing in the summary."
click at [312, 339] on button "Verify" at bounding box center [419, 332] width 562 height 17
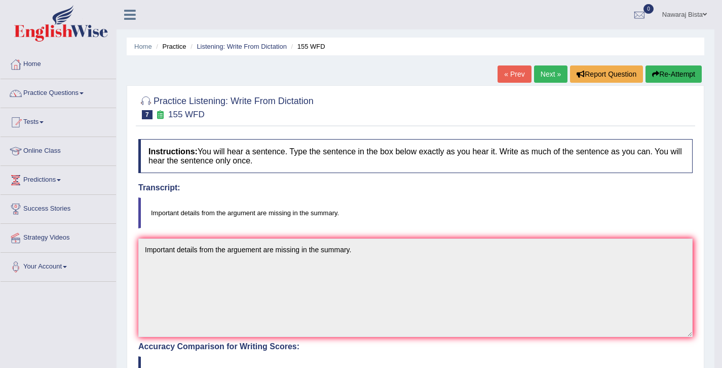
click at [543, 76] on link "Next »" at bounding box center [550, 73] width 33 height 17
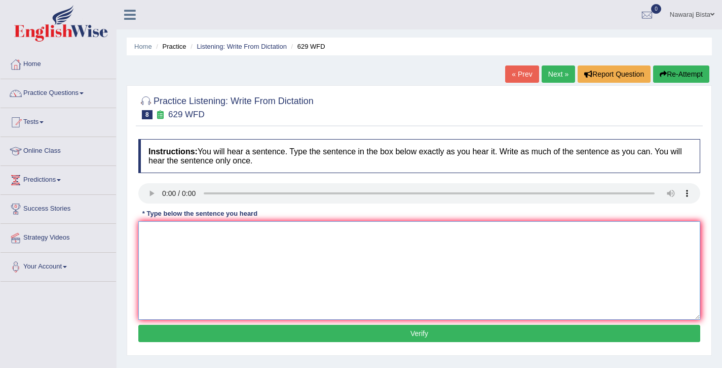
click at [184, 242] on textarea at bounding box center [419, 270] width 562 height 98
click at [243, 234] on textarea "Please provide the report to" at bounding box center [419, 270] width 562 height 98
click at [274, 233] on textarea "Please provide the report to support the idea" at bounding box center [419, 270] width 562 height 98
type textarea "Please provide the report to support your idea of the arguement."
click at [241, 334] on button "Verify" at bounding box center [419, 332] width 562 height 17
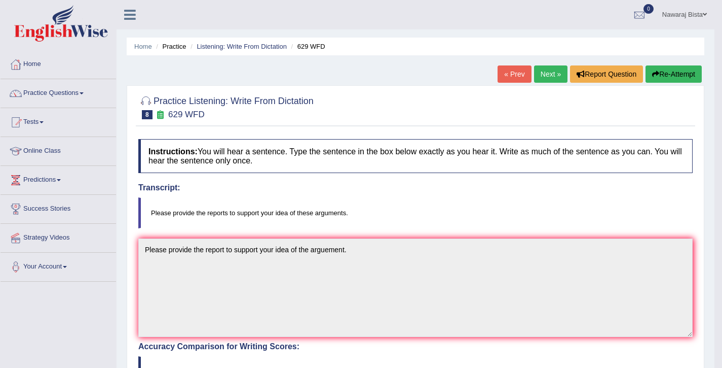
click at [549, 78] on link "Next »" at bounding box center [550, 73] width 33 height 17
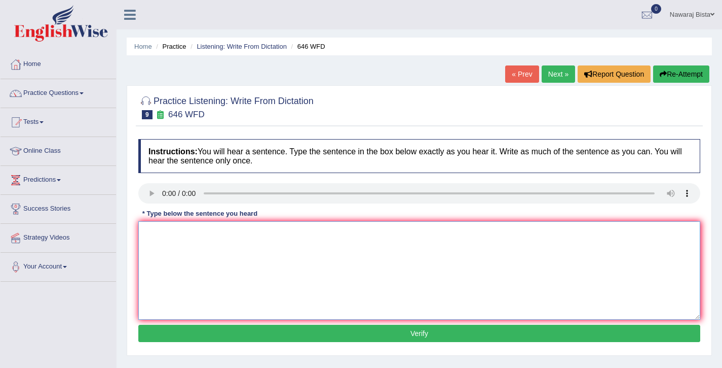
click at [186, 246] on textarea at bounding box center [419, 270] width 562 height 98
click at [229, 235] on textarea "The industrial revolution of the europe" at bounding box center [419, 270] width 562 height 98
click at [329, 234] on textarea "The industrial revolution in the europe was driven by steel industry." at bounding box center [419, 270] width 562 height 98
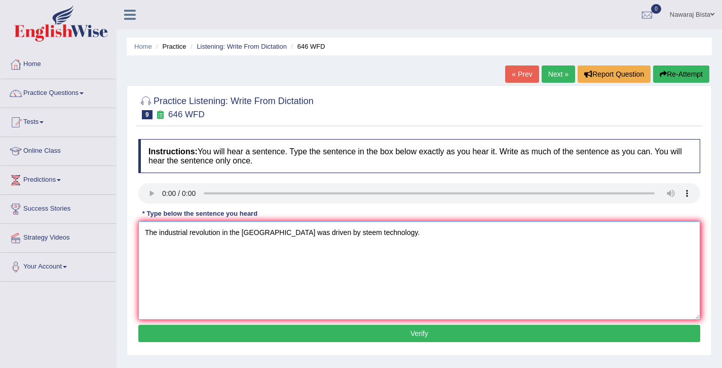
click at [240, 233] on textarea "The industrial revolution in the europe was driven by steem technology." at bounding box center [419, 270] width 562 height 98
type textarea "The industrial revolution in europe was driven by steem technology."
click at [294, 328] on button "Verify" at bounding box center [419, 332] width 562 height 17
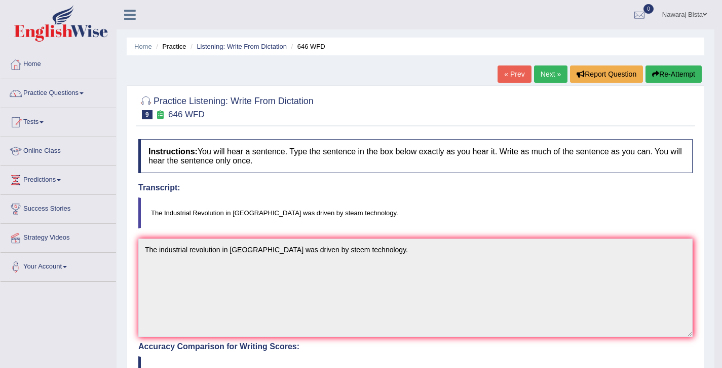
click at [554, 75] on link "Next »" at bounding box center [550, 73] width 33 height 17
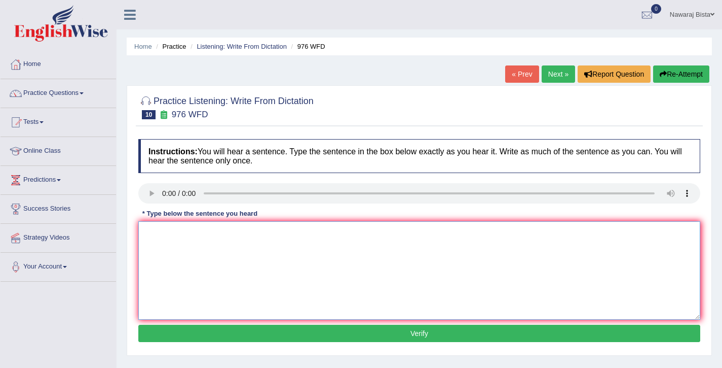
click at [162, 231] on textarea at bounding box center [419, 270] width 562 height 98
click at [276, 233] on textarea "The study of the economy was the trick" at bounding box center [419, 270] width 562 height 98
click at [242, 233] on textarea "The study of the economy was the tricky subject to research." at bounding box center [419, 270] width 562 height 98
type textarea "The study of the economy is the tricky subject to research."
click at [268, 331] on button "Verify" at bounding box center [419, 332] width 562 height 17
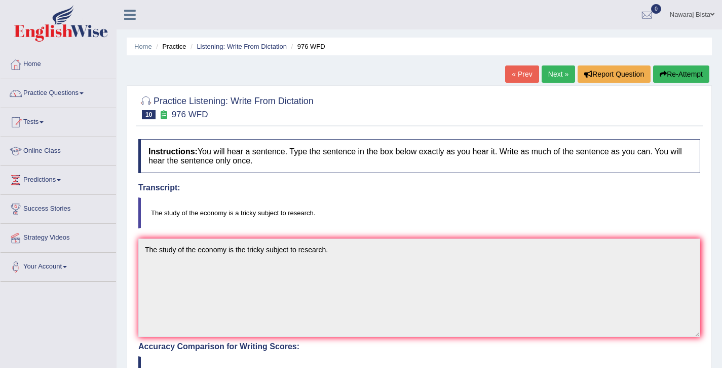
click at [547, 75] on link "Next »" at bounding box center [558, 73] width 33 height 17
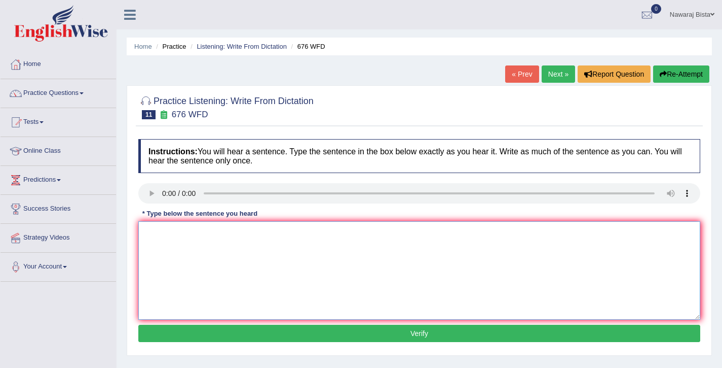
click at [173, 261] on textarea at bounding box center [419, 270] width 562 height 98
type textarea "Universities need to secure their grounds for research subjects."
click at [309, 338] on button "Verify" at bounding box center [419, 332] width 562 height 17
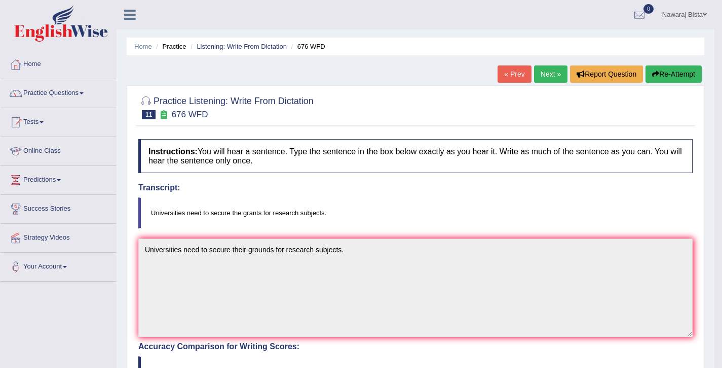
click at [550, 75] on link "Next »" at bounding box center [550, 73] width 33 height 17
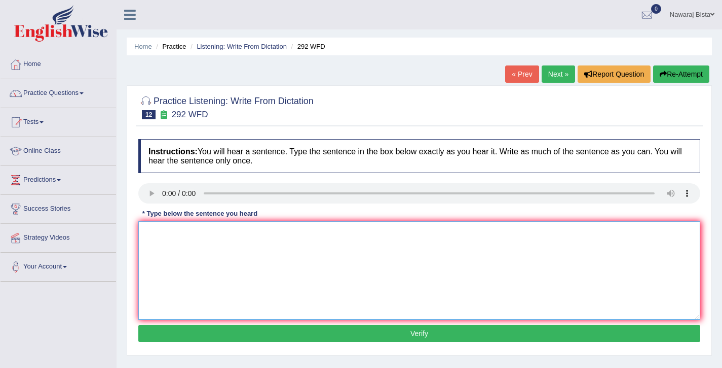
click at [158, 248] on textarea at bounding box center [419, 270] width 562 height 98
click at [231, 234] on textarea "Some people argue that esucation is not so important." at bounding box center [419, 270] width 562 height 98
click at [283, 231] on textarea "Some people argue that education is not so important." at bounding box center [419, 270] width 562 height 98
type textarea "Some people argue that education is not that important."
click at [308, 333] on button "Verify" at bounding box center [419, 332] width 562 height 17
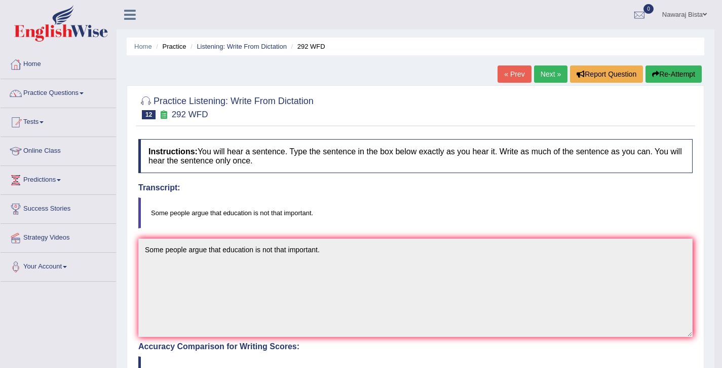
click at [548, 74] on link "Next »" at bounding box center [550, 73] width 33 height 17
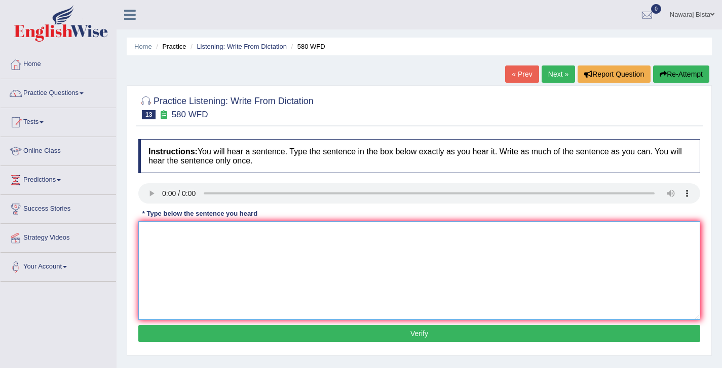
click at [173, 251] on textarea at bounding box center [419, 270] width 562 height 98
type textarea "You can use your laptop in the lecture."
click at [344, 339] on button "Verify" at bounding box center [419, 332] width 562 height 17
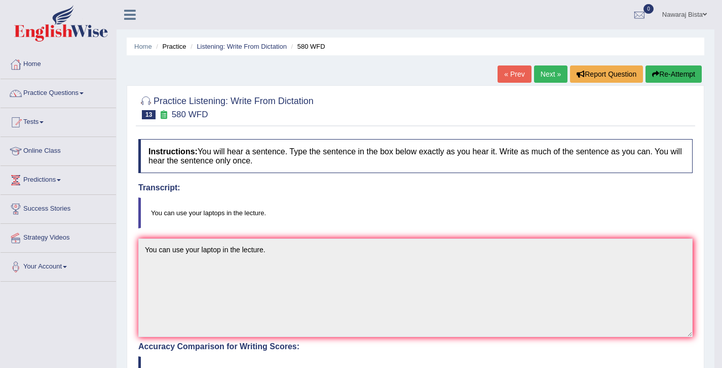
click at [549, 75] on link "Next »" at bounding box center [550, 73] width 33 height 17
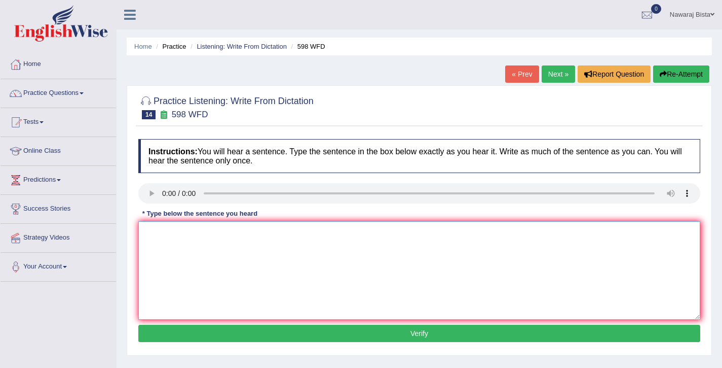
click at [166, 232] on textarea at bounding box center [419, 270] width 562 height 98
type textarea "Check the website if you are looking for discounted text books."
click at [293, 332] on button "Verify" at bounding box center [419, 332] width 562 height 17
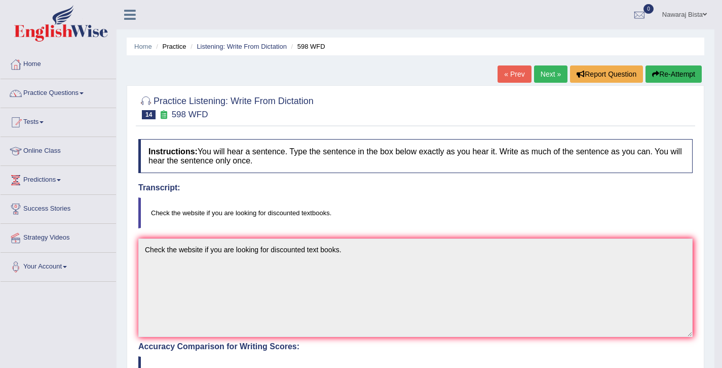
click at [536, 75] on link "Next »" at bounding box center [550, 73] width 33 height 17
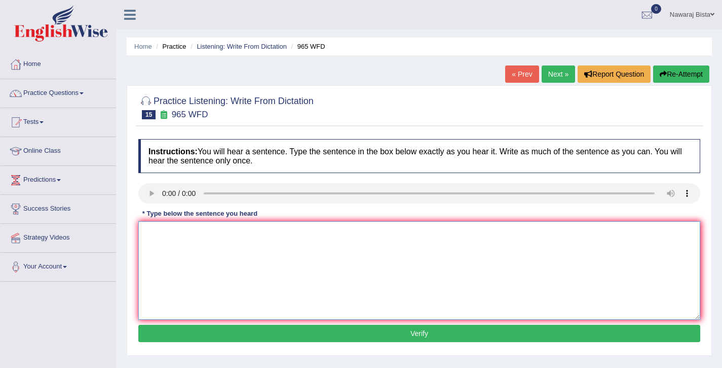
click at [201, 239] on textarea at bounding box center [419, 270] width 562 height 98
click at [331, 230] on textarea "You must answer the security question when you reset the password" at bounding box center [419, 270] width 562 height 98
click at [212, 234] on textarea "You must answer the security question when you reset your password" at bounding box center [419, 270] width 562 height 98
click textarea "You must answer security question when you reset your password"
click textarea "You must answer security questions when you reset your password"
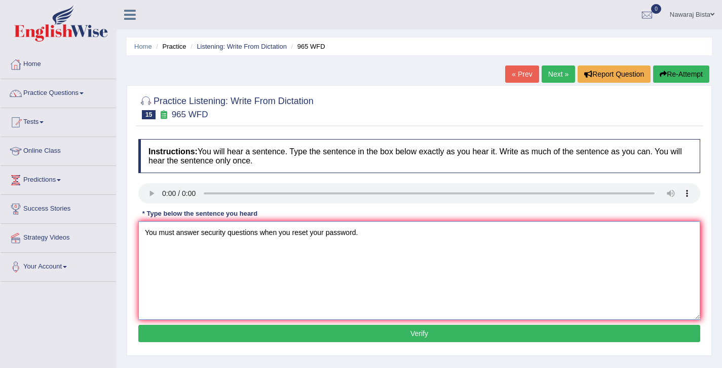
type textarea "You must answer security questions when you reset your password."
click button "Verify"
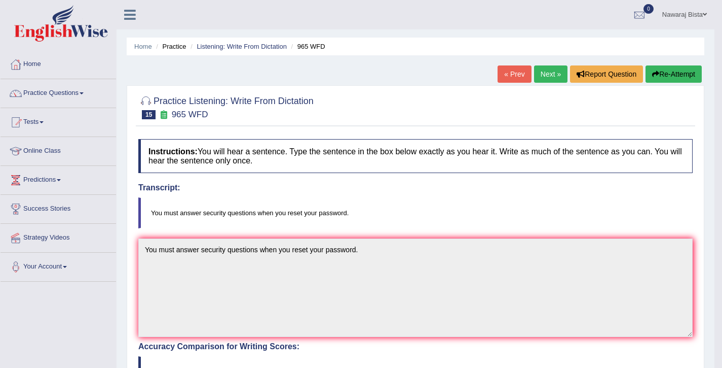
click link "Next »"
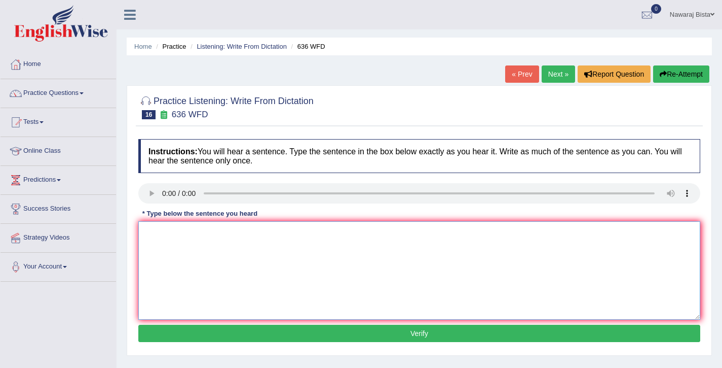
click at [178, 256] on textarea at bounding box center [419, 270] width 562 height 98
click at [268, 235] on textarea "Several candidates will be qualified as greatest scientists of all time." at bounding box center [419, 270] width 562 height 98
type textarea "Several candidates will be qualified as the greatest scientists of all time."
click at [327, 331] on button "Verify" at bounding box center [419, 332] width 562 height 17
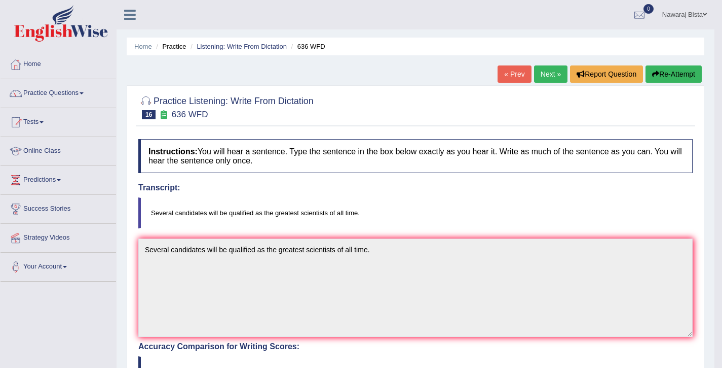
click at [543, 72] on link "Next »" at bounding box center [550, 73] width 33 height 17
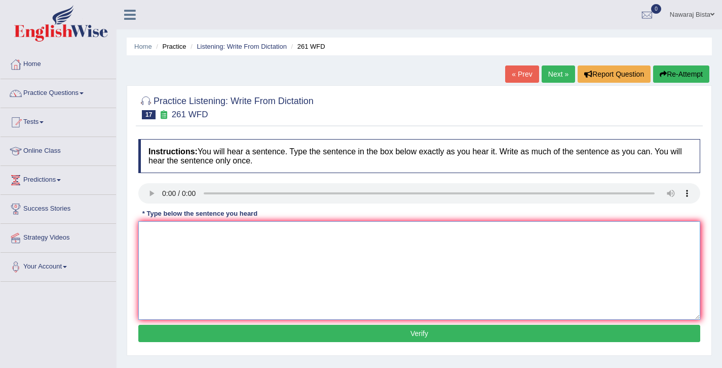
click at [199, 265] on textarea at bounding box center [419, 270] width 562 height 98
click at [192, 234] on textarea "Read the" at bounding box center [419, 270] width 562 height 98
click at [291, 246] on textarea "Read the student safety instruction before" at bounding box center [419, 270] width 562 height 98
type textarea "Read the student safety instruction before using any equipment in the workshop."
click at [293, 329] on button "Verify" at bounding box center [419, 332] width 562 height 17
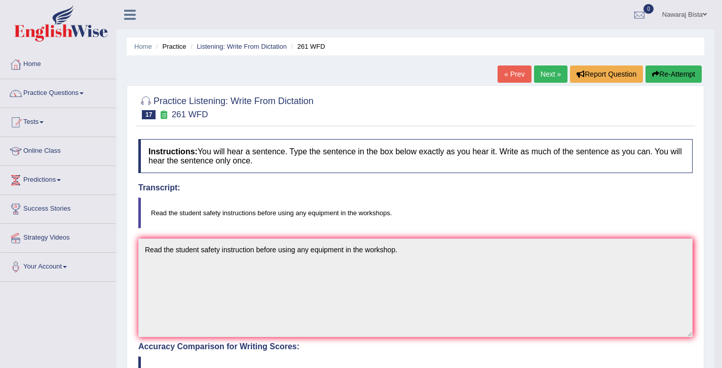
click at [539, 78] on link "Next »" at bounding box center [550, 73] width 33 height 17
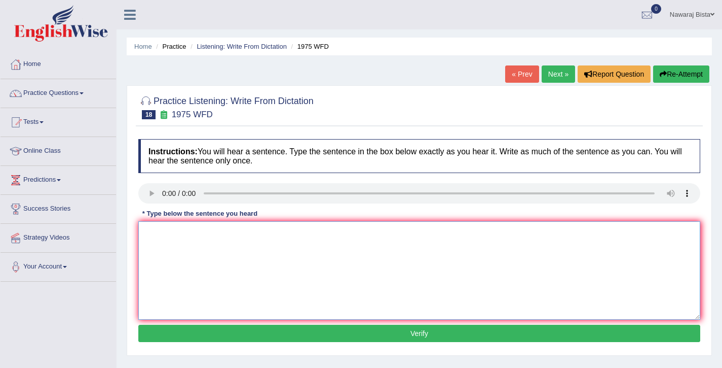
click at [180, 243] on textarea at bounding box center [419, 270] width 562 height 98
click at [259, 232] on textarea "His analysis study appears to be" at bounding box center [419, 270] width 562 height 98
click at [302, 233] on textarea "His analysis study appears to be based on the" at bounding box center [419, 270] width 562 height 98
click at [338, 233] on textarea "His analysis study appears to be based on the first premis" at bounding box center [419, 270] width 562 height 98
click at [307, 235] on textarea "His analysis study appears to be based on the first premis." at bounding box center [419, 270] width 562 height 98
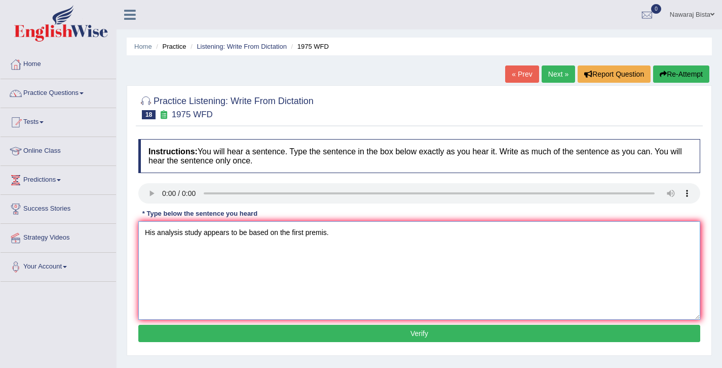
type textarea "His analysis study appears to be based on the first premis."
click at [389, 335] on button "Verify" at bounding box center [419, 332] width 562 height 17
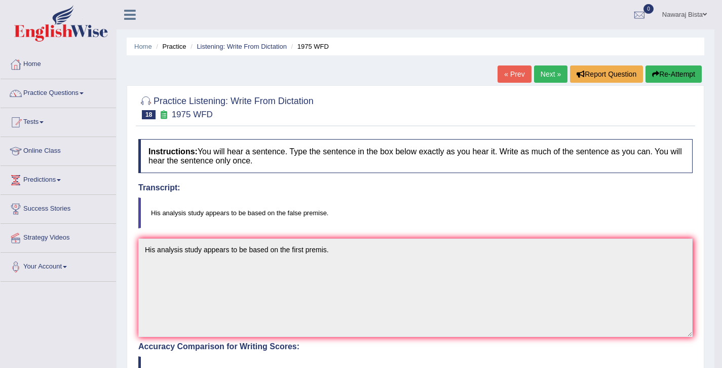
click at [540, 71] on link "Next »" at bounding box center [550, 73] width 33 height 17
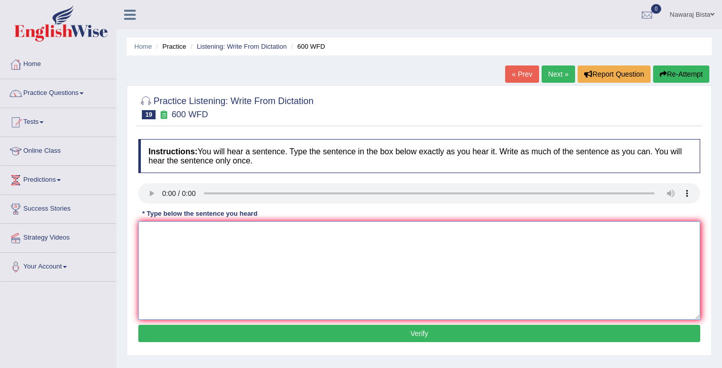
click at [185, 244] on textarea at bounding box center [419, 270] width 562 height 98
click at [170, 235] on textarea "Continuing" at bounding box center [419, 270] width 562 height 98
click at [203, 234] on textarea "Continueing" at bounding box center [419, 270] width 562 height 98
click at [173, 235] on textarea "Continueing" at bounding box center [419, 270] width 562 height 98
click at [213, 233] on textarea "Continuing" at bounding box center [419, 270] width 562 height 98
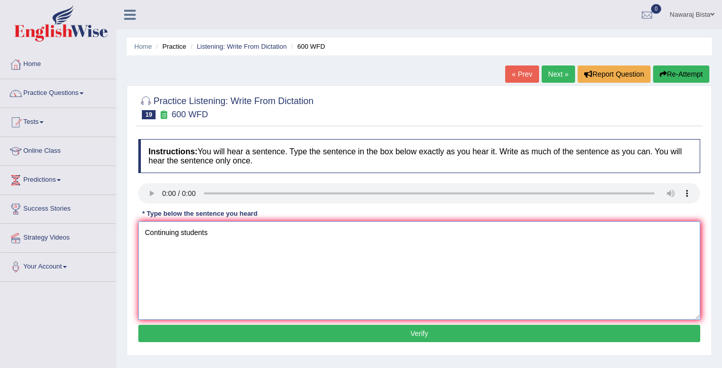
type textarea "Continuing students"
click at [225, 232] on textarea "Continuing students" at bounding box center [419, 270] width 562 height 98
type textarea "Continuing students will be sent necessary application forms."
click at [271, 338] on button "Verify" at bounding box center [419, 332] width 562 height 17
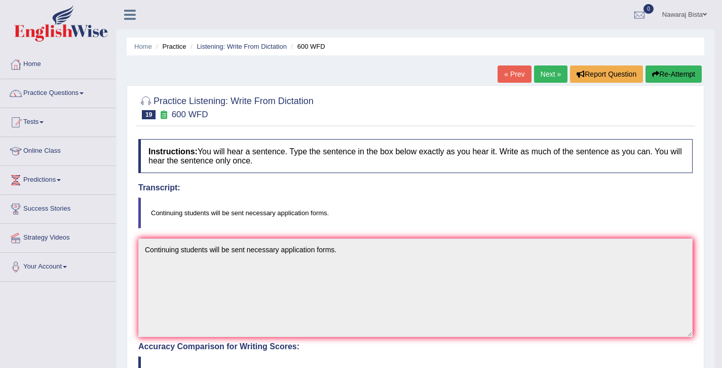
click at [543, 78] on link "Next »" at bounding box center [550, 73] width 33 height 17
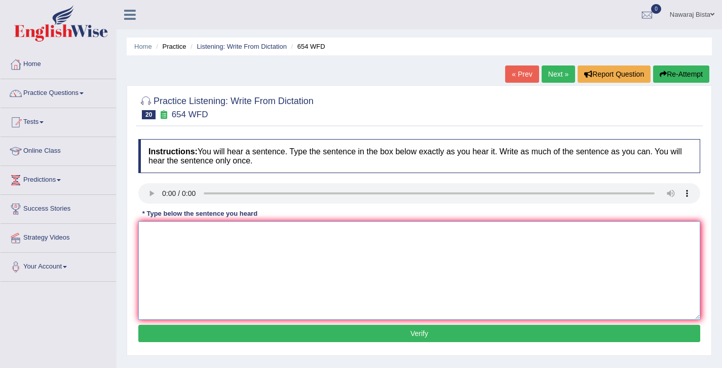
click at [171, 256] on textarea at bounding box center [419, 270] width 562 height 98
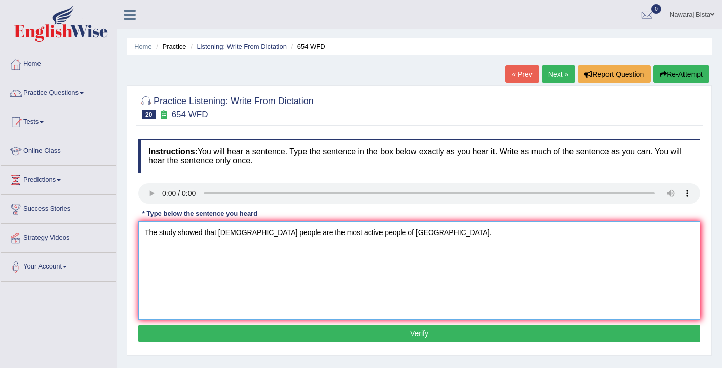
type textarea "The study showed that [DEMOGRAPHIC_DATA] people are the most active people of […"
click at [229, 327] on button "Verify" at bounding box center [419, 332] width 562 height 17
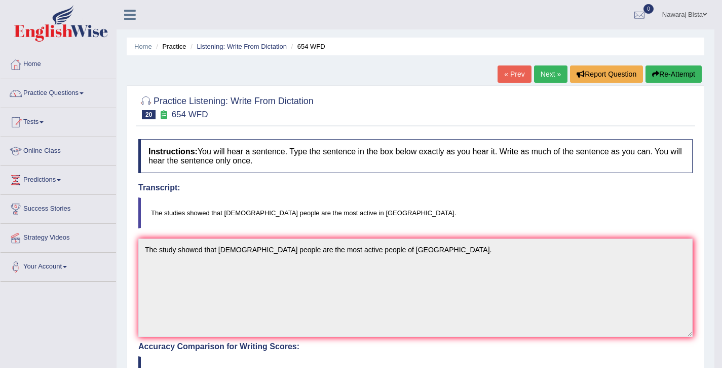
click at [542, 73] on link "Next »" at bounding box center [550, 73] width 33 height 17
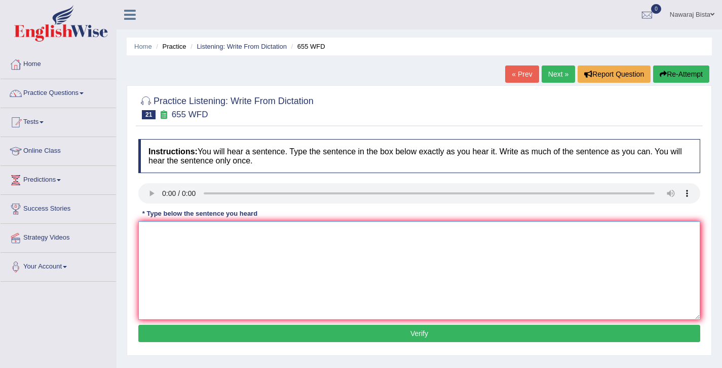
click at [190, 267] on textarea at bounding box center [419, 270] width 562 height 98
click at [247, 230] on textarea "The teacher training includes" at bounding box center [419, 270] width 562 height 98
type textarea "The teacher training includes observing the classes."
click at [204, 337] on button "Verify" at bounding box center [419, 332] width 562 height 17
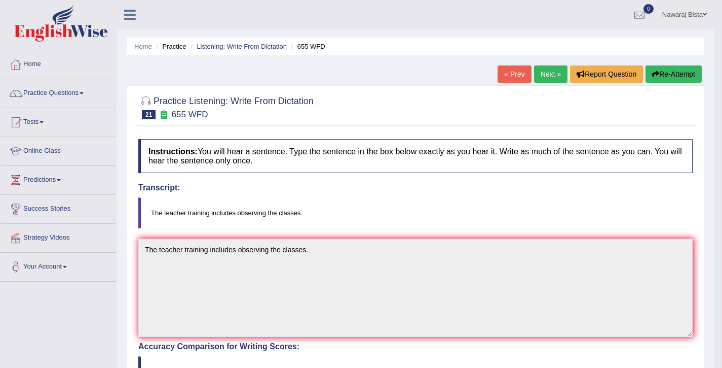
click at [541, 75] on link "Next »" at bounding box center [550, 73] width 33 height 17
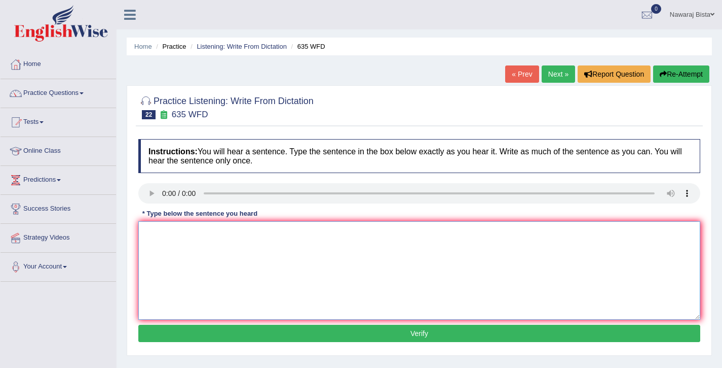
click at [169, 255] on textarea at bounding box center [419, 270] width 562 height 98
click at [278, 233] on textarea "The science library is currently located at the ground floor of the library" at bounding box center [419, 270] width 562 height 98
click at [329, 233] on textarea "The science library is currently located on the ground floor of the library" at bounding box center [419, 270] width 562 height 98
click at [331, 234] on textarea "The science library is currently located on the ground floor of the library" at bounding box center [419, 270] width 562 height 98
click at [375, 233] on textarea "The science library is currently located on the ground four of the library" at bounding box center [419, 270] width 562 height 98
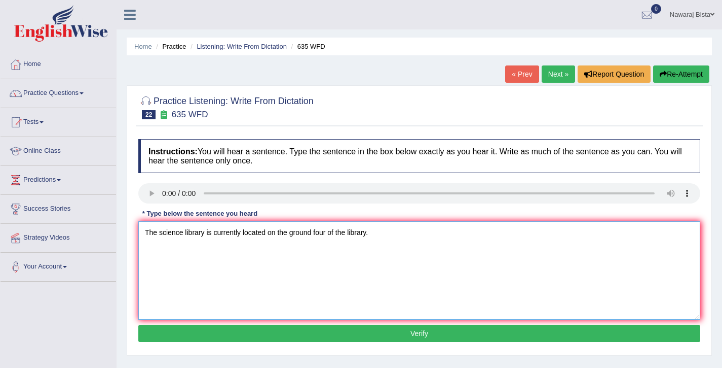
type textarea "The science library is currently located on the ground four of the library."
click at [380, 333] on button "Verify" at bounding box center [419, 332] width 562 height 17
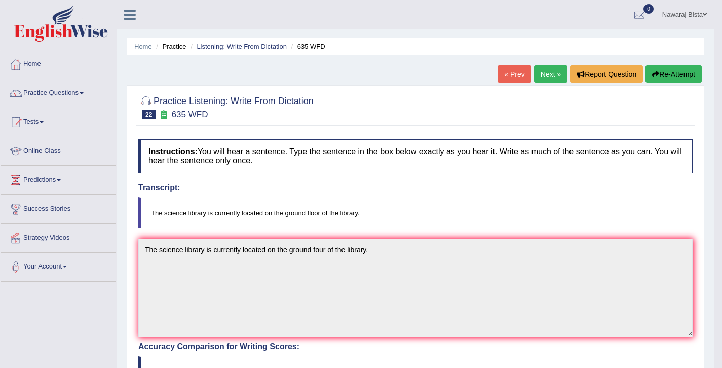
click at [542, 76] on link "Next »" at bounding box center [550, 73] width 33 height 17
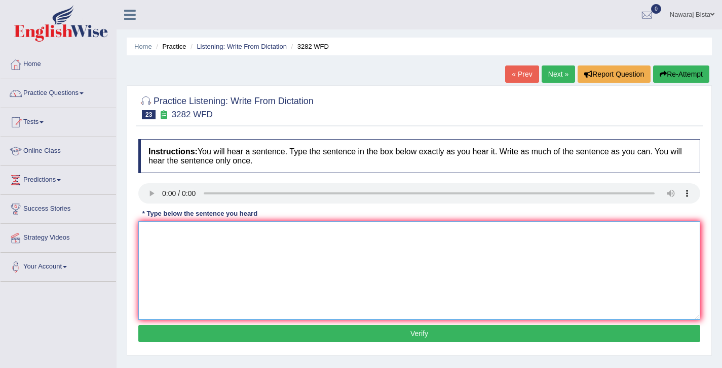
click at [163, 234] on textarea at bounding box center [419, 270] width 562 height 98
click at [178, 232] on textarea "Computer used to be larger than they are now." at bounding box center [419, 270] width 562 height 98
click at [176, 235] on textarea "Computer used to be larger than they are now." at bounding box center [419, 270] width 562 height 98
type textarea "Computers used to be larger than they are now."
click at [276, 335] on button "Verify" at bounding box center [419, 332] width 562 height 17
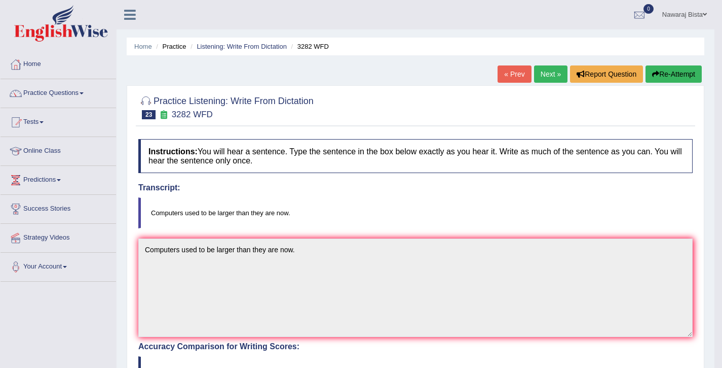
click at [546, 70] on link "Next »" at bounding box center [550, 73] width 33 height 17
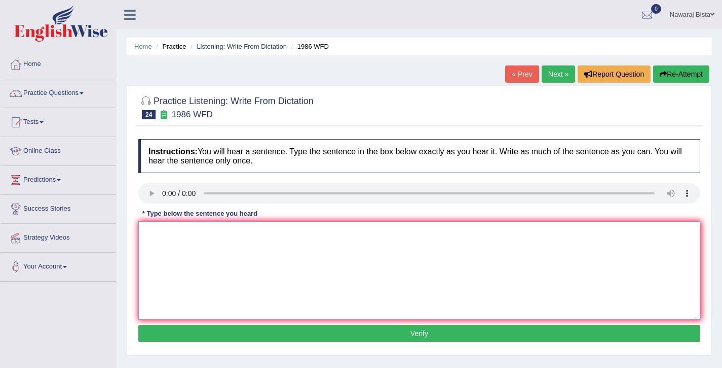
click at [176, 238] on textarea at bounding box center [419, 270] width 562 height 98
click at [153, 233] on textarea "a good academic paper should be" at bounding box center [419, 270] width 562 height 98
click at [149, 233] on textarea "a good academic paper should be" at bounding box center [419, 270] width 562 height 98
click at [267, 234] on textarea "A good academic paper should be" at bounding box center [419, 270] width 562 height 98
click at [263, 237] on textarea "A good academic paper should be" at bounding box center [419, 270] width 562 height 98
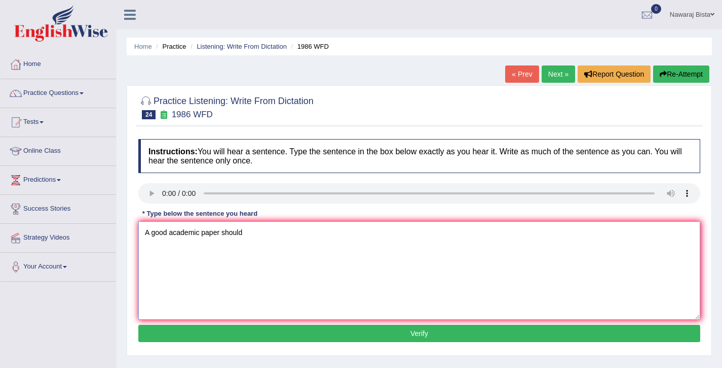
click at [261, 232] on textarea "A good academic paper should" at bounding box center [419, 270] width 562 height 98
click at [308, 233] on textarea "A good academic paper should present a good" at bounding box center [419, 270] width 562 height 98
type textarea "A good academic paper should present a clear arguement."
click at [362, 330] on button "Verify" at bounding box center [419, 332] width 562 height 17
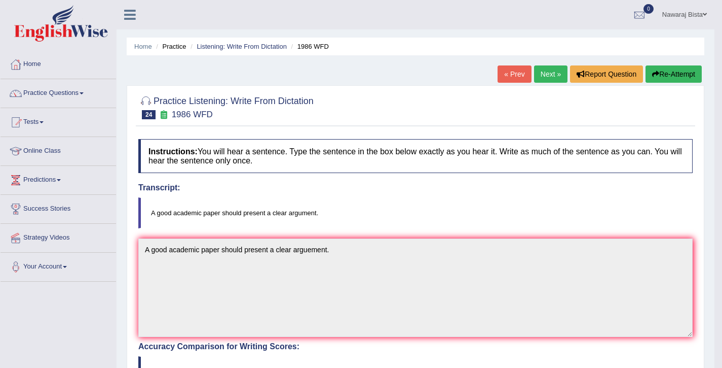
click at [548, 73] on link "Next »" at bounding box center [550, 73] width 33 height 17
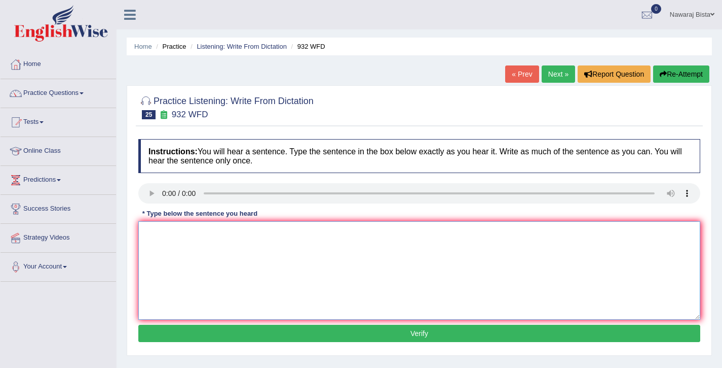
click at [169, 246] on textarea at bounding box center [419, 270] width 562 height 98
click at [265, 236] on textarea "Take the first step by applying the" at bounding box center [419, 270] width 562 height 98
type textarea "Take the first step by applying for the scholarship now."
click at [255, 336] on button "Verify" at bounding box center [419, 332] width 562 height 17
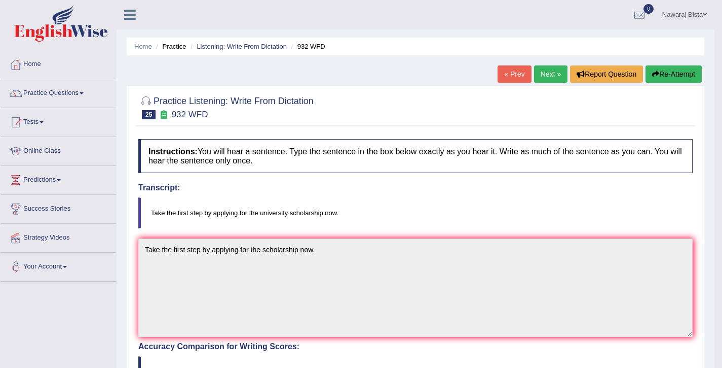
click at [538, 72] on link "Next »" at bounding box center [550, 73] width 33 height 17
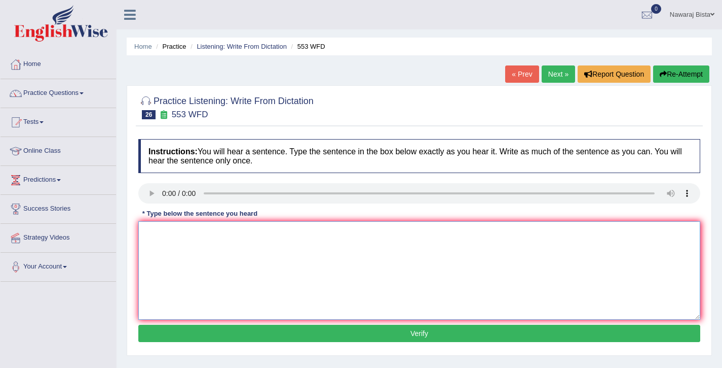
click at [169, 243] on textarea at bounding box center [419, 270] width 562 height 98
type textarea "w"
click at [252, 232] on textarea "Water filters on campus will" at bounding box center [419, 270] width 562 height 98
click at [355, 233] on textarea "Water filters on campus will dis unnecessary plastic bottles now." at bounding box center [419, 270] width 562 height 98
click at [244, 233] on textarea "Water filters on campus will dis unnecessary plastic bottles." at bounding box center [419, 270] width 562 height 98
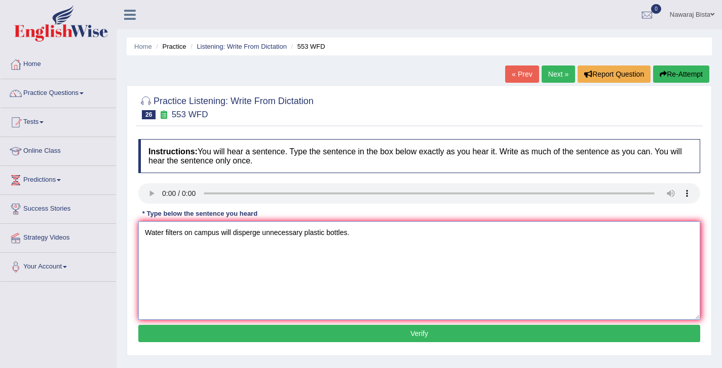
click at [304, 233] on textarea "Water filters on campus will disperge unnecessary plastic bottles." at bounding box center [419, 270] width 562 height 98
type textarea "Water filters on campus will disperge unnecessary use of plastic bottles."
click at [365, 331] on button "Verify" at bounding box center [419, 332] width 562 height 17
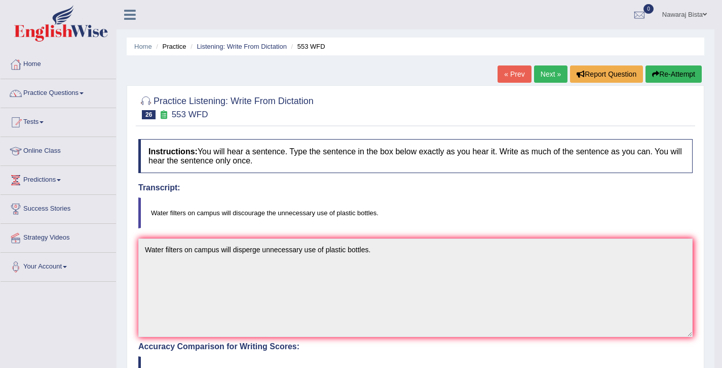
click at [546, 79] on link "Next »" at bounding box center [550, 73] width 33 height 17
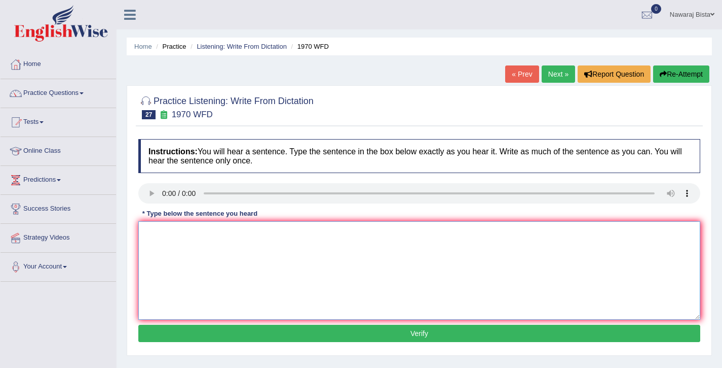
click at [179, 252] on textarea at bounding box center [419, 270] width 562 height 98
click at [326, 229] on textarea "One student represantative will be selected form each" at bounding box center [419, 270] width 562 height 98
type textarea "One student represantative will be selected form each class."
click at [294, 331] on button "Verify" at bounding box center [419, 332] width 562 height 17
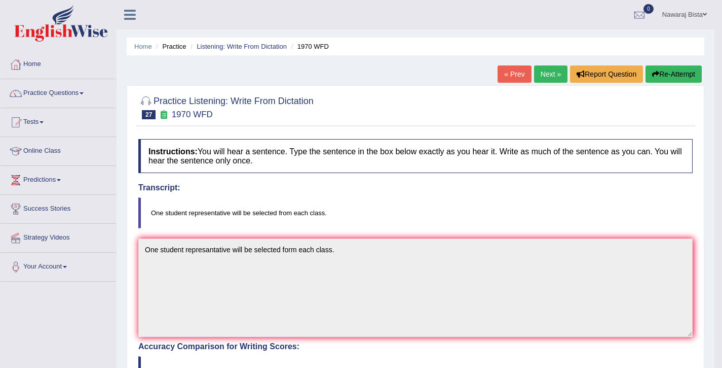
click at [547, 78] on link "Next »" at bounding box center [550, 73] width 33 height 17
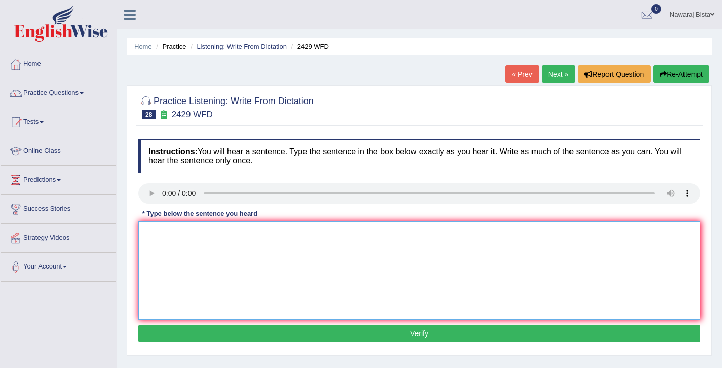
click at [169, 256] on textarea at bounding box center [419, 270] width 562 height 98
click at [267, 236] on textarea "Before chosing your university cource you should consider chosing your" at bounding box center [419, 270] width 562 height 98
click at [336, 233] on textarea "Before chosing your university cource you should consider chosing your" at bounding box center [419, 270] width 562 height 98
click at [375, 233] on textarea "Before chosing your university cource you should consider chosing your" at bounding box center [419, 270] width 562 height 98
click at [267, 234] on textarea "Before chosing your university cource you should consider your future career." at bounding box center [419, 270] width 562 height 98
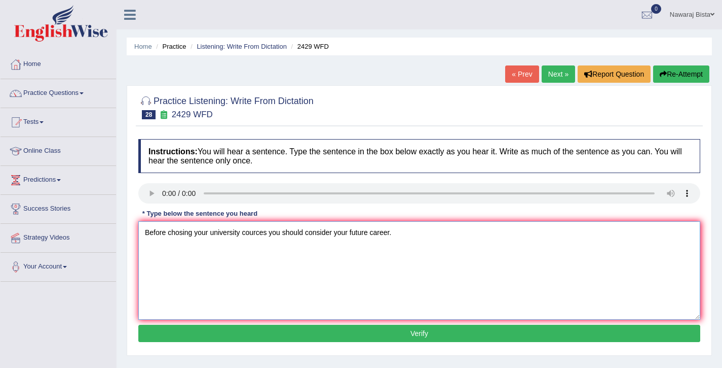
type textarea "Before chosing your university cources you should consider your future career."
click at [368, 336] on button "Verify" at bounding box center [419, 332] width 562 height 17
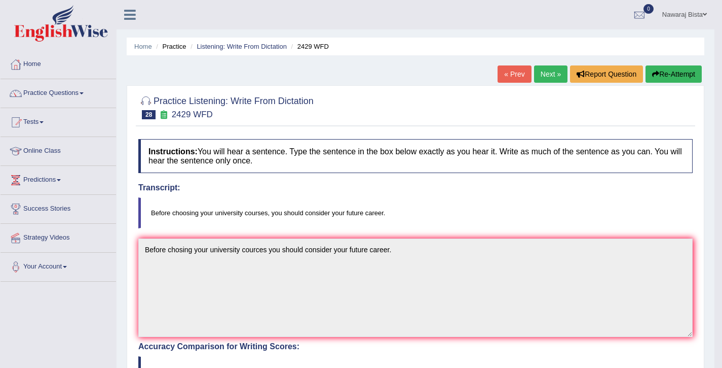
click at [539, 80] on link "Next »" at bounding box center [550, 73] width 33 height 17
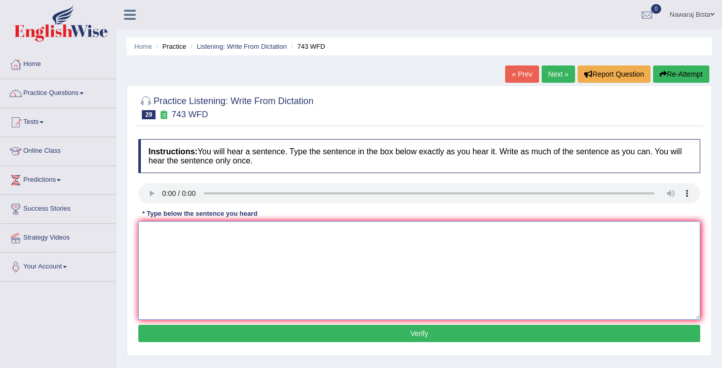
click at [185, 242] on textarea at bounding box center [419, 270] width 562 height 98
click at [279, 232] on textarea "Being bilingual doesnt mean necessary to learn languages" at bounding box center [419, 270] width 562 height 98
click at [237, 236] on textarea "Being bilingual doesnt mean necessary to analysis the languages" at bounding box center [419, 270] width 562 height 98
click at [250, 234] on textarea "Being bilingual doesnt necessary to analysis the languages" at bounding box center [419, 270] width 562 height 98
click at [356, 236] on textarea "Being bilingual doesnt necessarily mean to analysis the languages" at bounding box center [419, 270] width 562 height 98
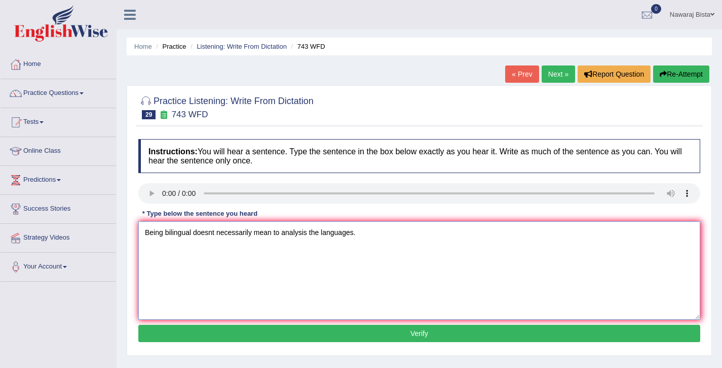
type textarea "Being bilingual doesnt necessarily mean to analysis the languages."
click at [355, 332] on button "Verify" at bounding box center [419, 332] width 562 height 17
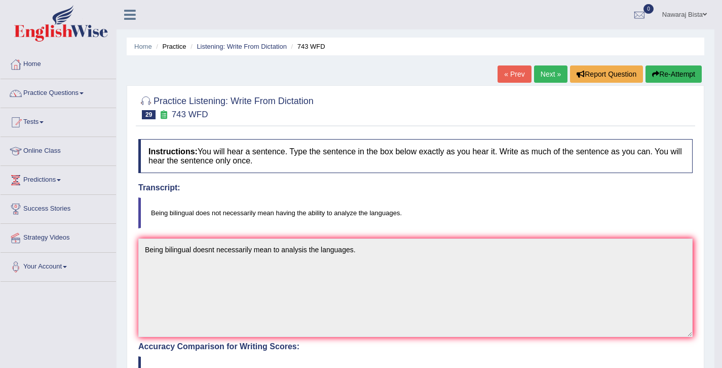
click at [551, 77] on link "Next »" at bounding box center [550, 73] width 33 height 17
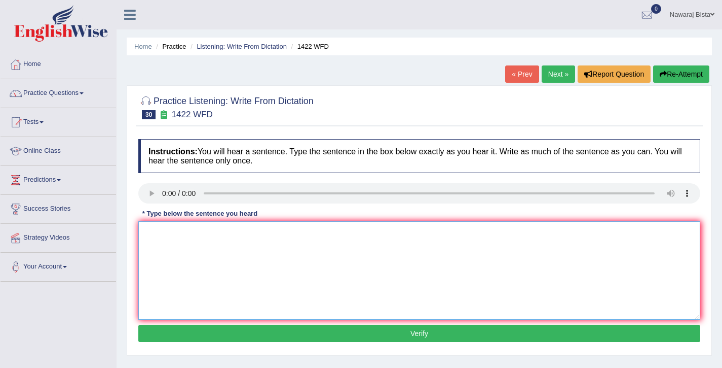
click at [187, 241] on textarea at bounding box center [419, 270] width 562 height 98
type textarea "We are looking for ways to engage the new learners."
click at [224, 333] on button "Verify" at bounding box center [419, 332] width 562 height 17
